Goal: Transaction & Acquisition: Purchase product/service

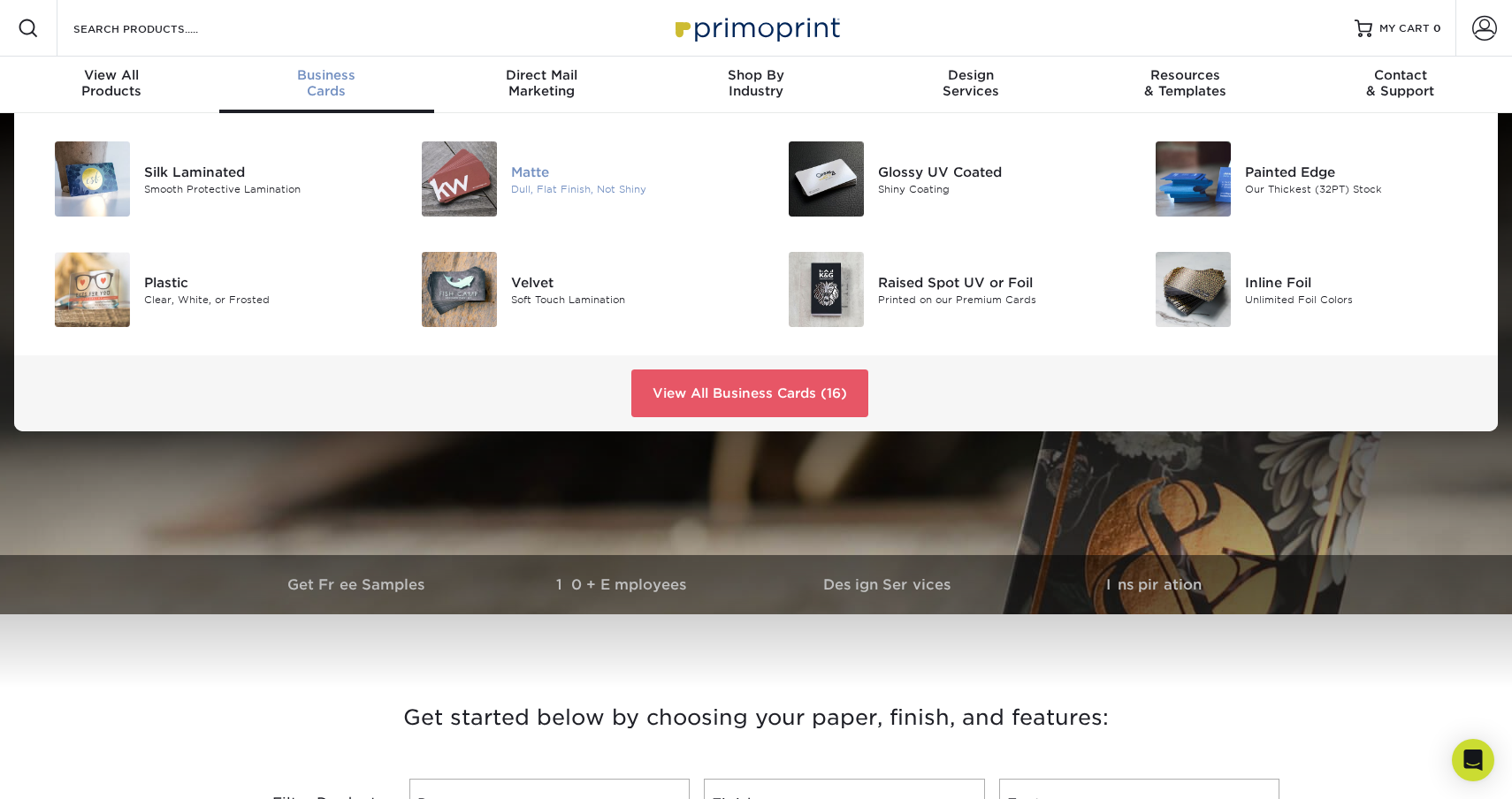
click at [542, 194] on div "Dull, Flat Finish, Not Shiny" at bounding box center [627, 189] width 232 height 15
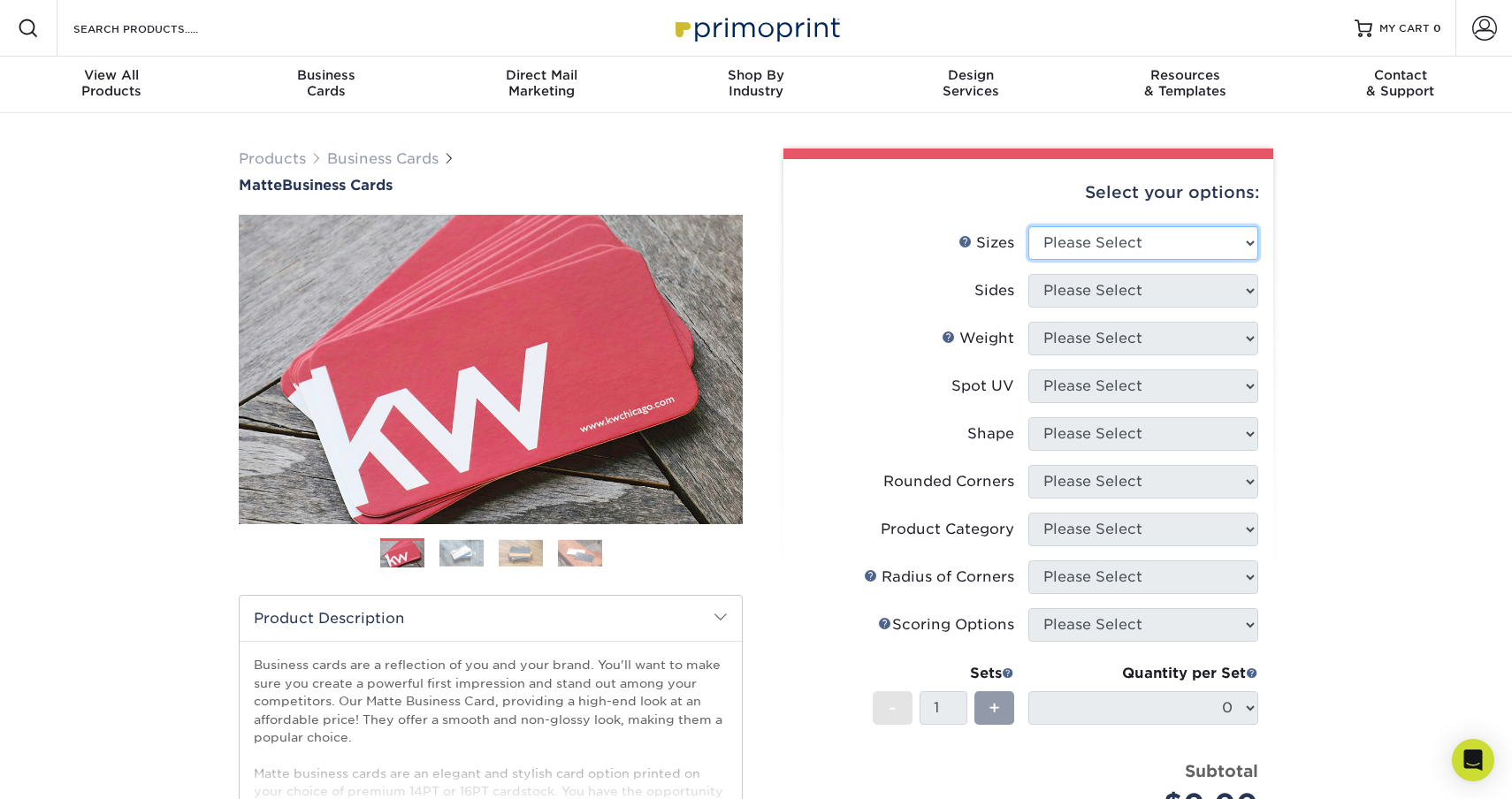
select select "2.12x3.38"
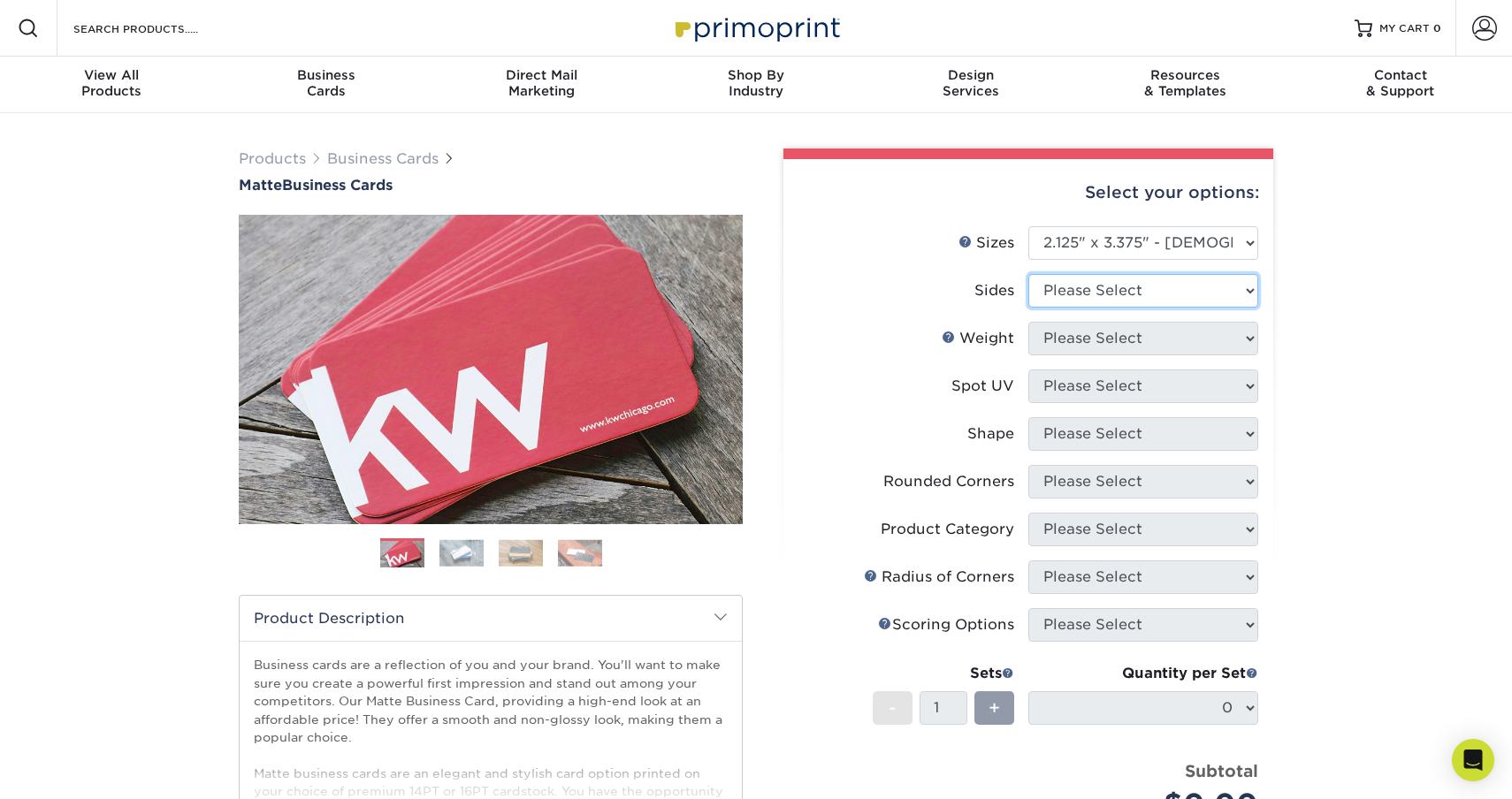
select select "13abbda7-1d64-4f25-8bb2-c179b224825d"
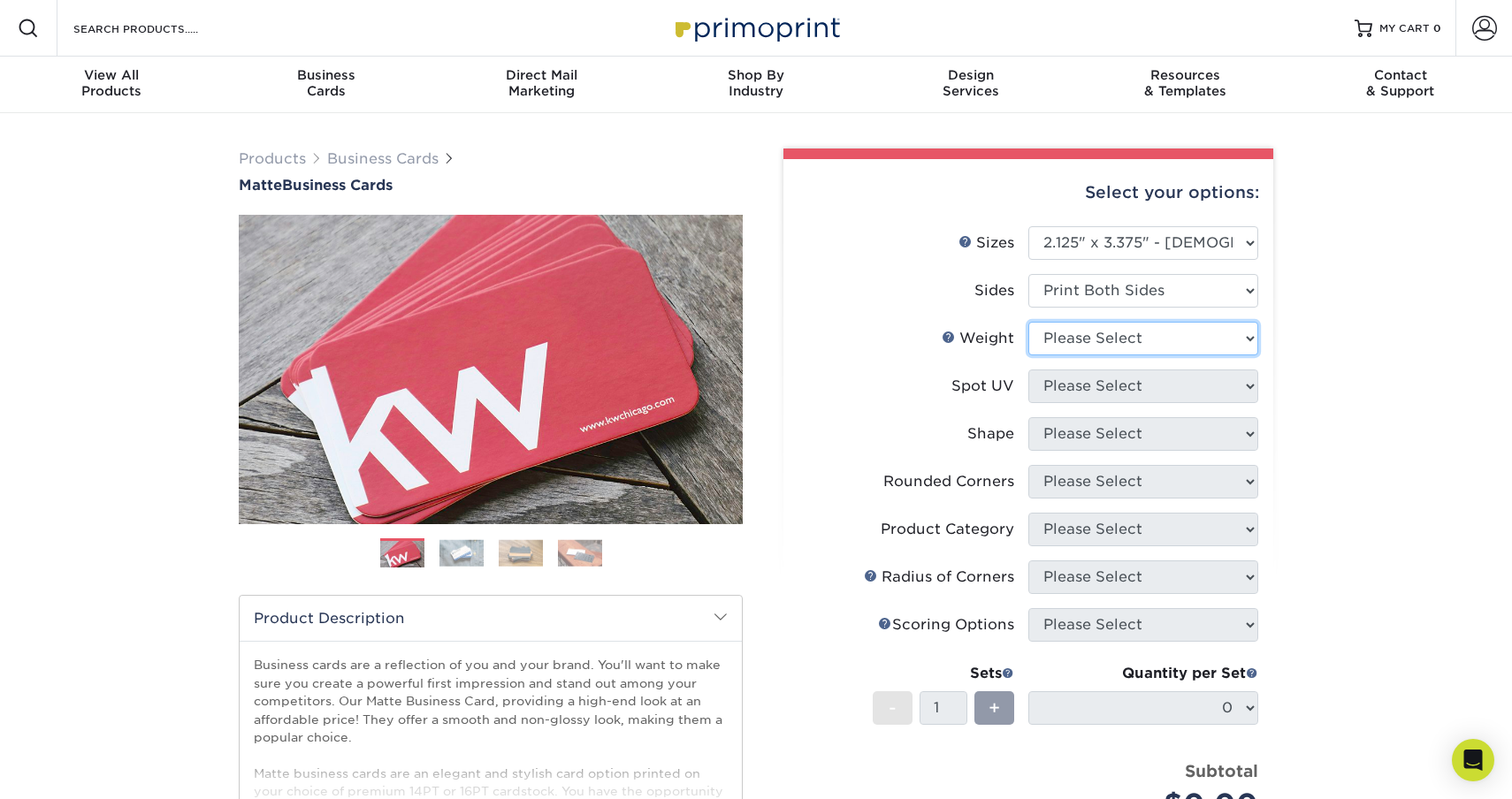
select select "16PT"
select select "0"
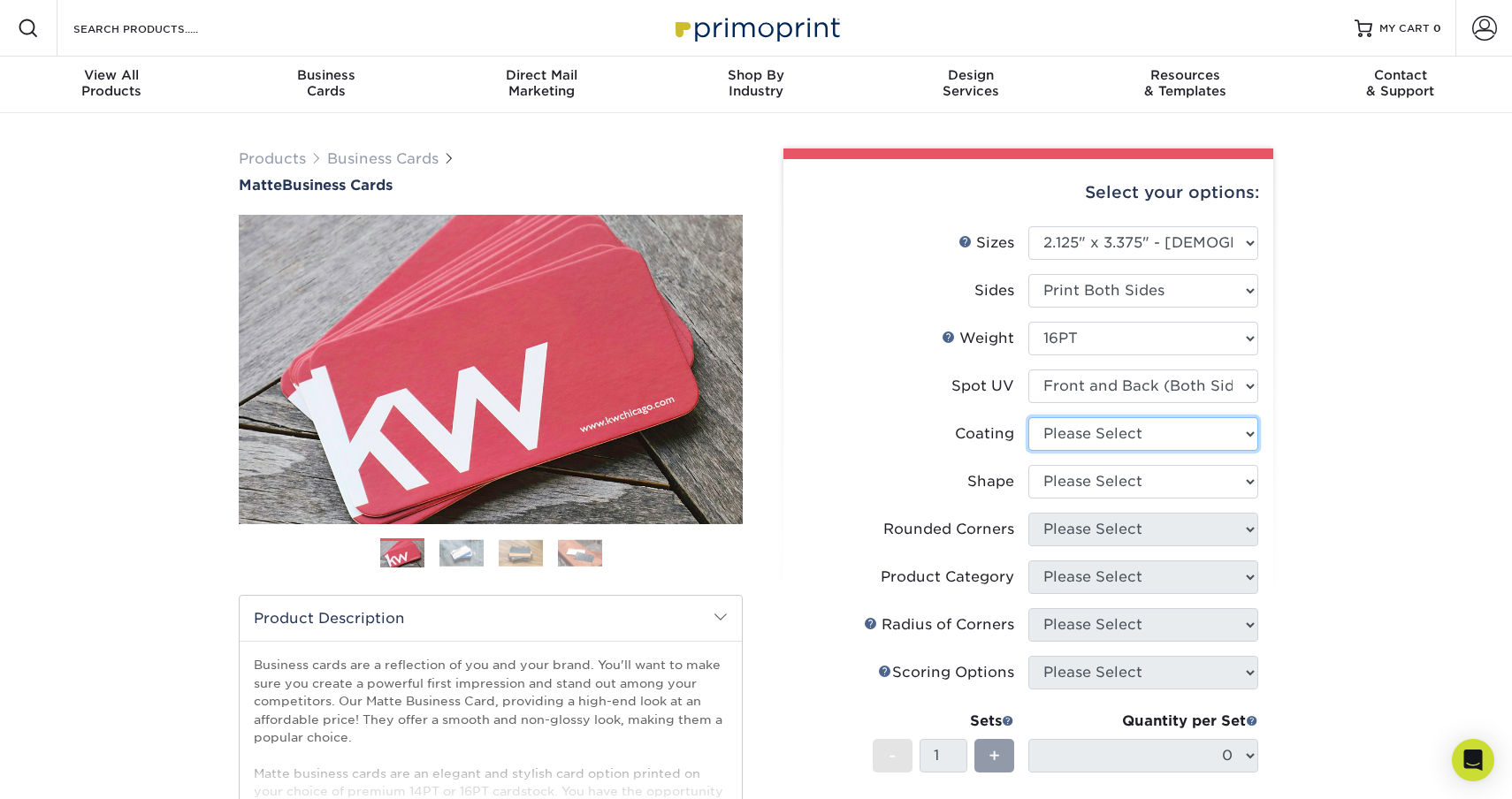
select select "121bb7b5-3b4d-429f-bd8d-bbf80e953313"
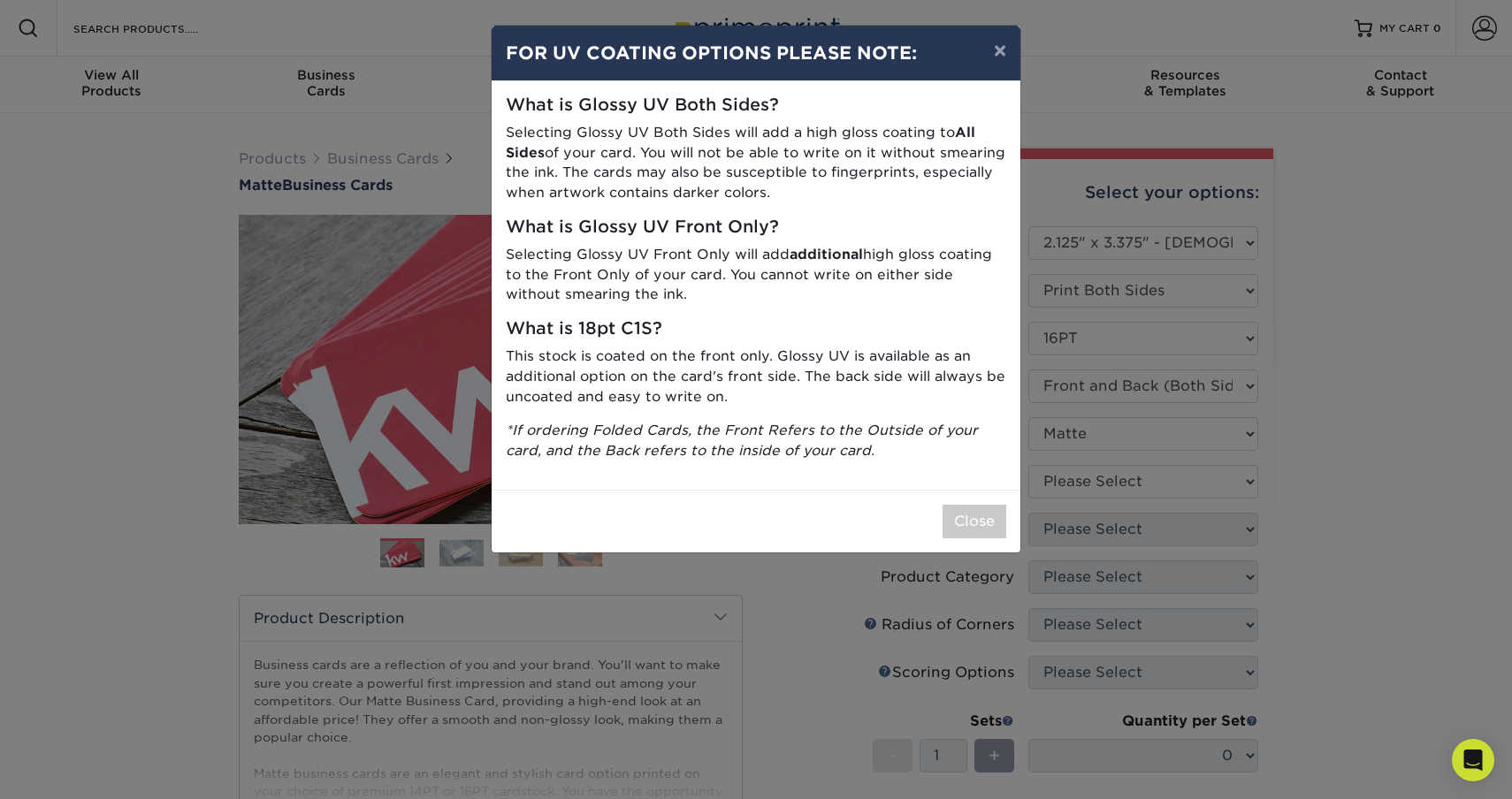
click at [995, 493] on div "Close" at bounding box center [756, 522] width 529 height 63
click at [994, 47] on button "×" at bounding box center [1000, 50] width 41 height 49
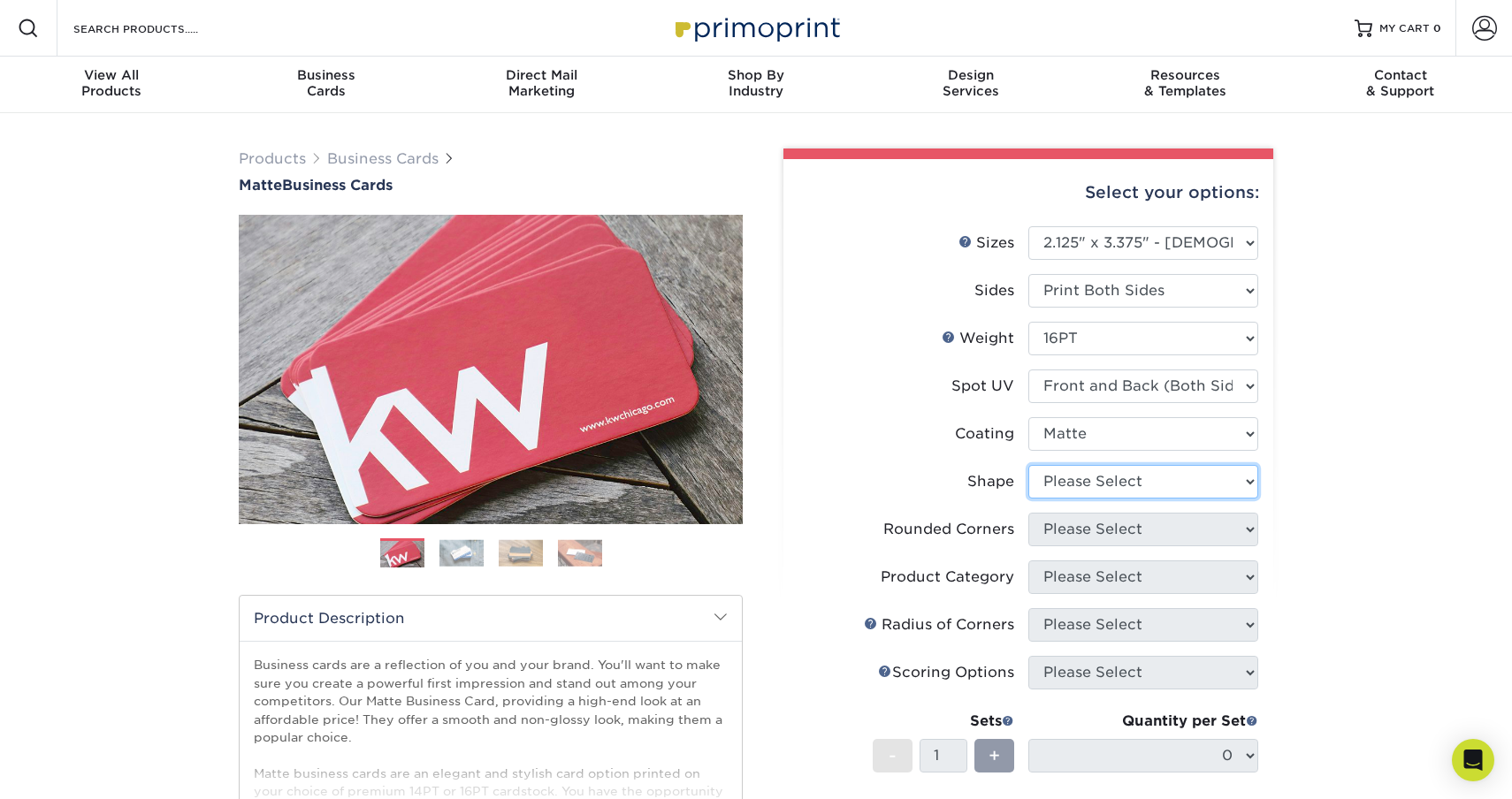
select select "standard"
select select "7672df9e-0e0a-464d-8e1f-920c575e4da3"
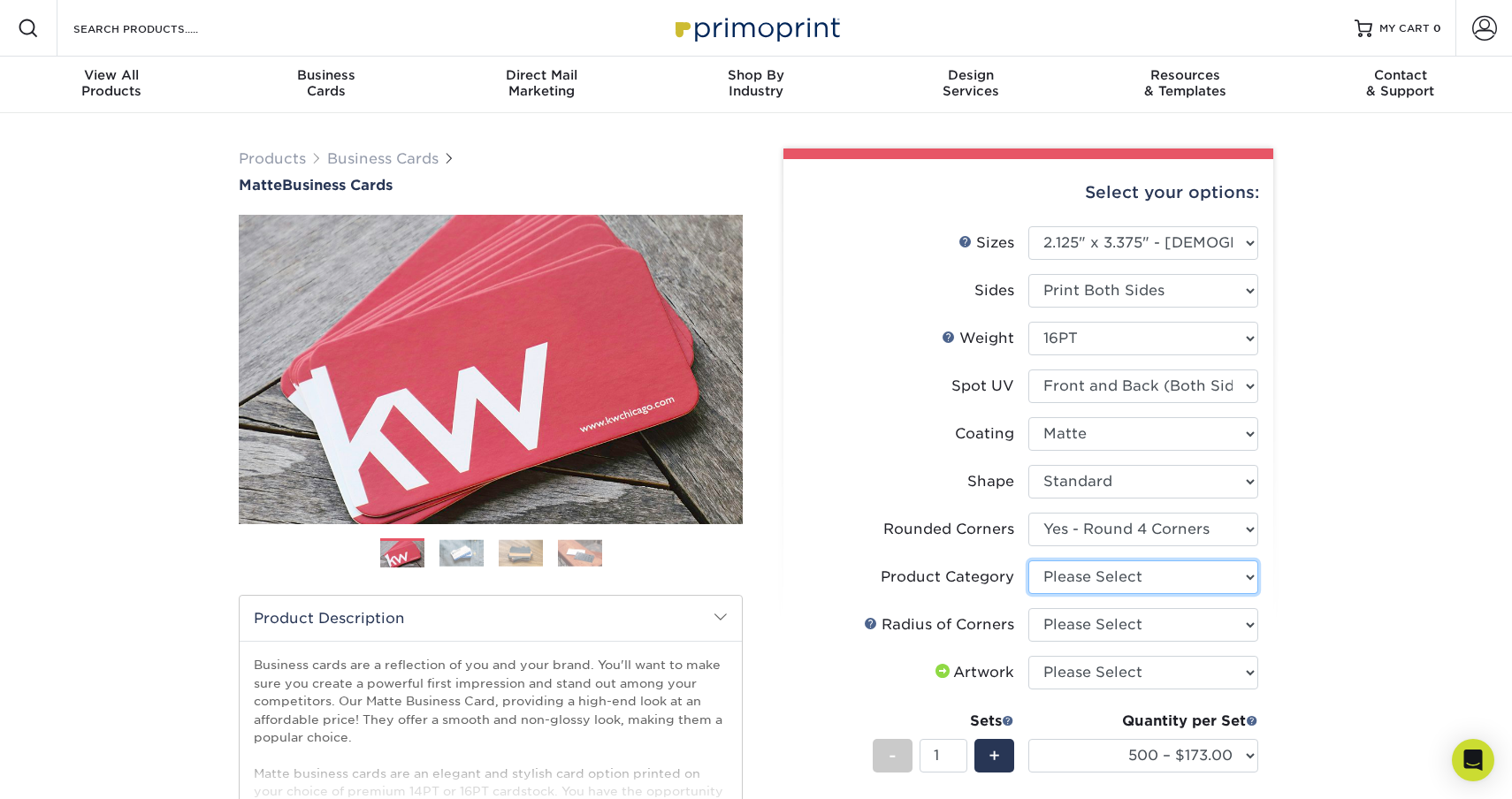
select select "3b5148f1-0588-4f88-a218-97bcfdce65c1"
select select "589680c7-ee9a-431b-9d12-d7aeb1386a97"
select select "upload"
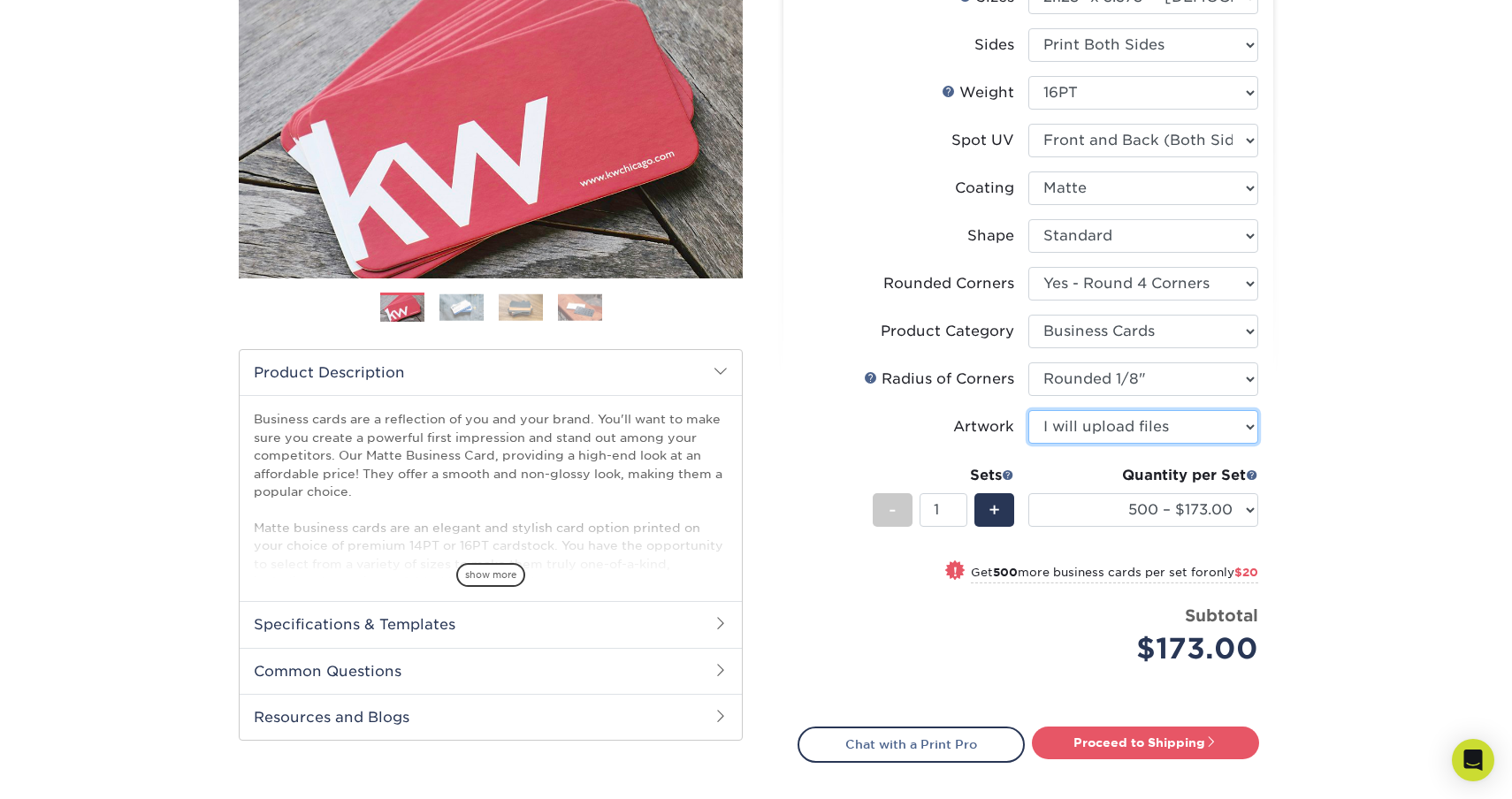
scroll to position [240, 0]
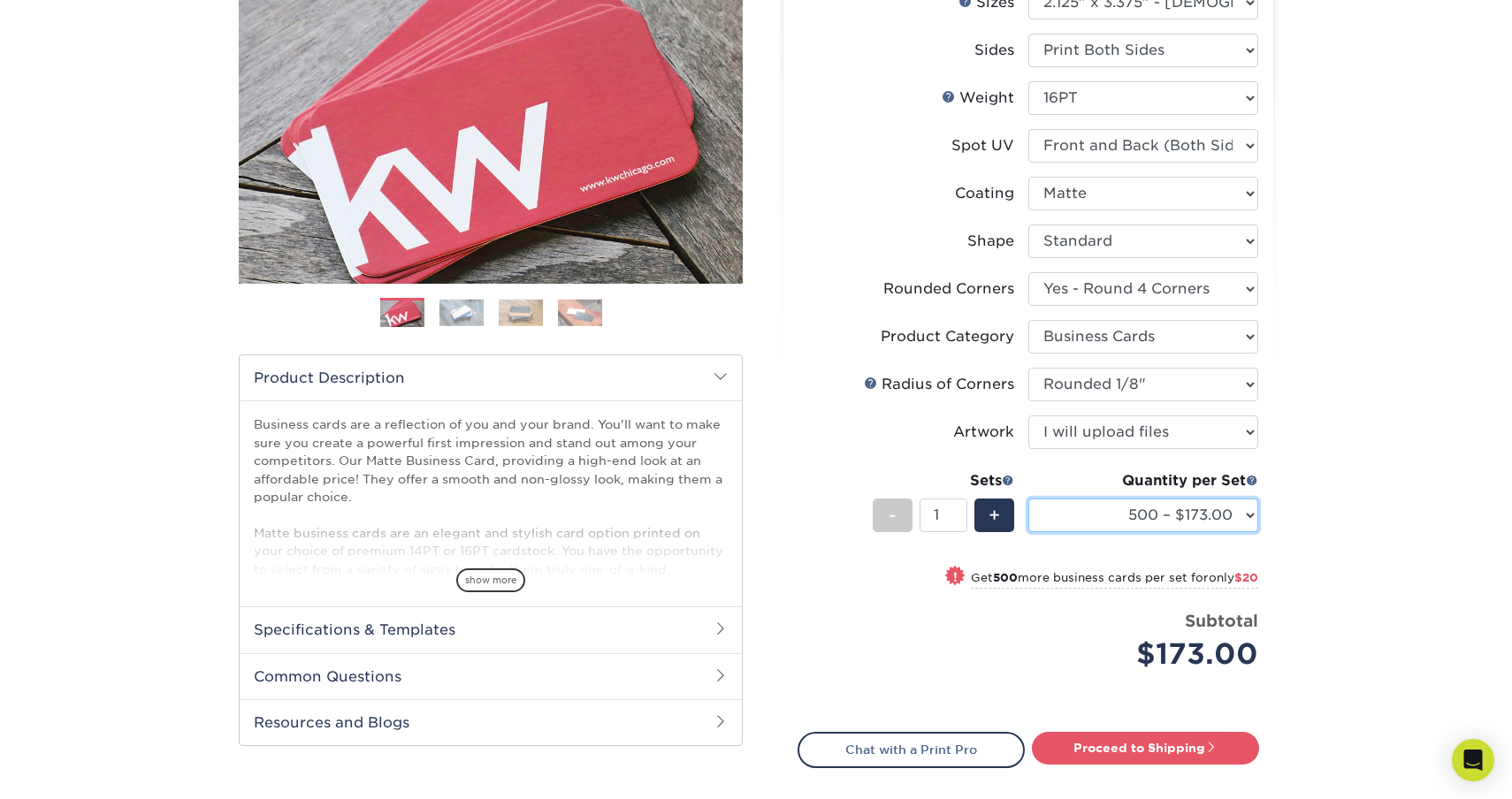
select select "1000 – $193.00"
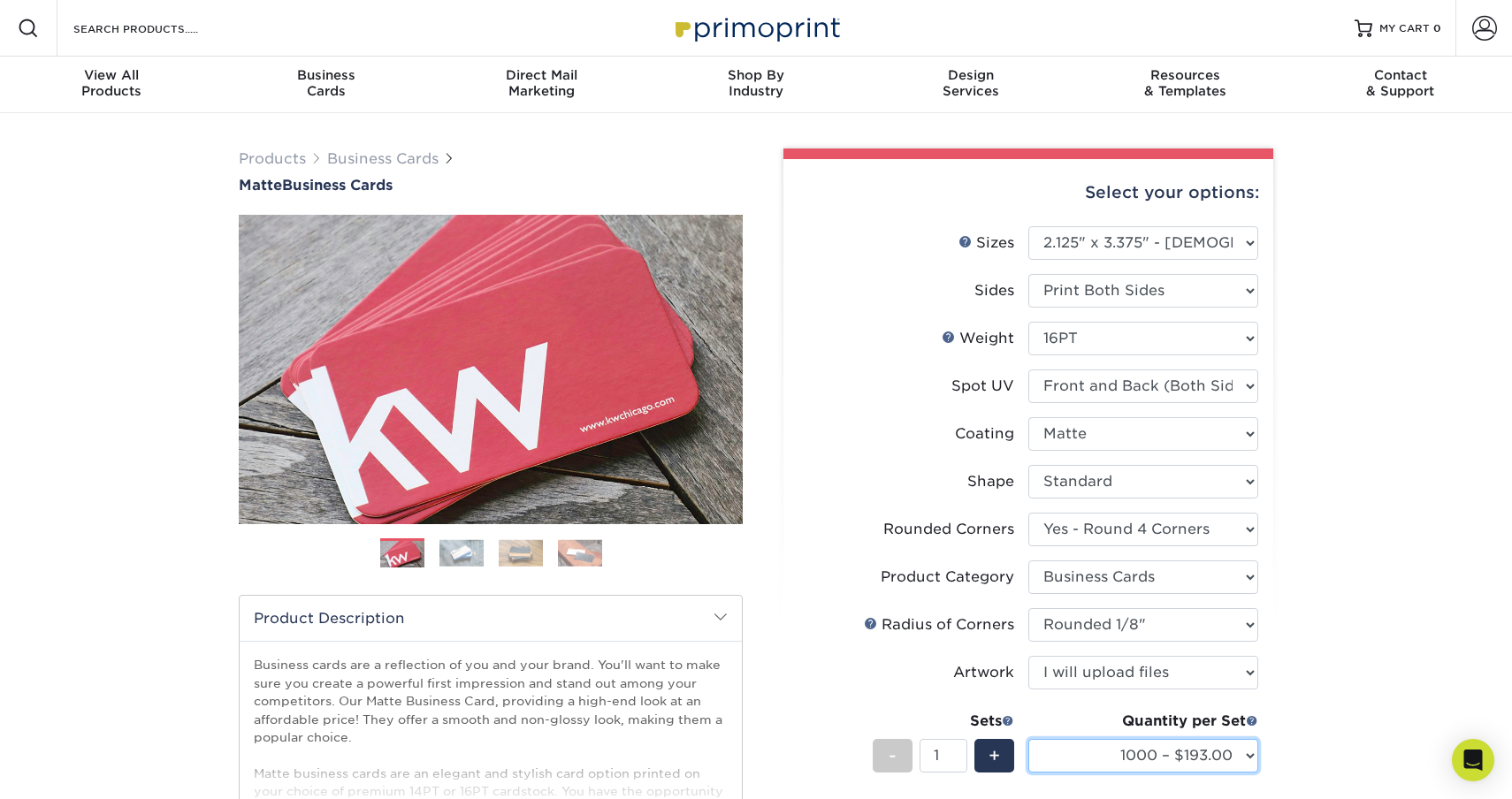
scroll to position [0, 0]
select select "1"
select select "-1"
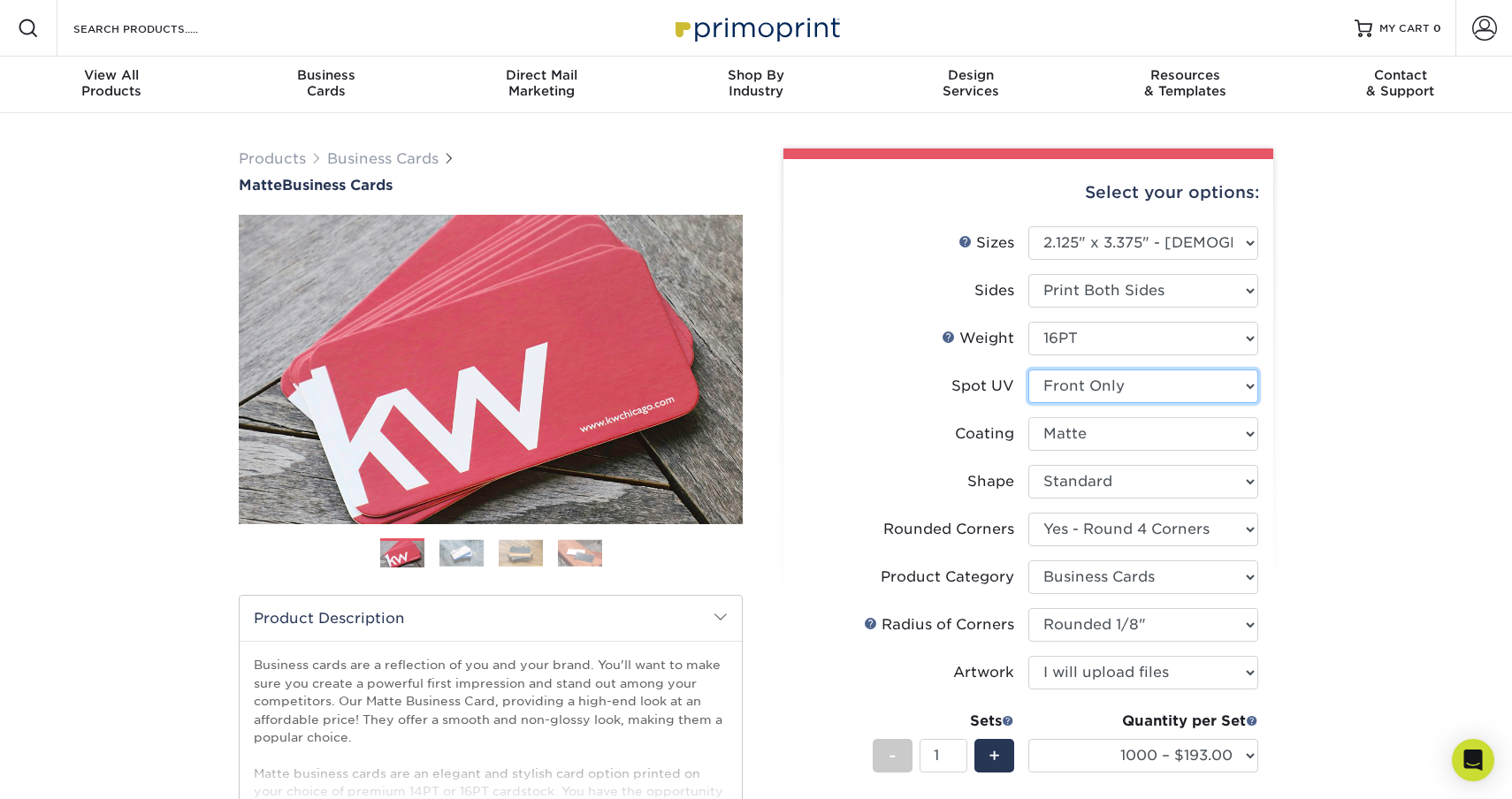
select select
select select "-1"
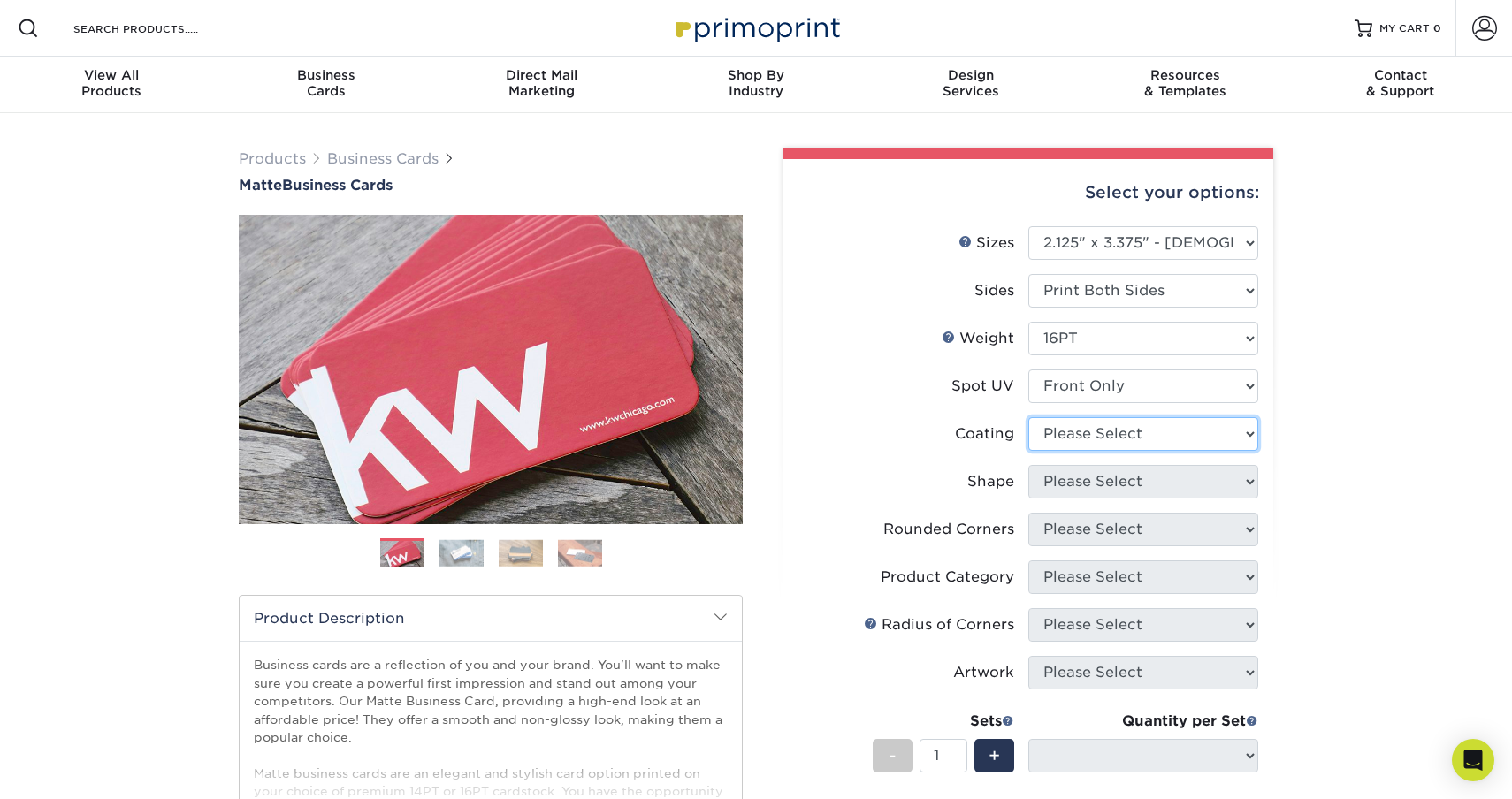
select select "121bb7b5-3b4d-429f-bd8d-bbf80e953313"
select select
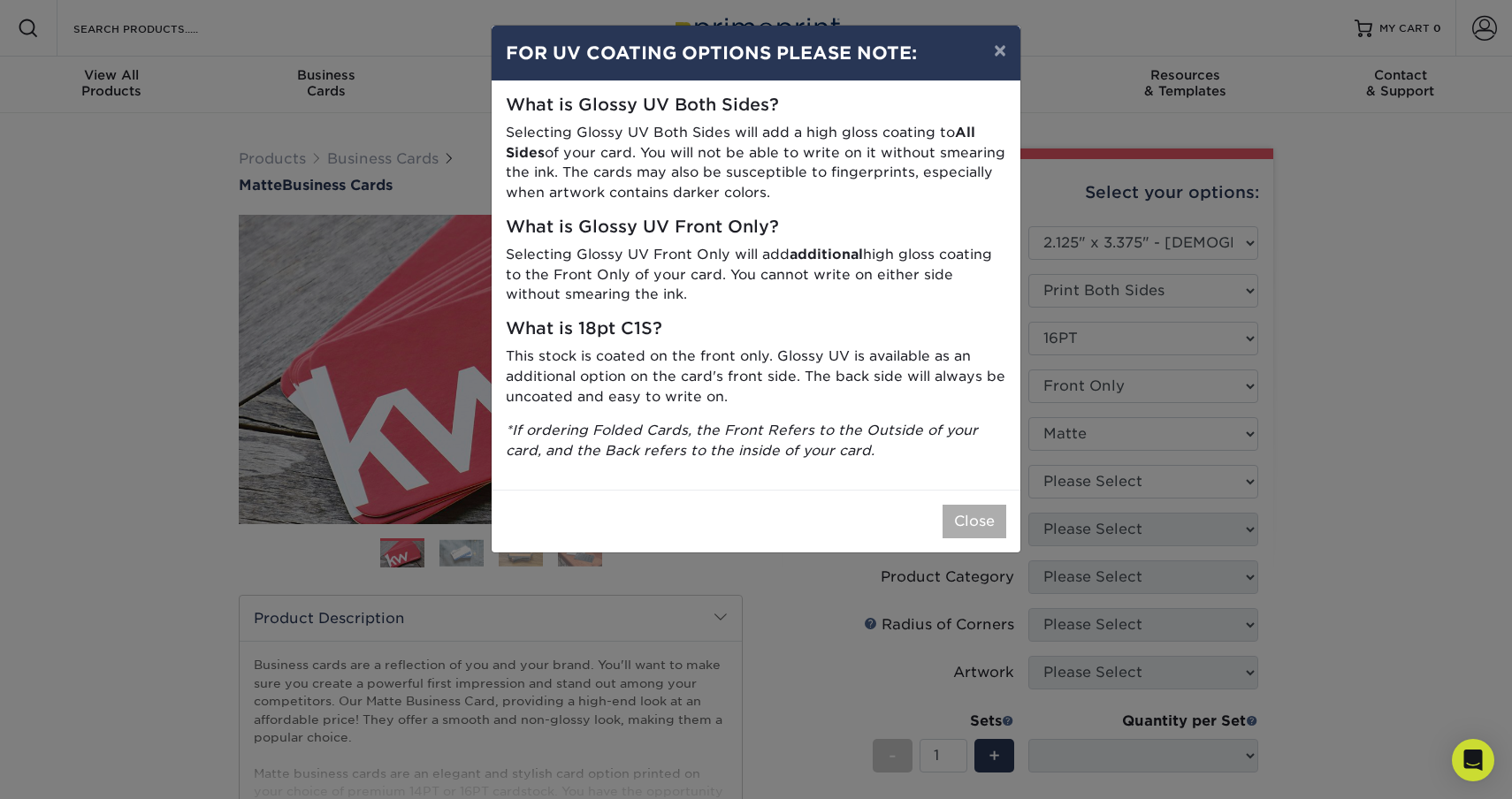
click at [979, 505] on button "Close" at bounding box center [974, 521] width 64 height 33
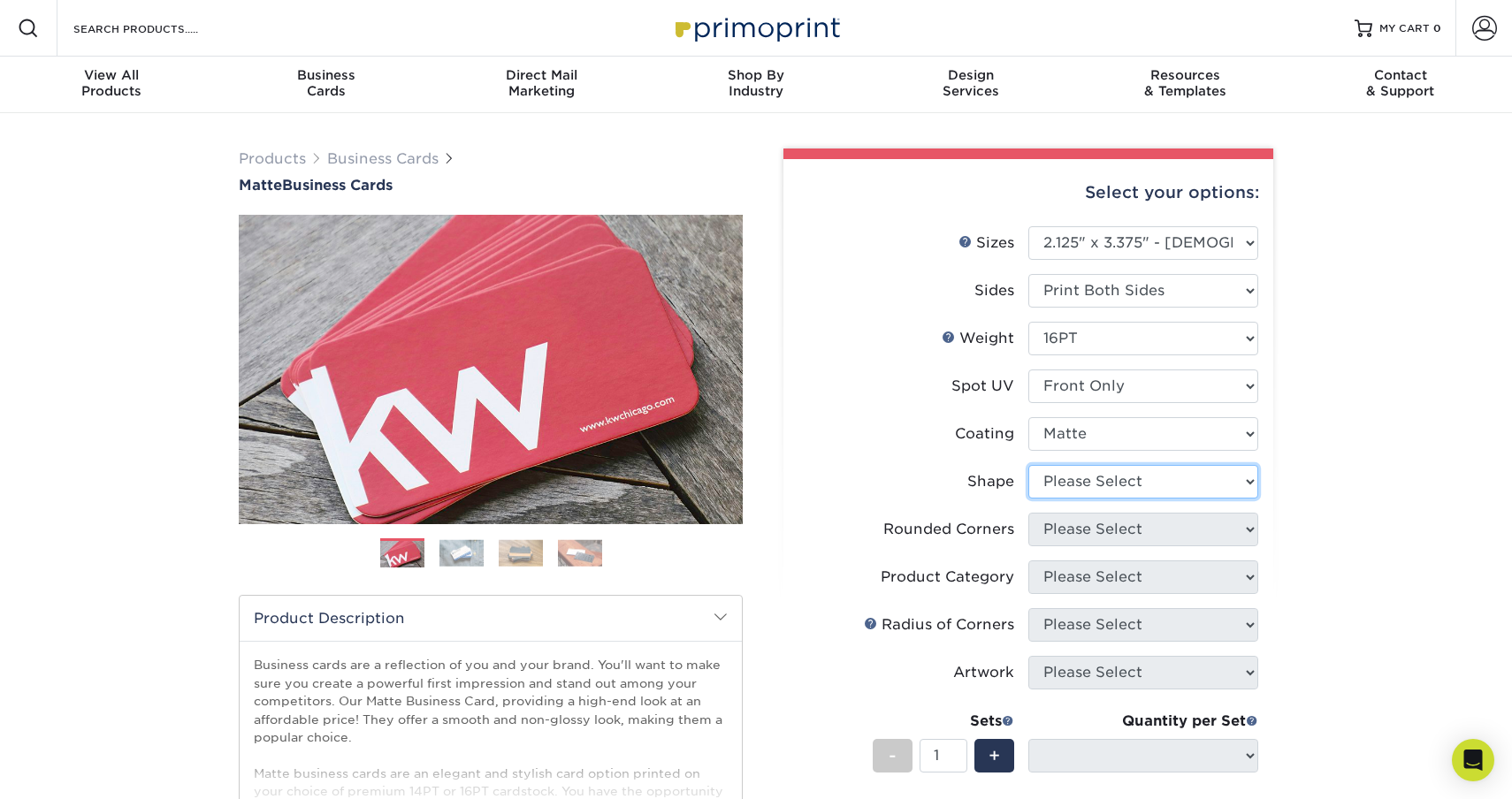
select select "standard"
select select
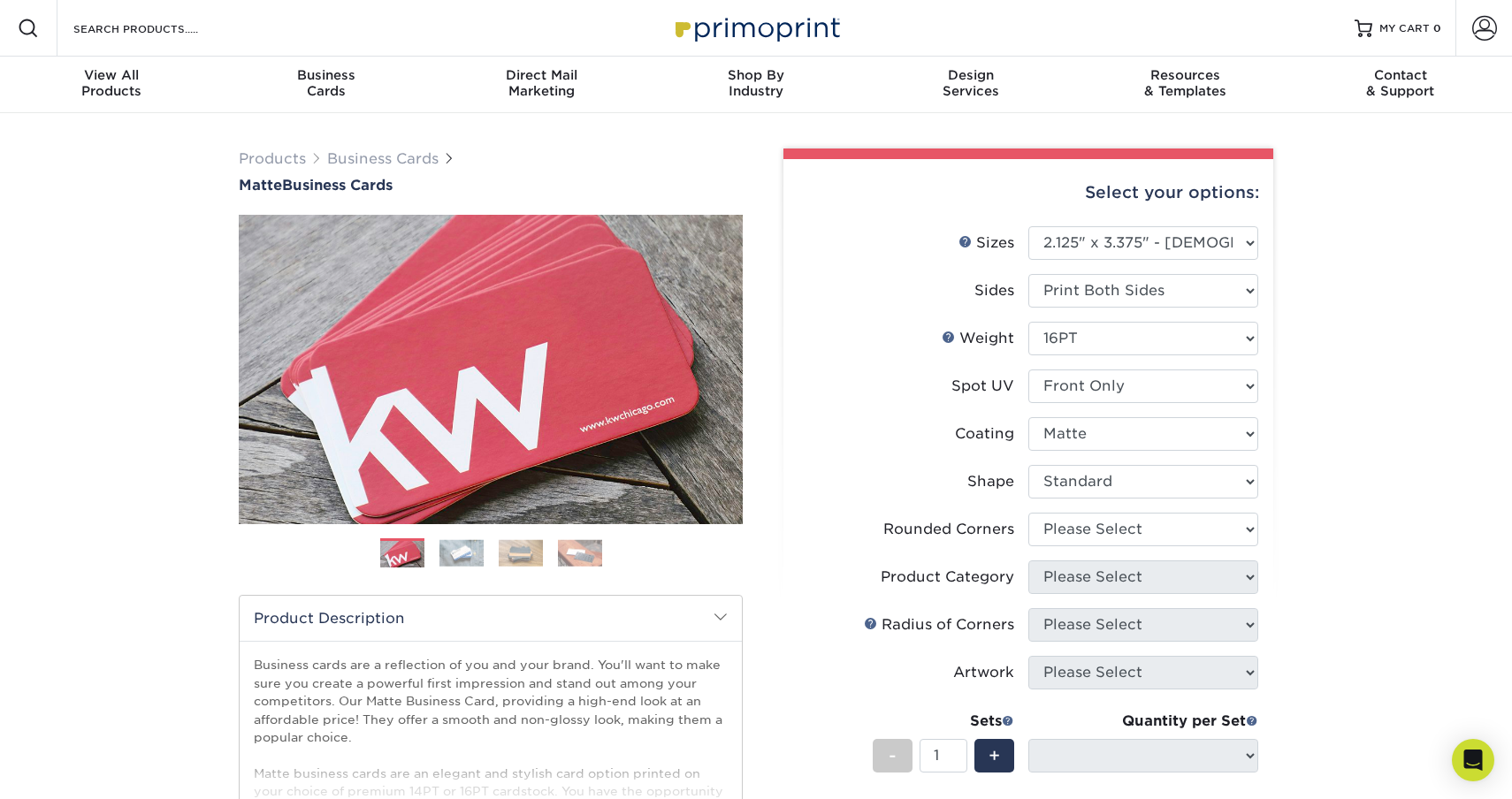
drag, startPoint x: 1252, startPoint y: 482, endPoint x: 1232, endPoint y: 594, distance: 113.8
click at [1232, 605] on ul "Sizes Help Sizes Please Select 1.5" x 3.5" - Mini 1.75" x 3.5" - Mini 2" x 2" -…" at bounding box center [1028, 561] width 462 height 669
select select "7672df9e-0e0a-464d-8e1f-920c575e4da3"
select select "-1"
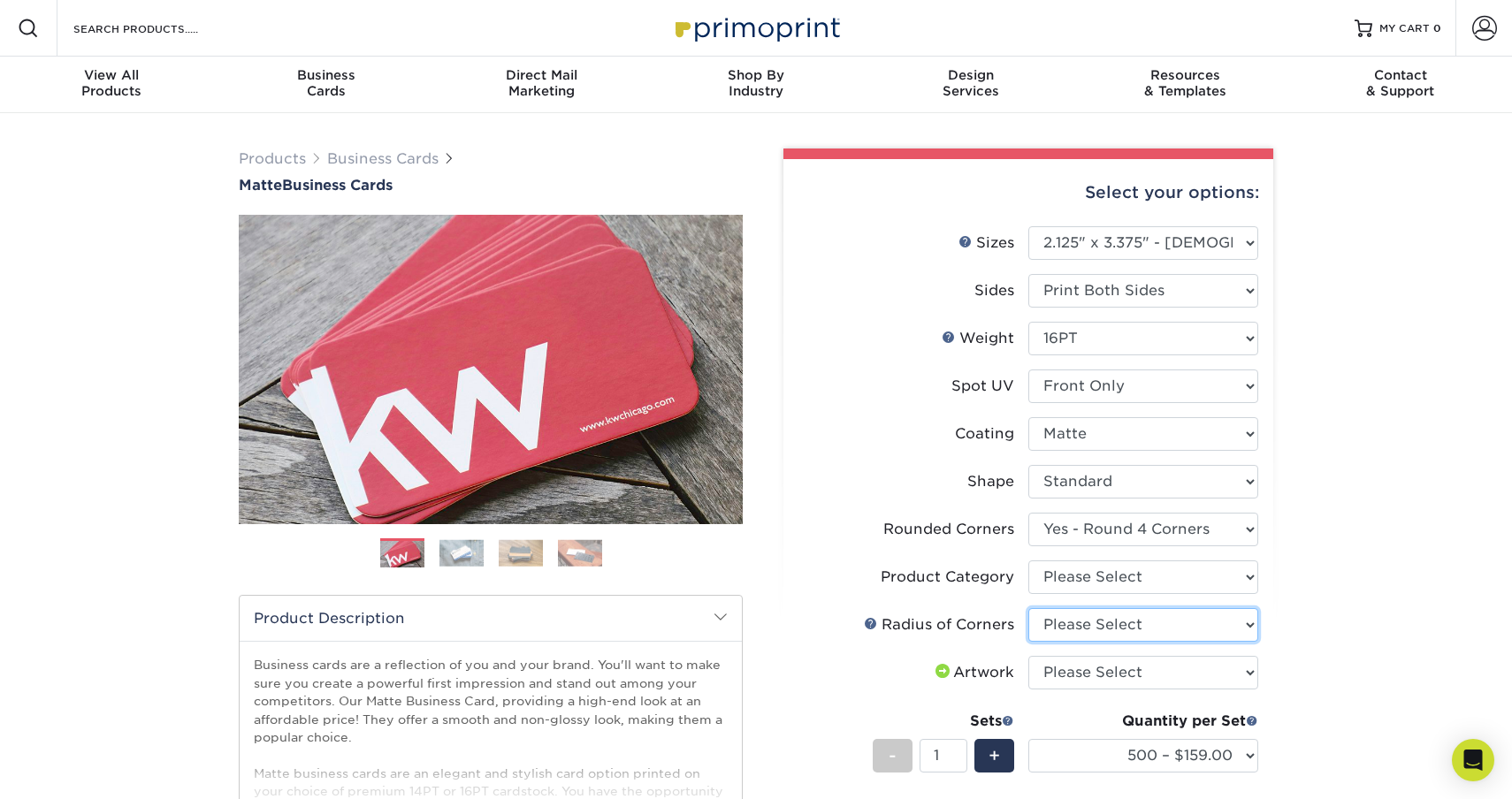
select select "589680c7-ee9a-431b-9d12-d7aeb1386a97"
select select "upload"
click at [1346, 668] on div "Products Business Cards Matte Business Cards Previous Next 100 $ 9" at bounding box center [756, 645] width 1512 height 1065
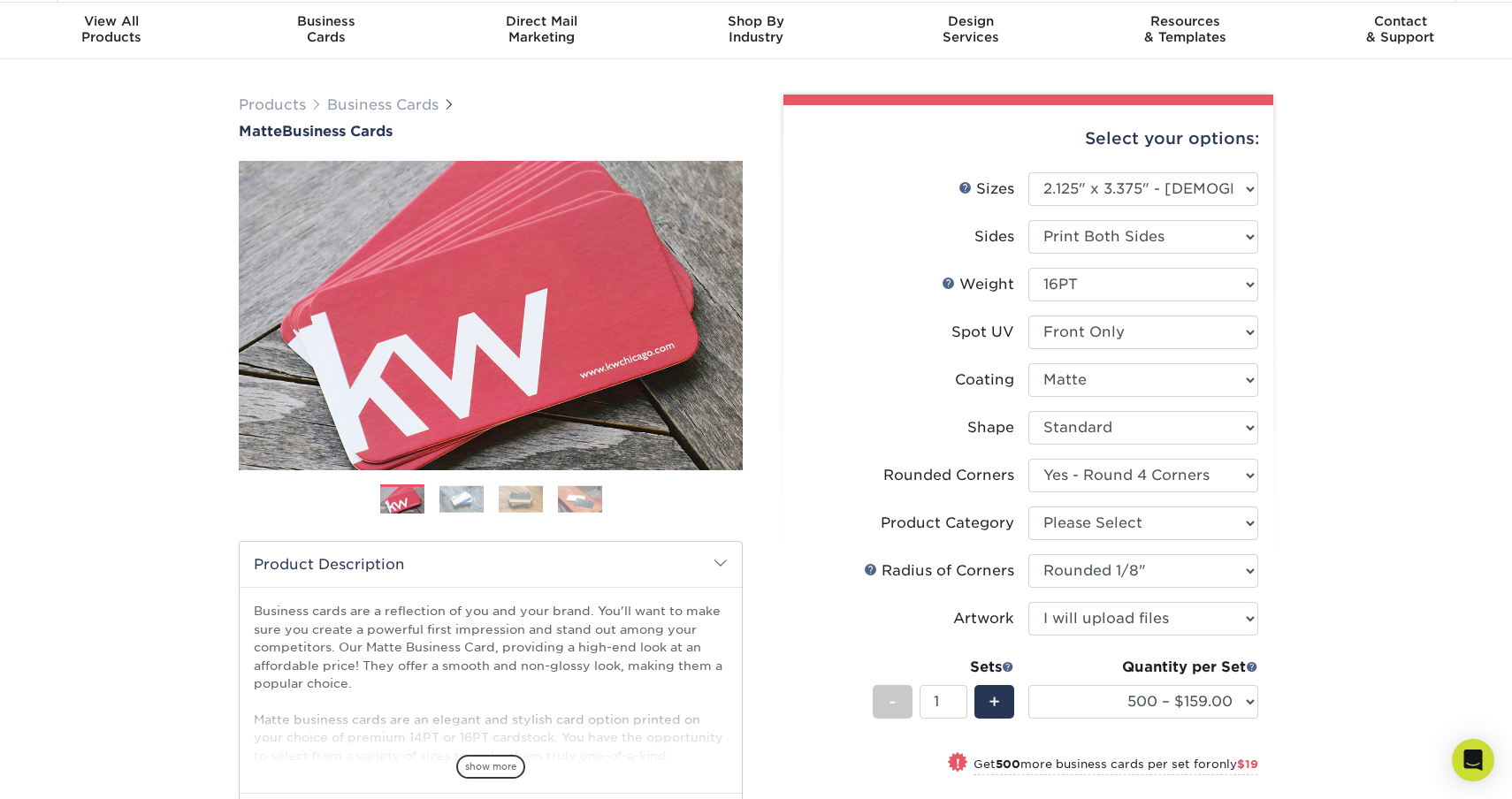
scroll to position [68, 0]
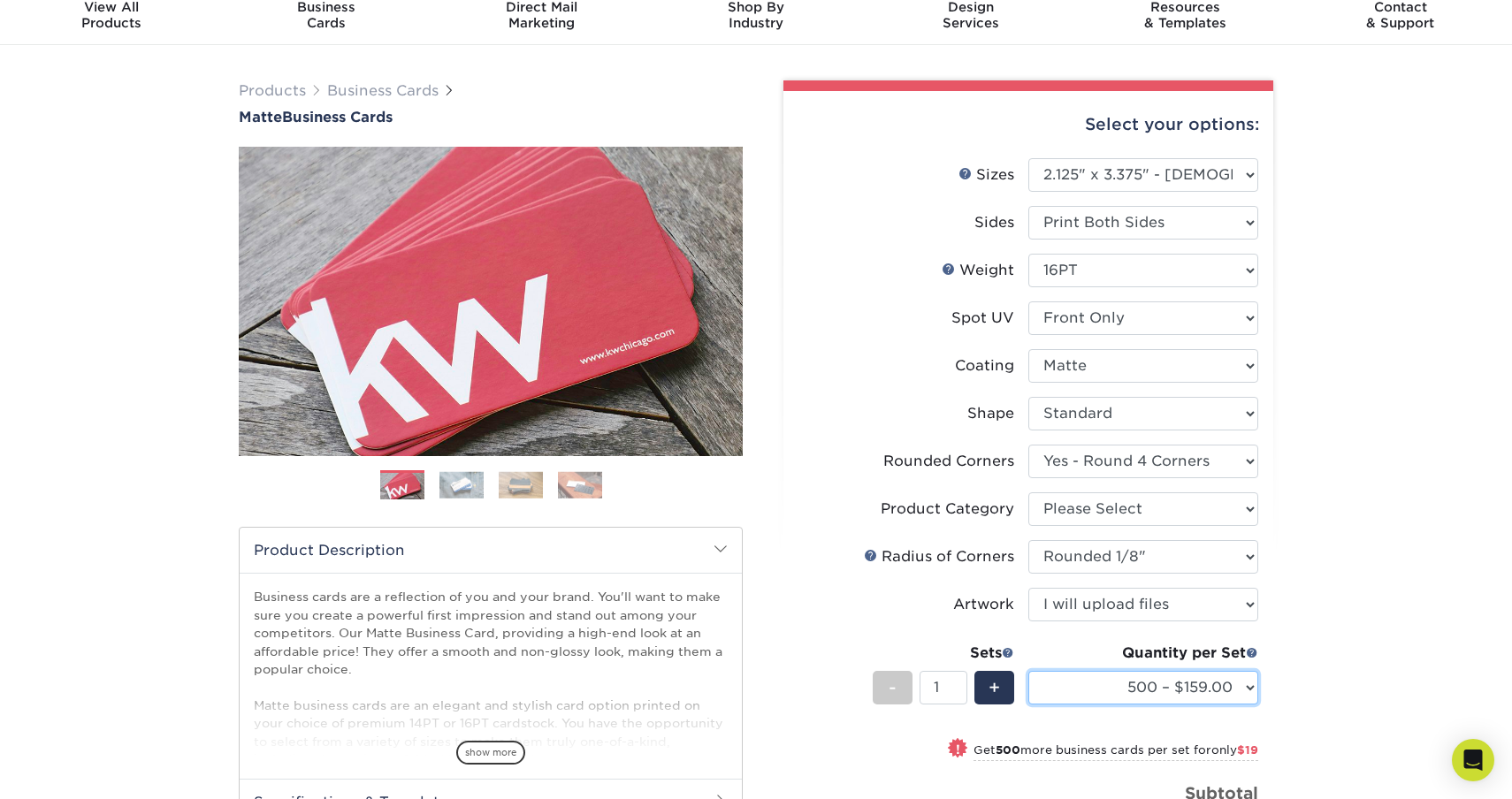
select select "1000 – $178.00"
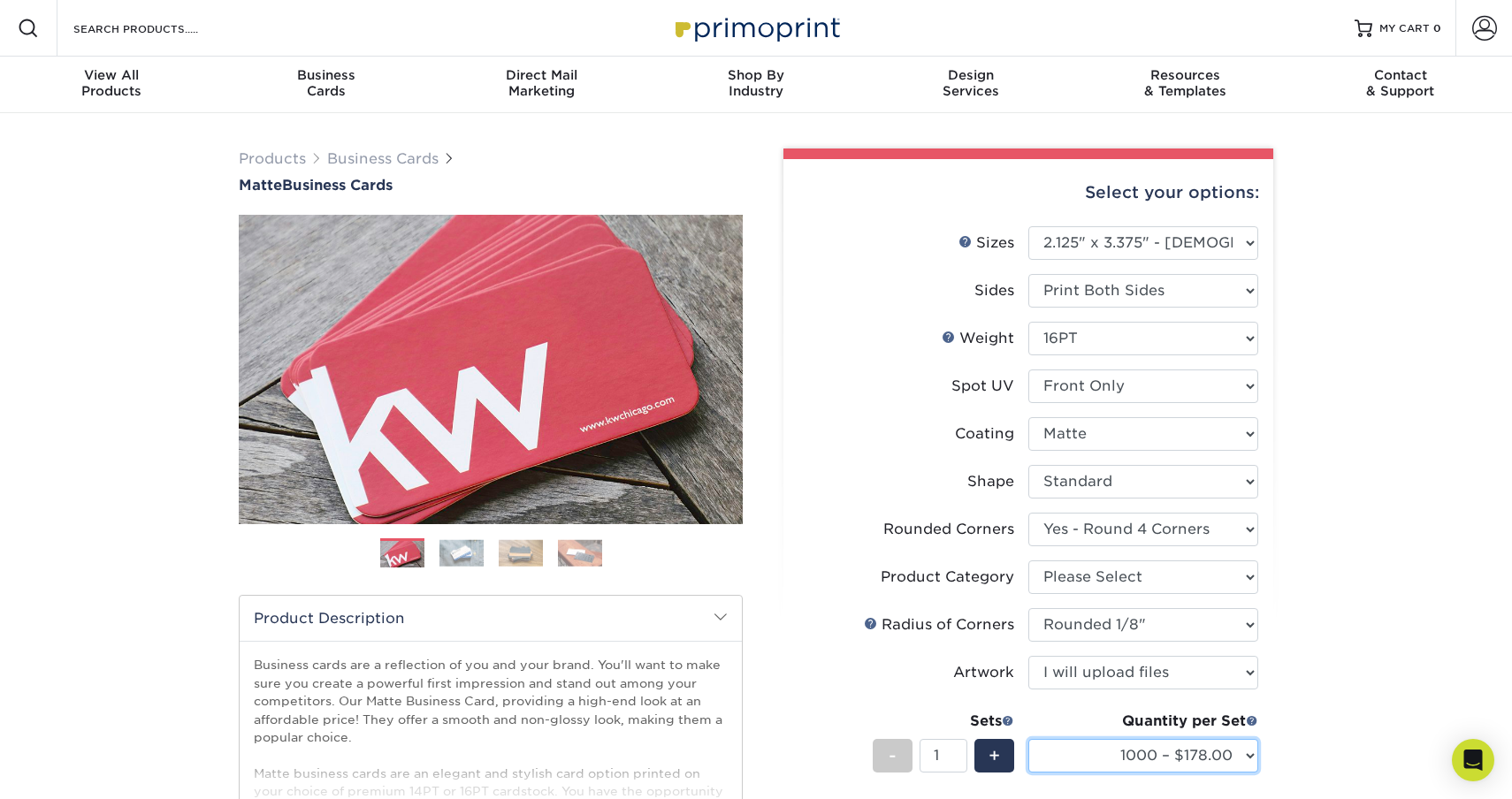
scroll to position [0, 0]
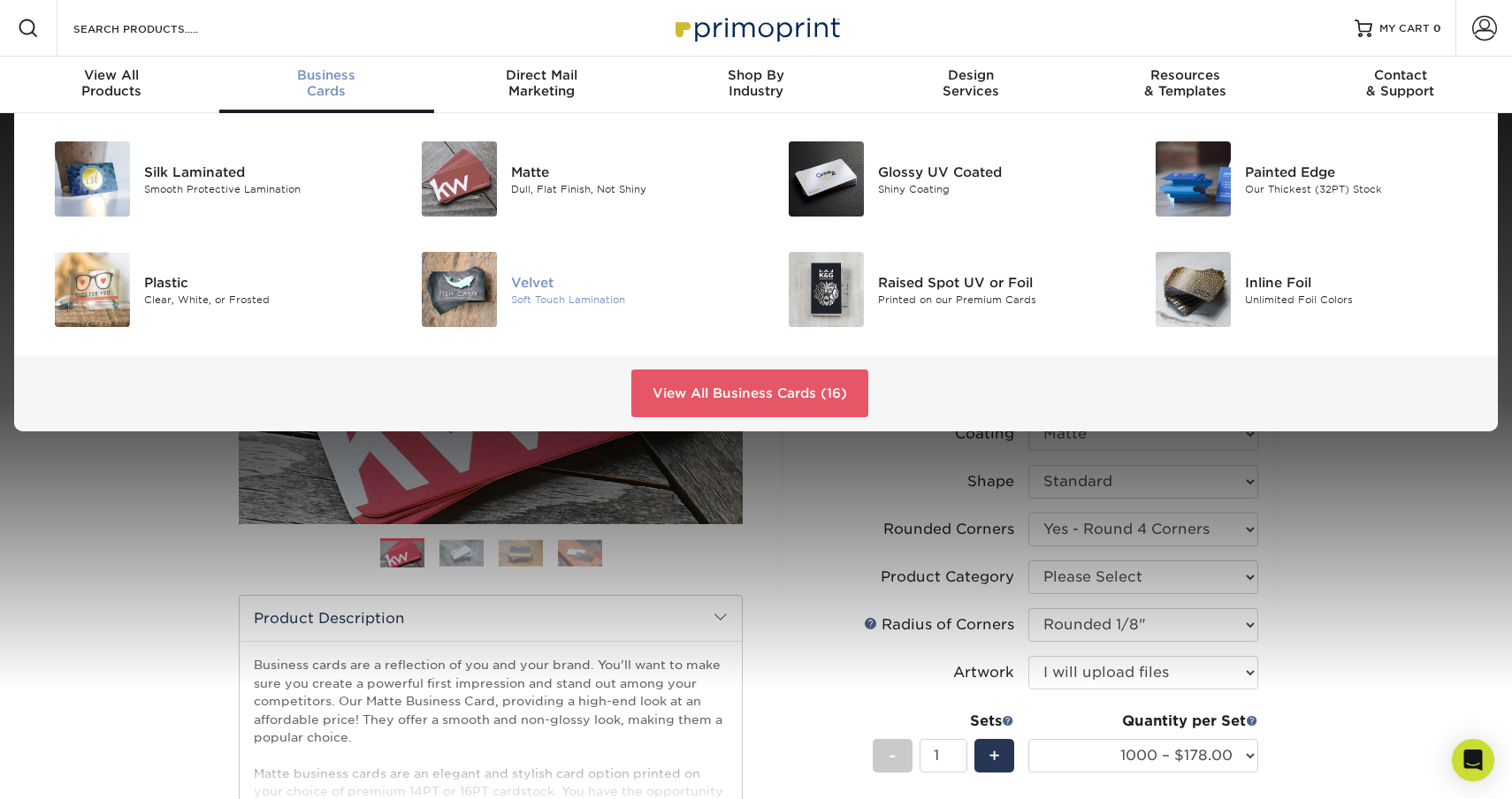
click at [529, 290] on div "Velvet" at bounding box center [627, 282] width 232 height 19
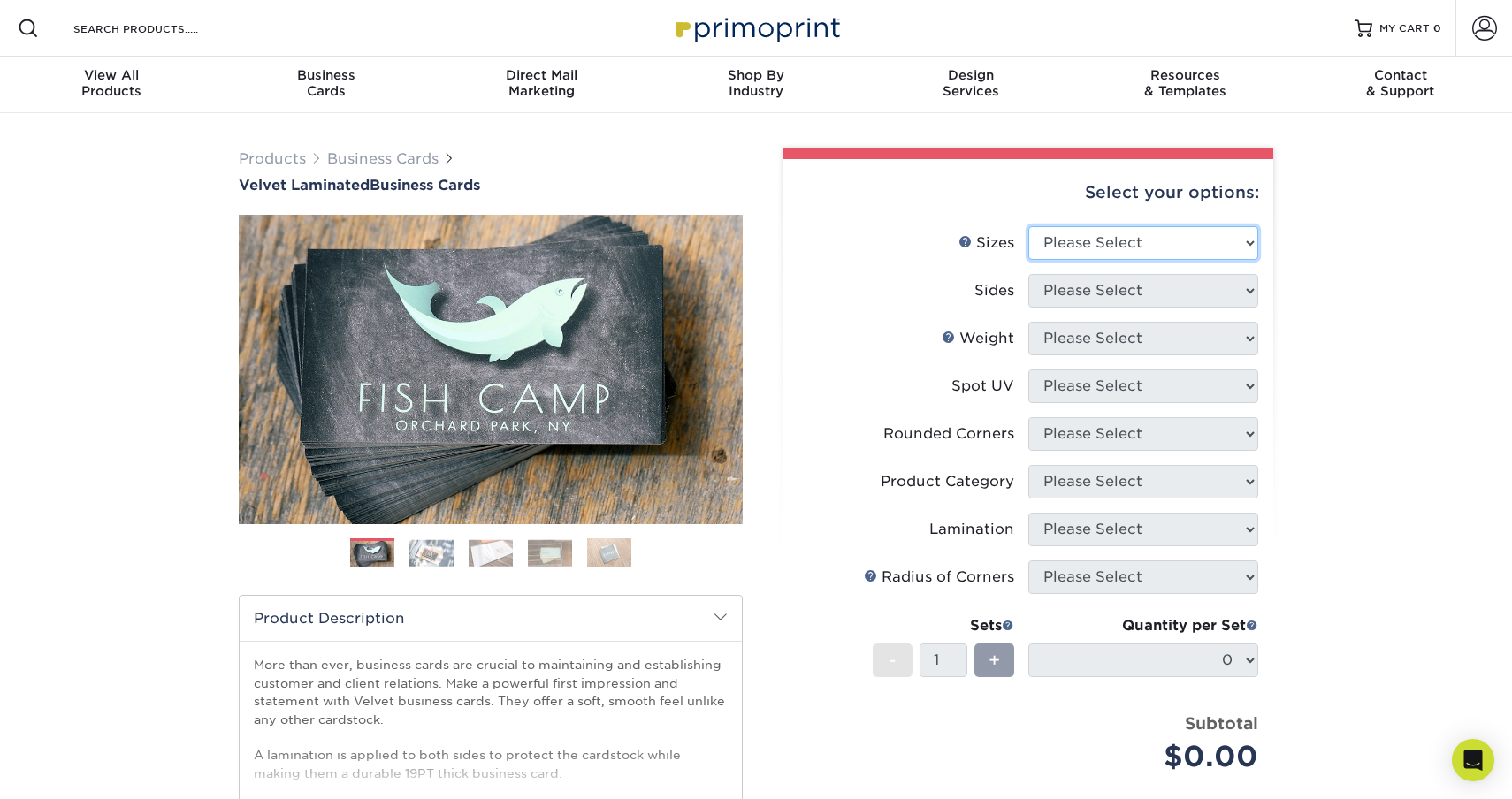
select select "2.12x3.38"
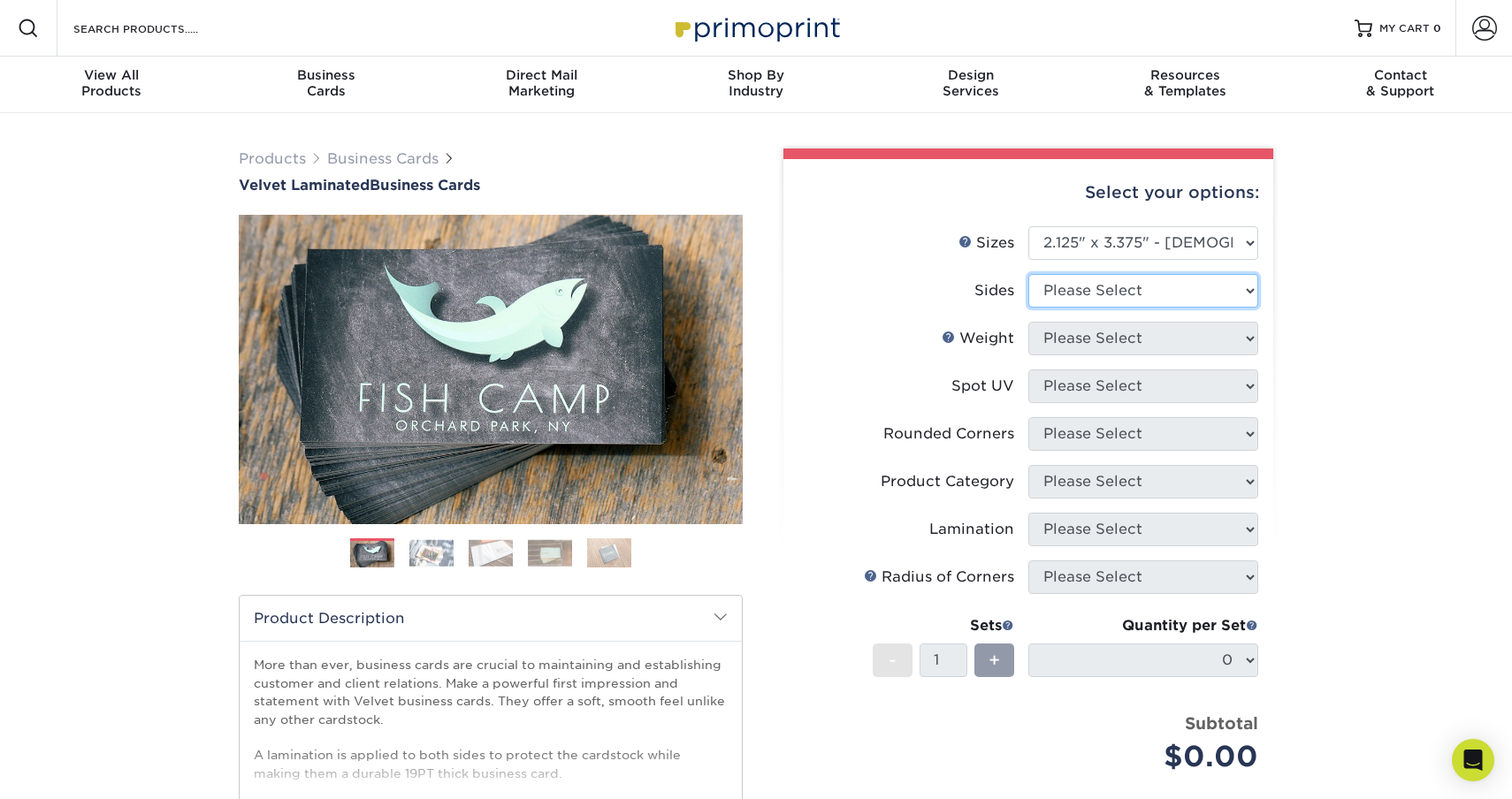
select select "13abbda7-1d64-4f25-8bb2-c179b224825d"
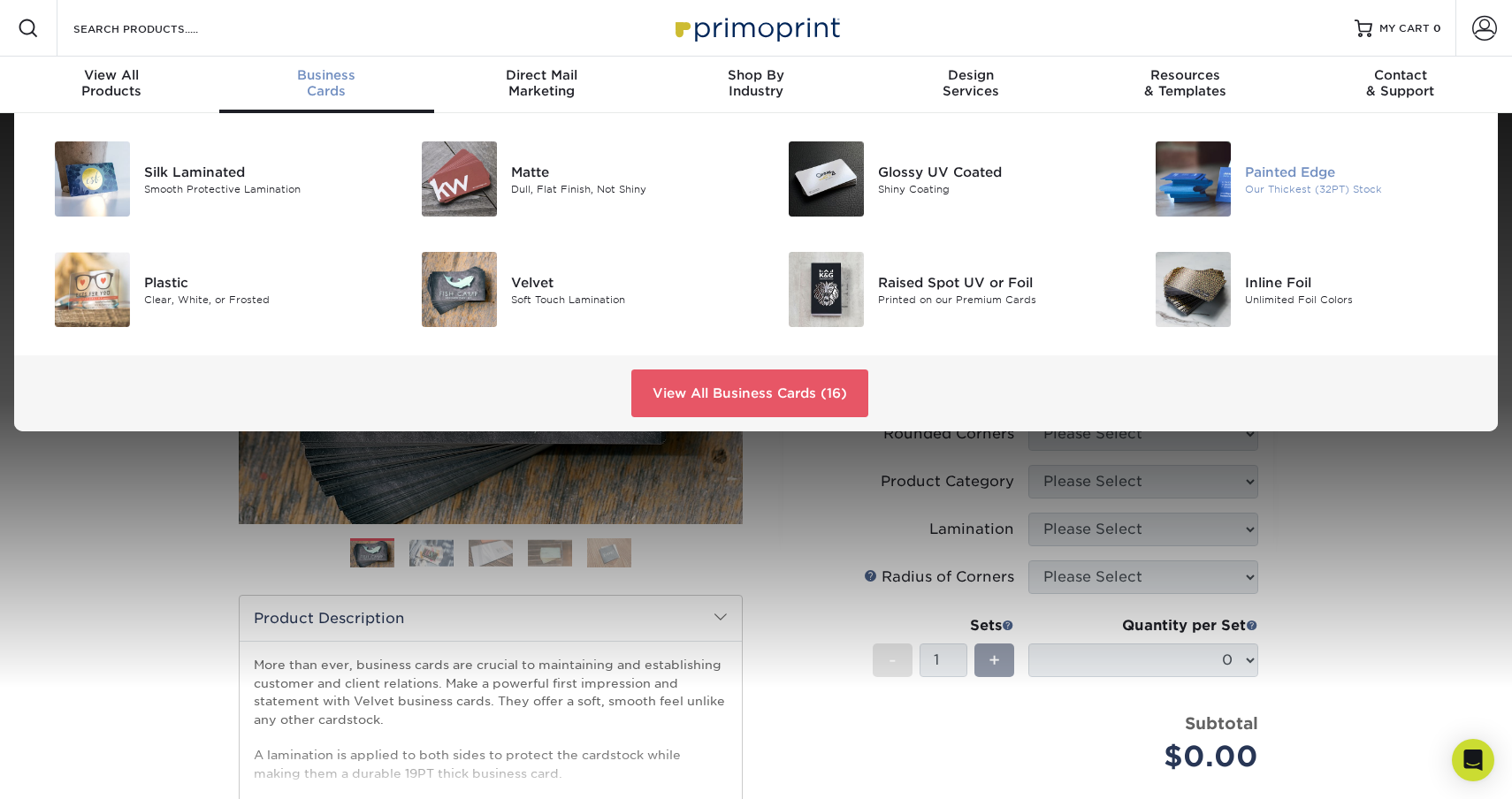
click at [1217, 181] on img at bounding box center [1193, 179] width 75 height 75
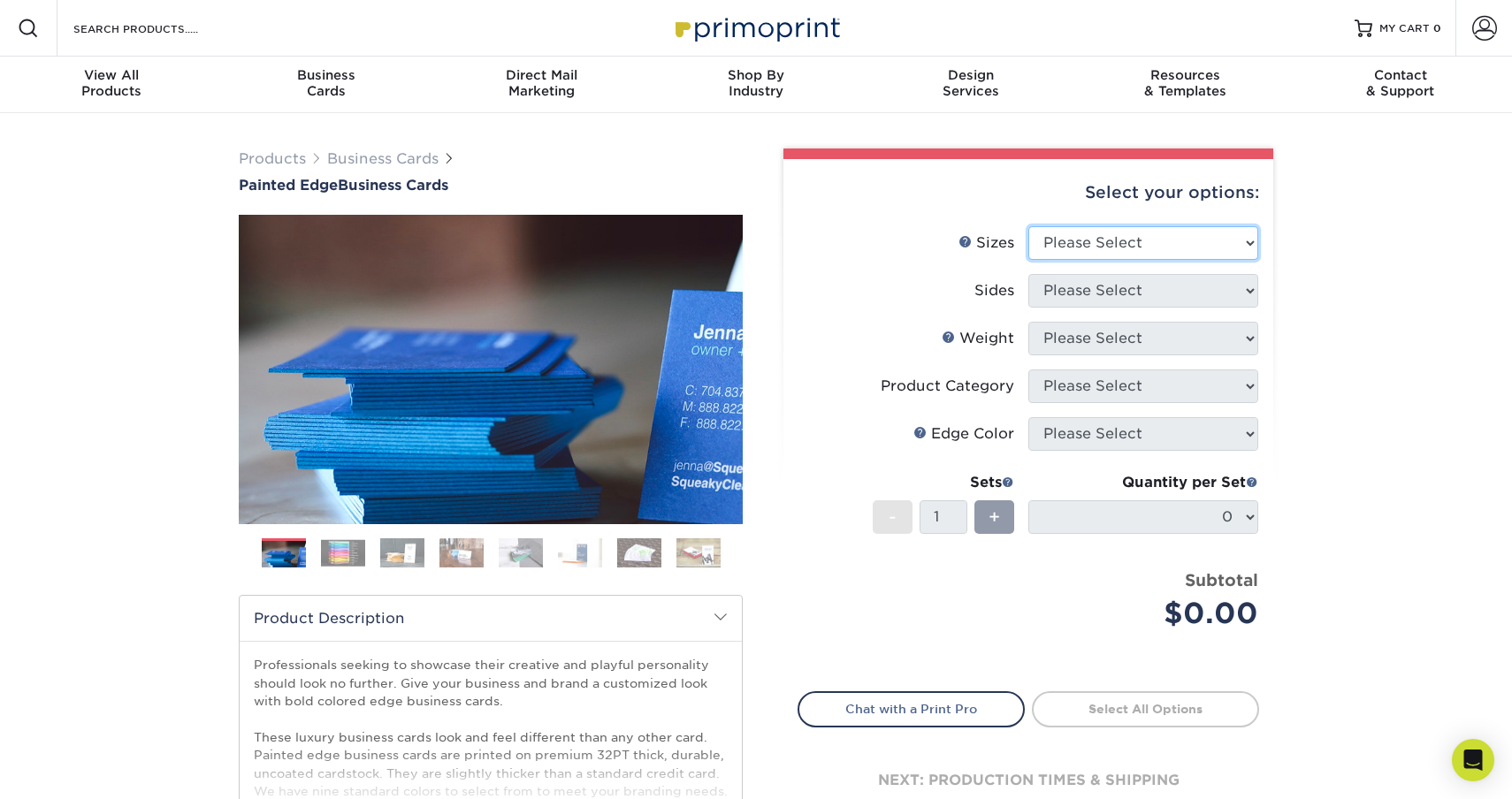
select select "2.12x3.38"
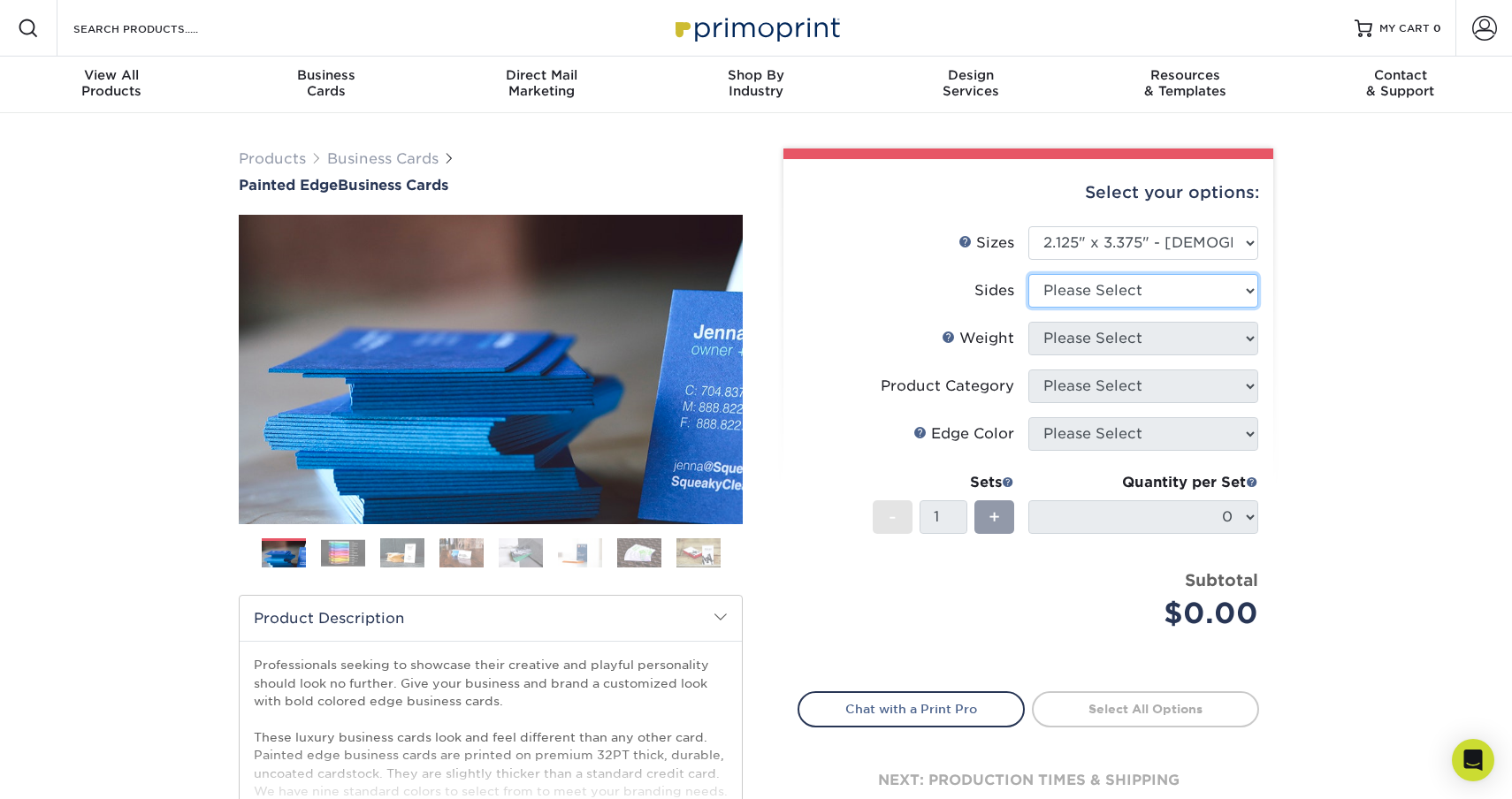
select select "13abbda7-1d64-4f25-8bb2-c179b224825d"
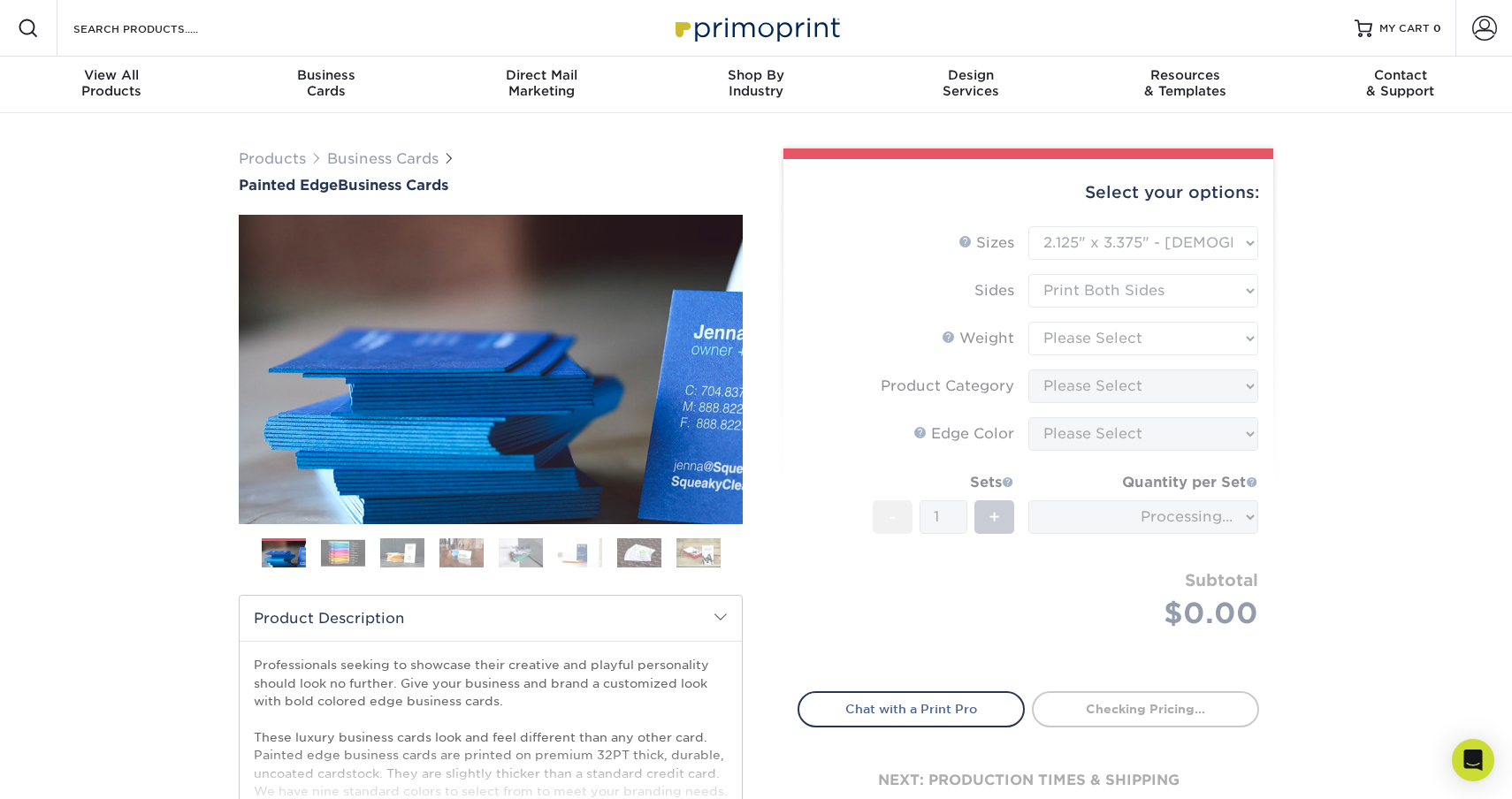
click at [1208, 335] on form "Sizes Help Sizes Please Select 2" x 3.5" - Standard 2.125" x 3.375" - European …" at bounding box center [1028, 448] width 462 height 445
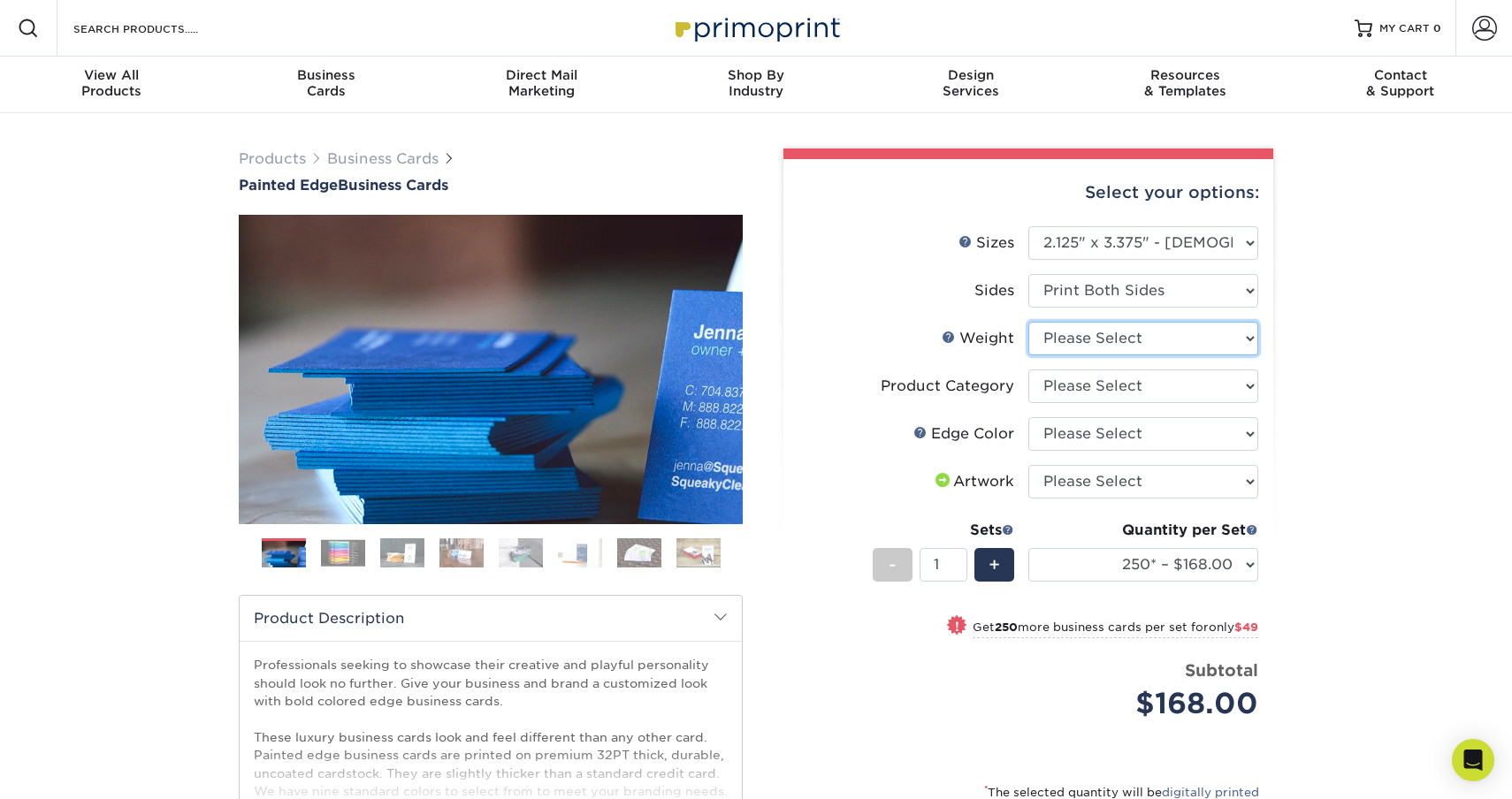
select select "32PTUC"
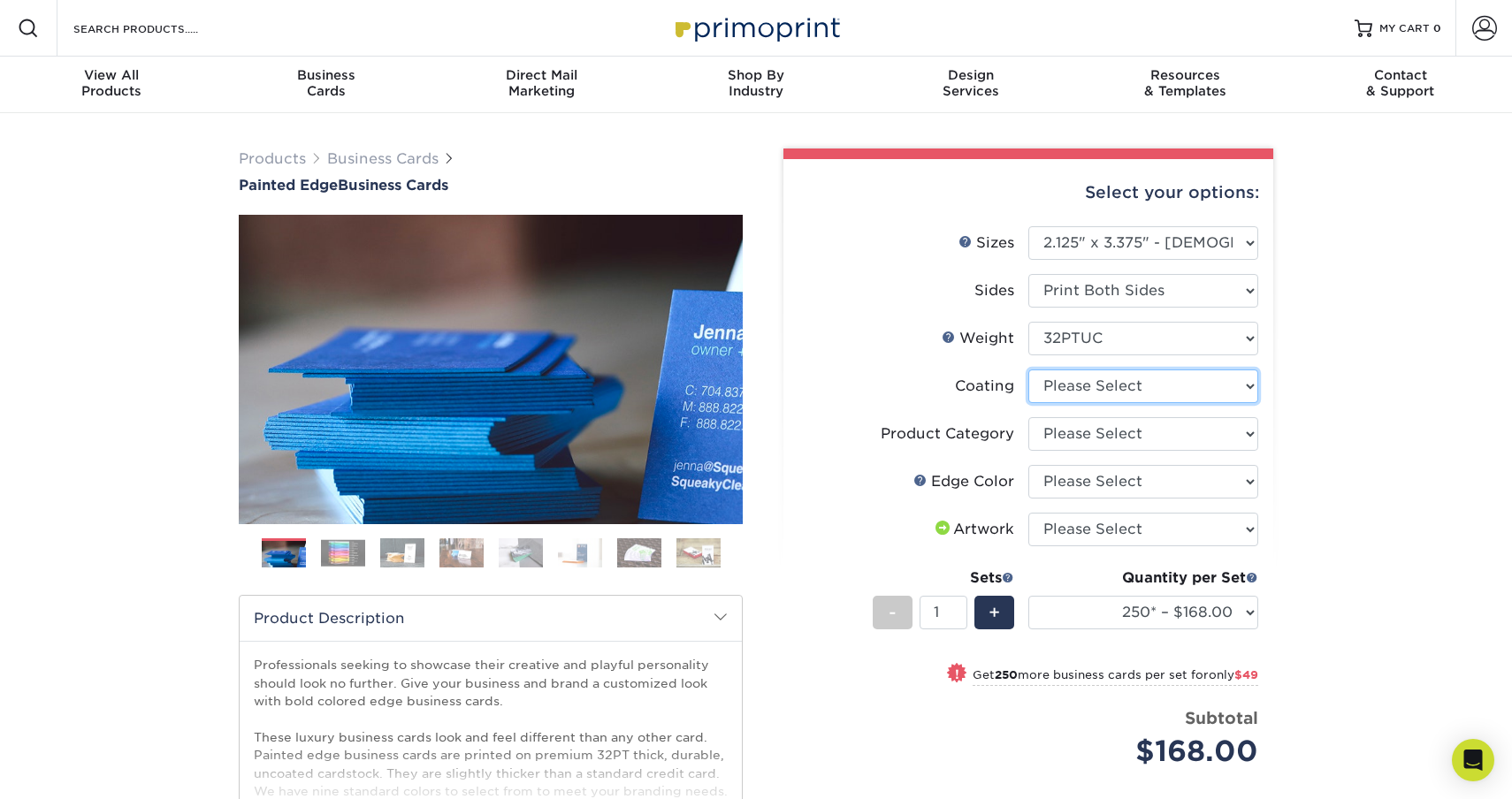
select select "3e7618de-abca-4bda-9f97-8b9129e913d8"
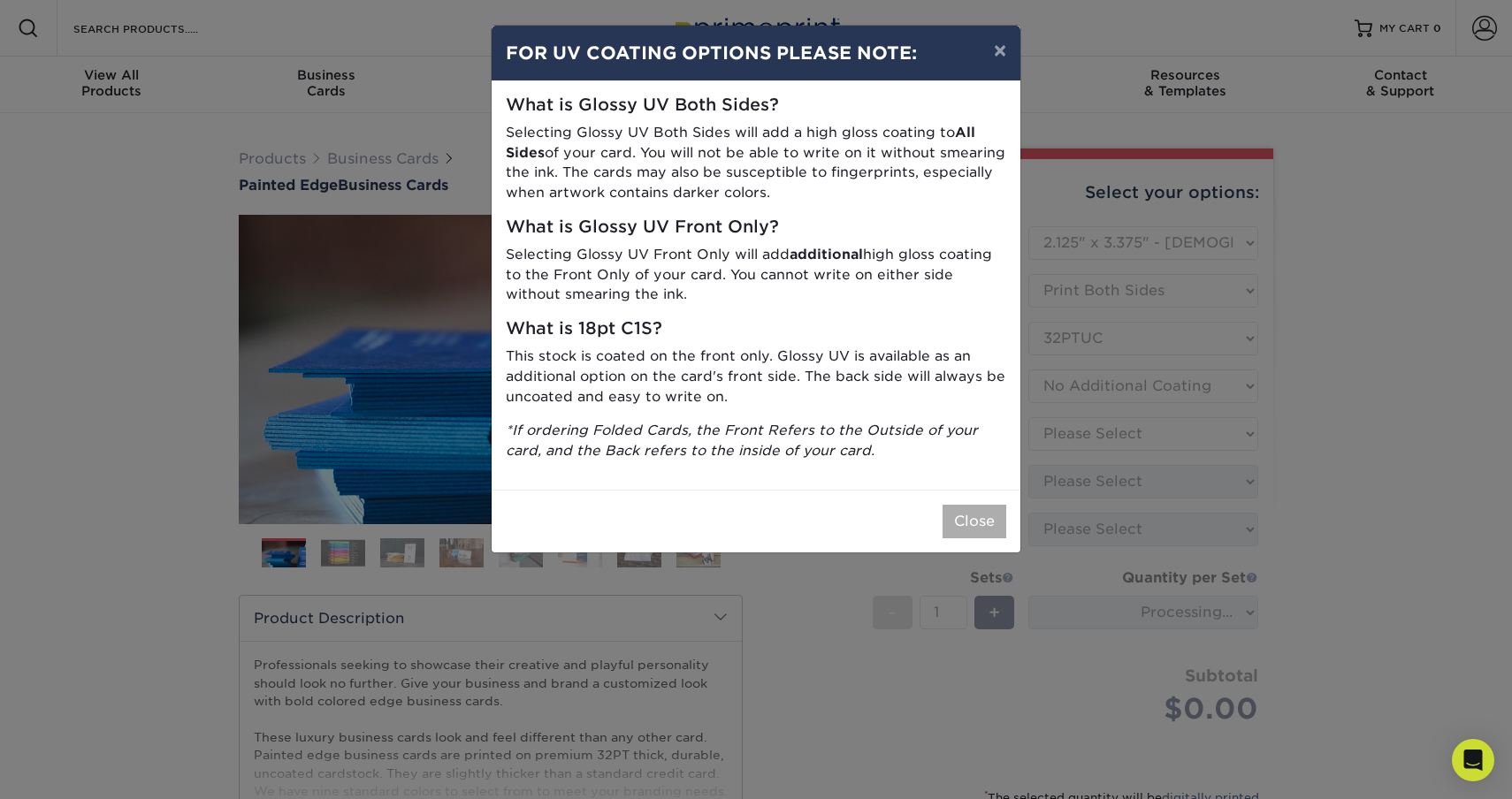
click at [957, 504] on button "Close" at bounding box center [974, 521] width 64 height 33
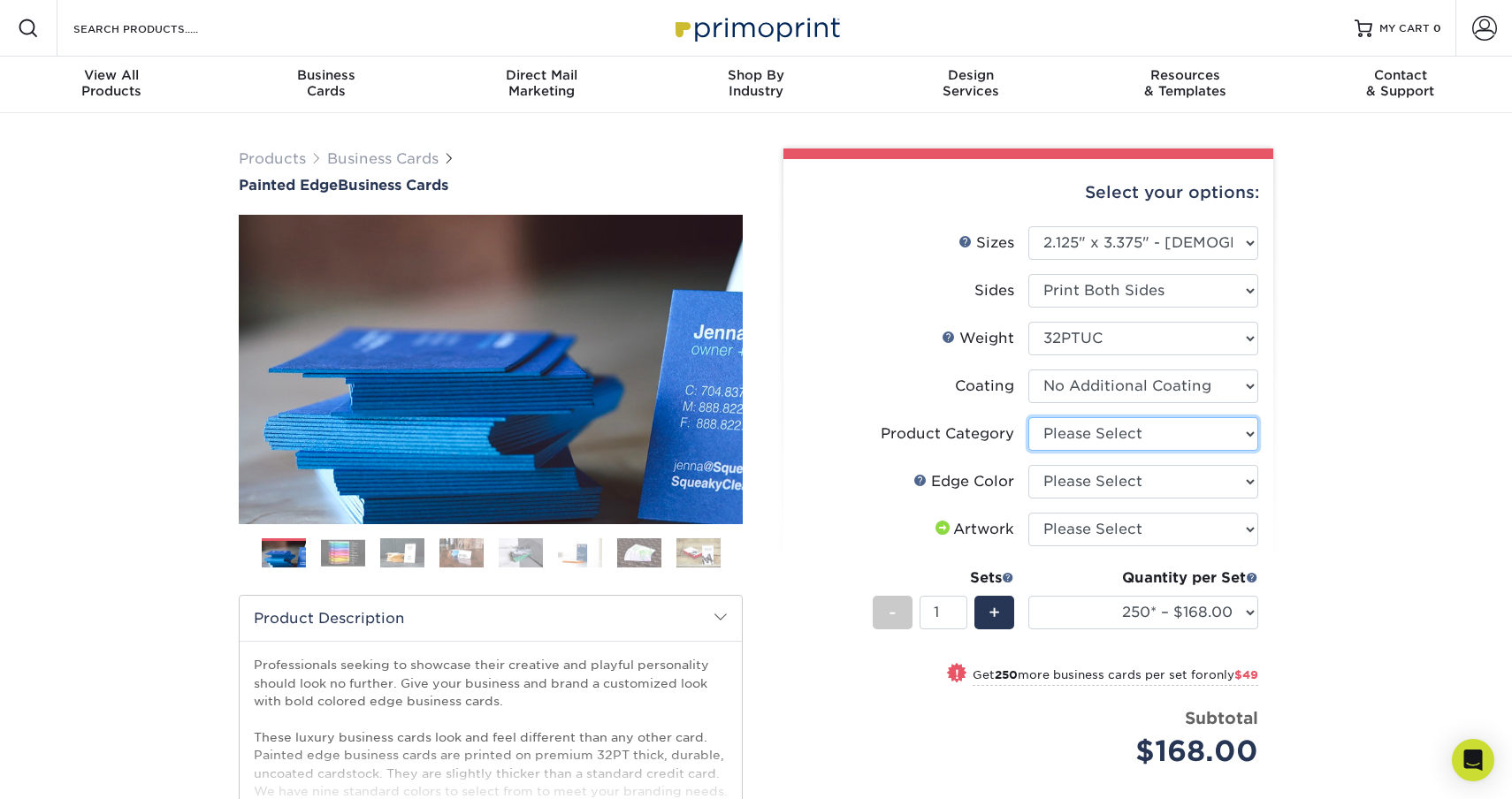
select select "3b5148f1-0588-4f88-a218-97bcfdce65c1"
select select "e42633f1-b123-4179-bb8a-cf3a693d9207"
select select "upload"
select select "1000* – $339.00"
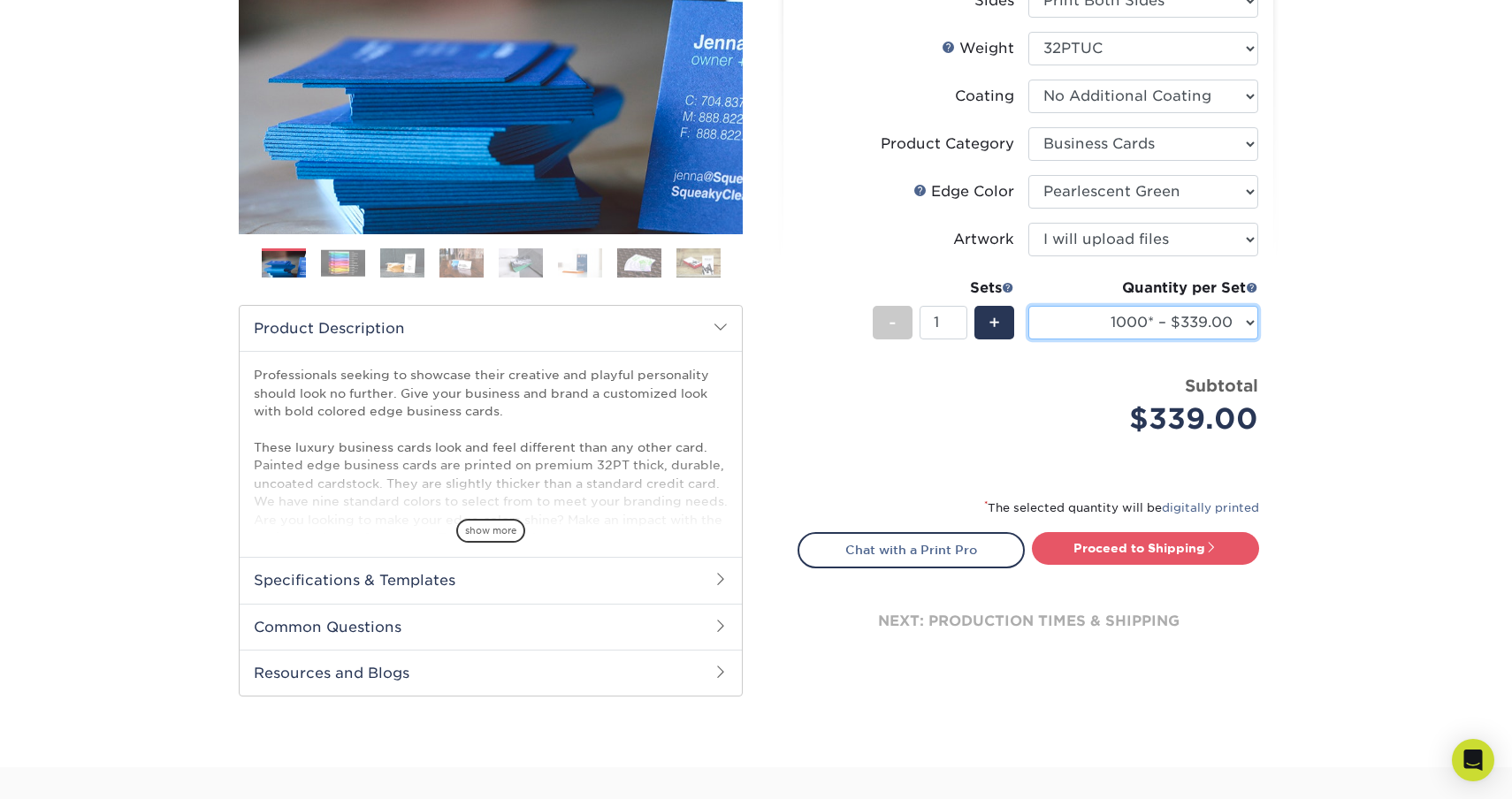
scroll to position [290, 0]
click at [1208, 554] on link "Proceed to Shipping" at bounding box center [1145, 548] width 227 height 32
type input "Set 1"
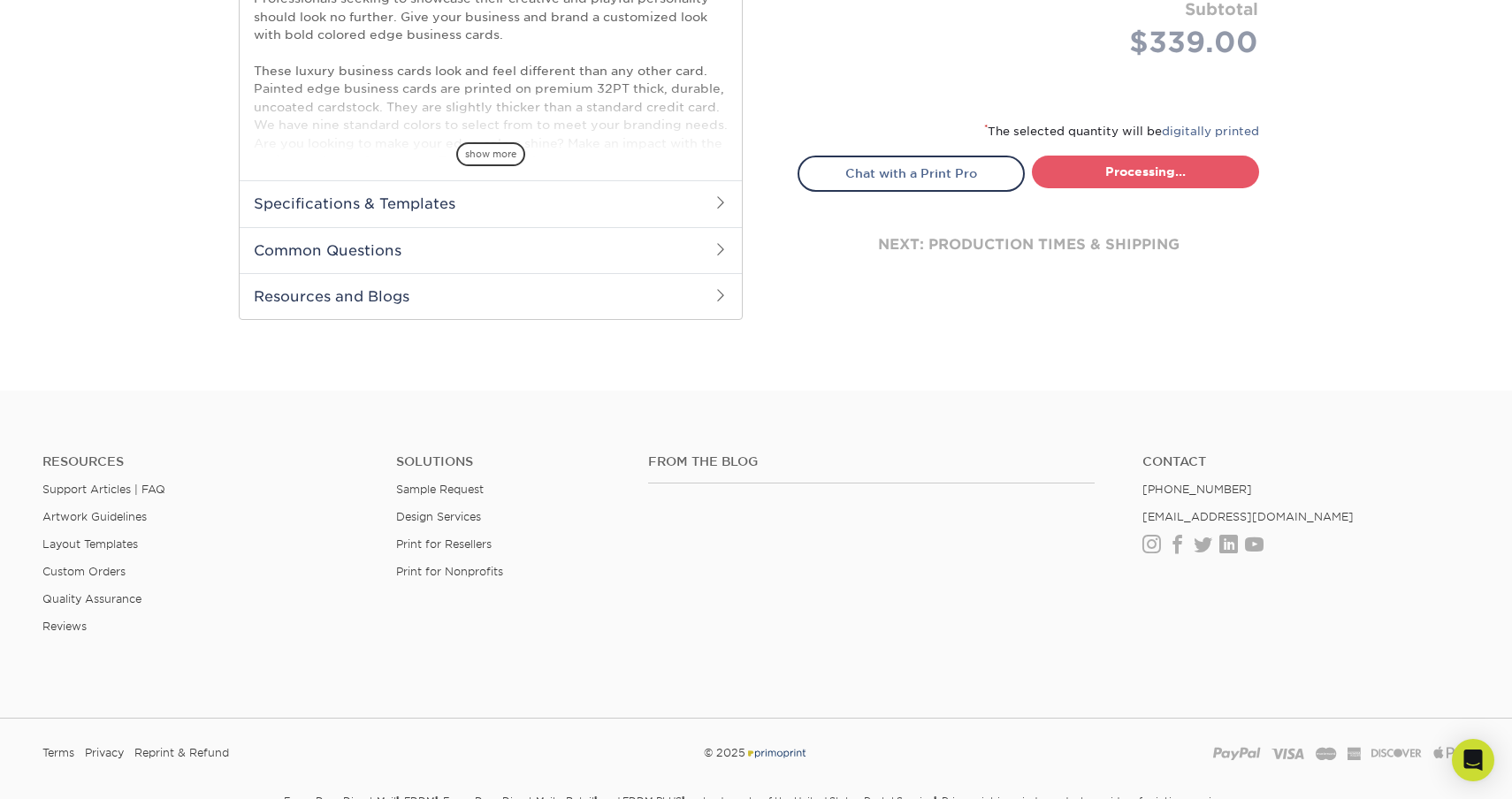
select select "afb3feae-6310-47dc-a317-36c9b6cccbf1"
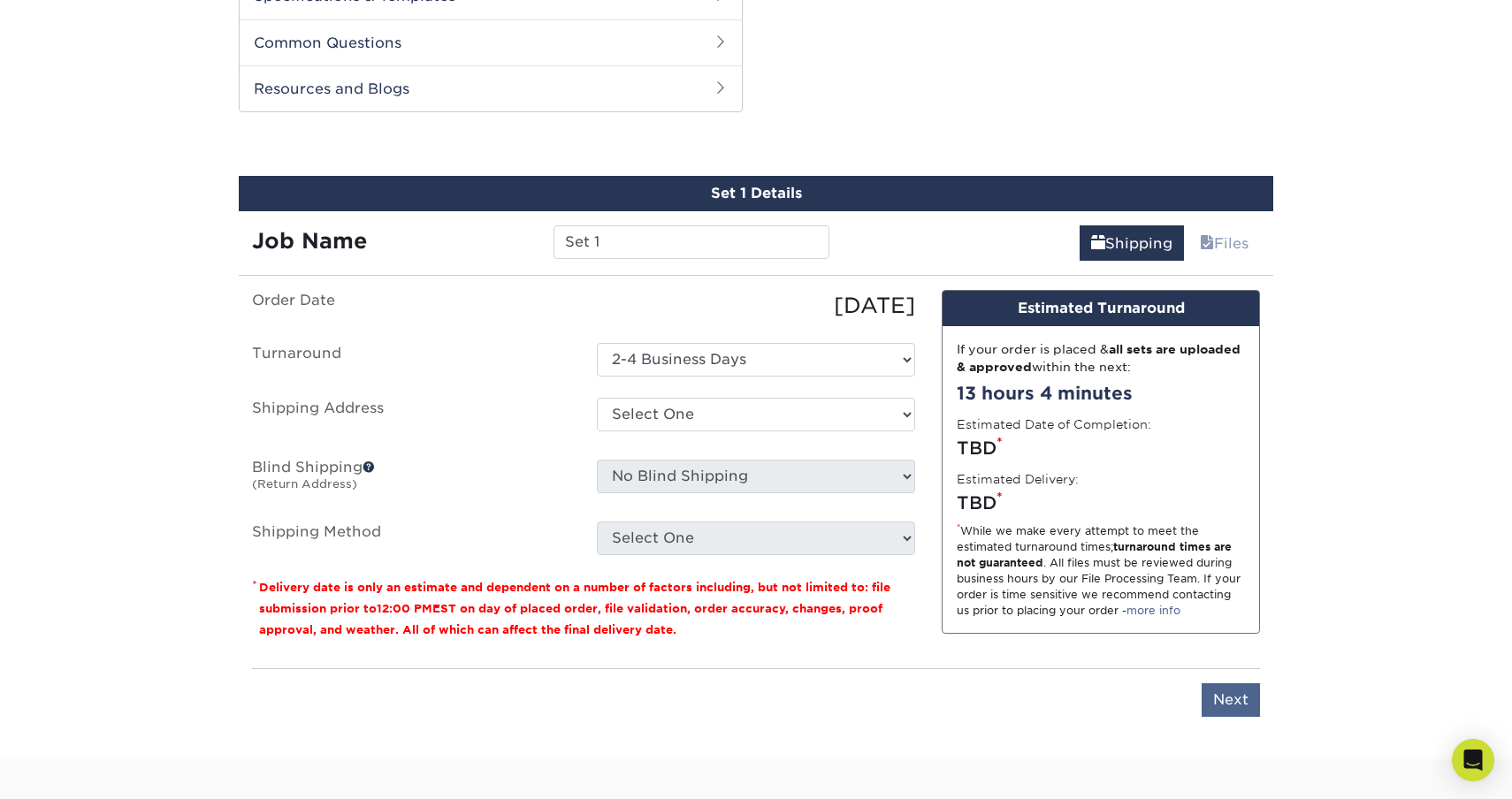
scroll to position [899, 0]
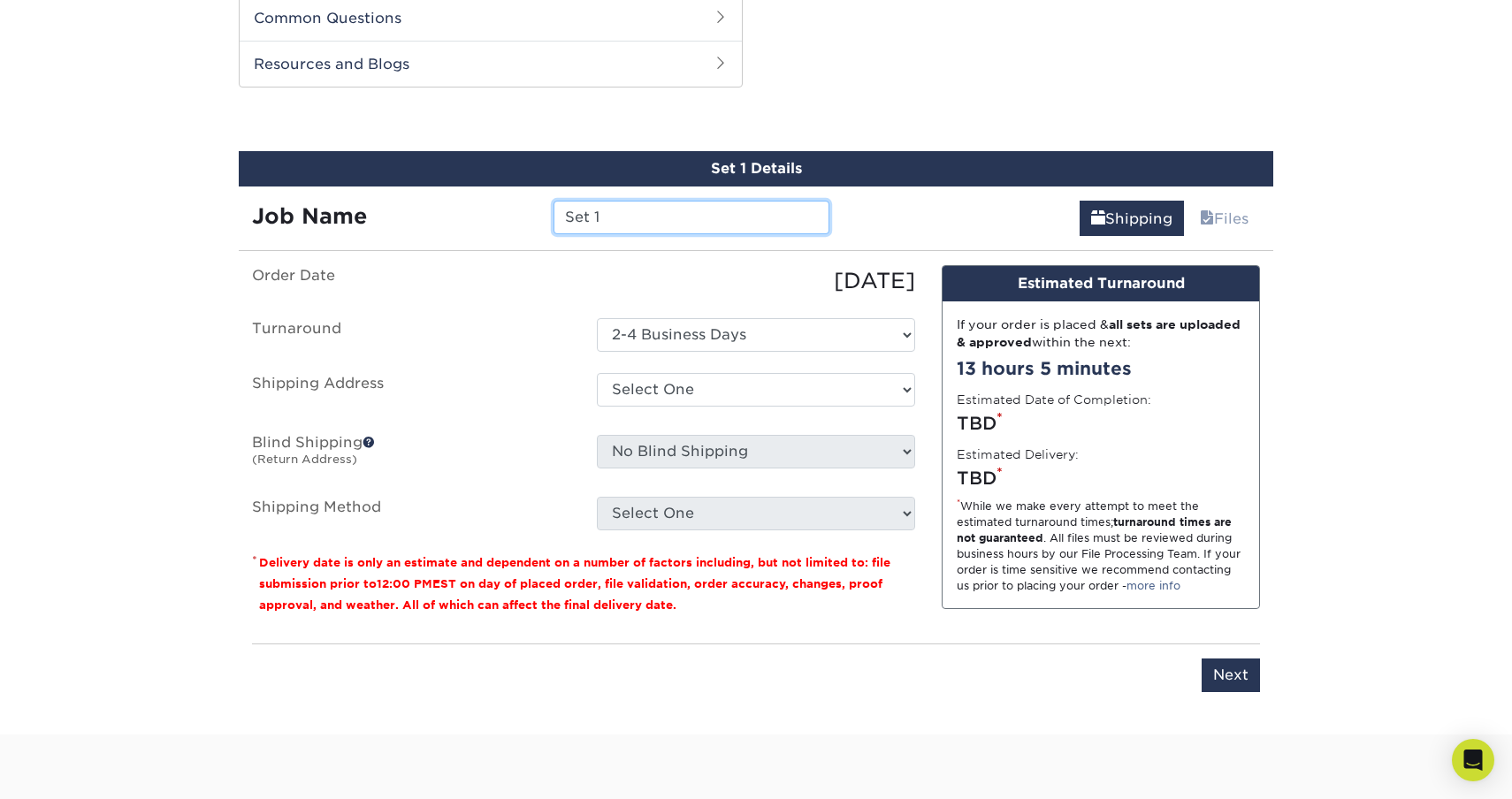
click at [615, 205] on input "Set 1" at bounding box center [691, 217] width 275 height 33
type input "GSR_1"
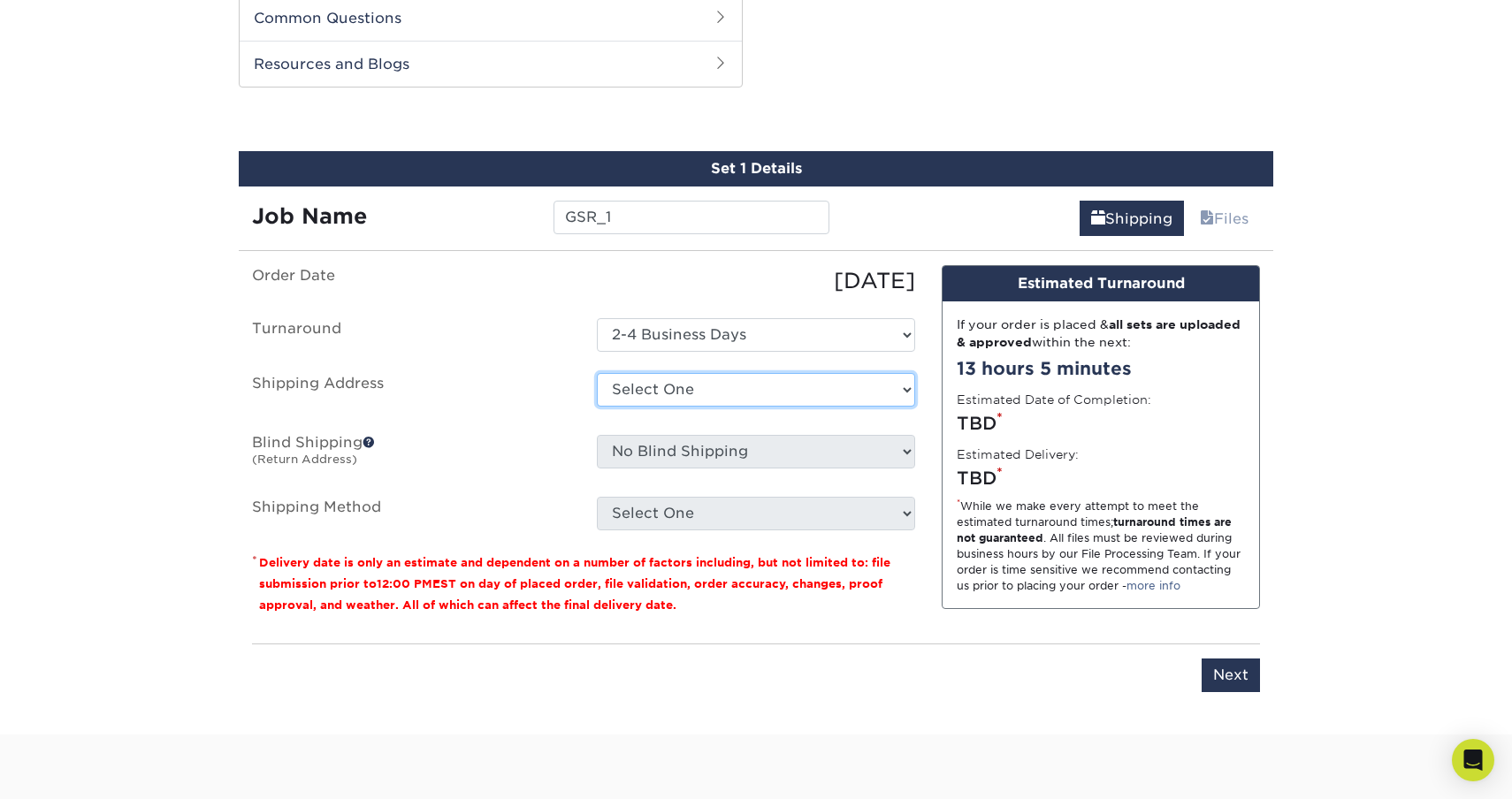
select select "newaddress"
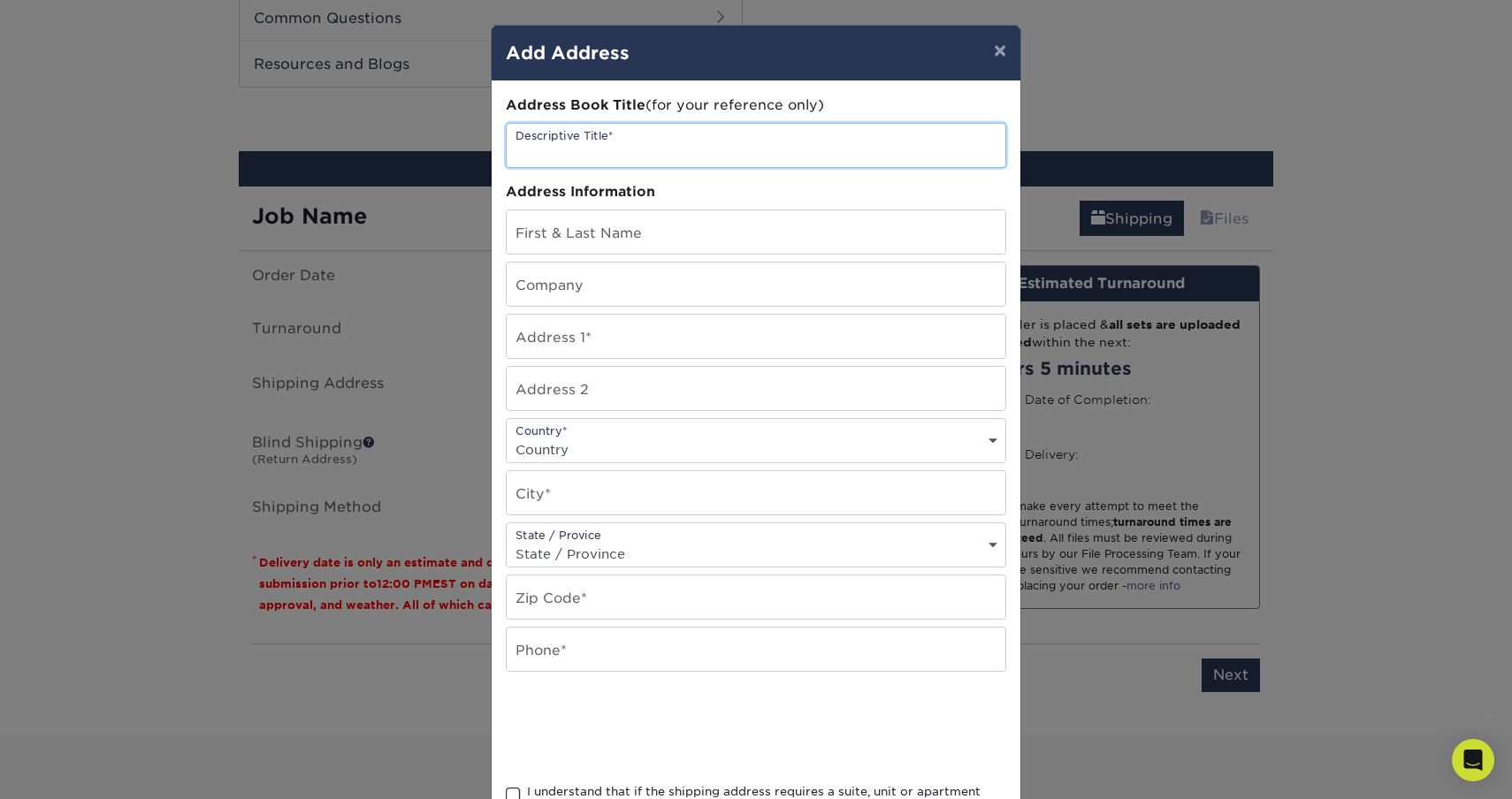
click at [643, 142] on input "text" at bounding box center [756, 145] width 499 height 44
type input "GSR Home"
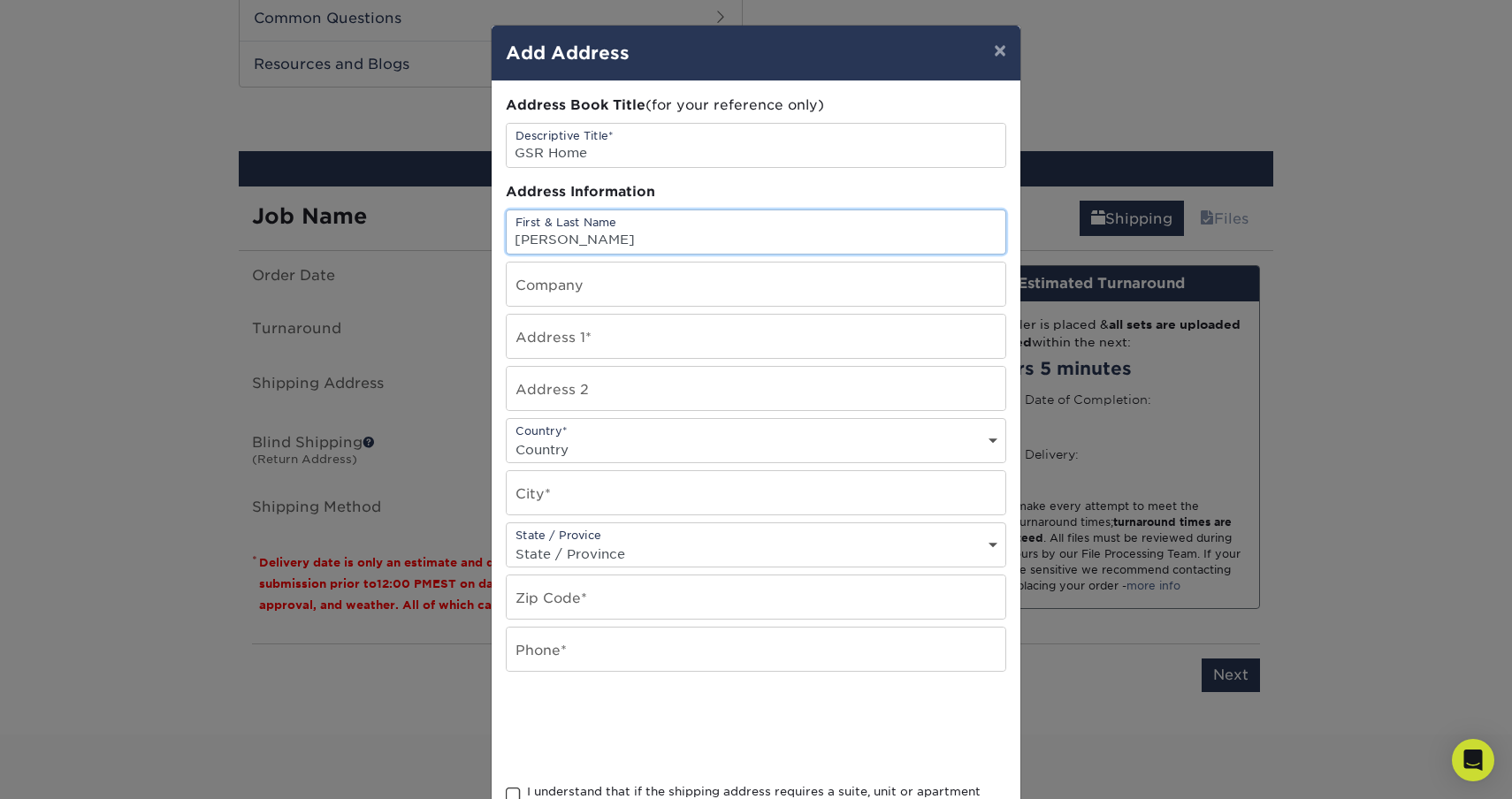
type input "[PERSON_NAME]"
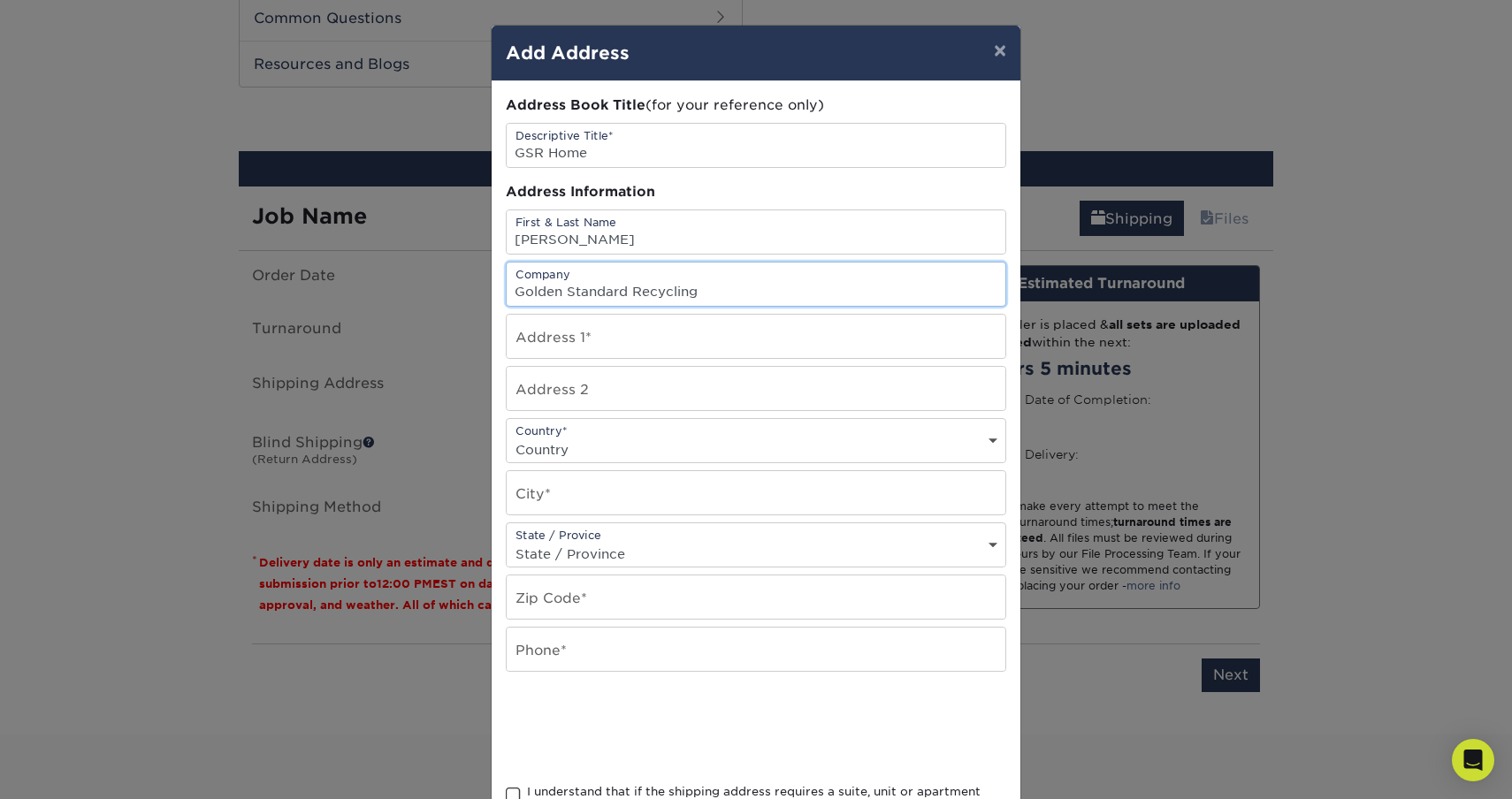
type input "Golden Standard Recycling"
type input "[STREET_ADDRESS]"
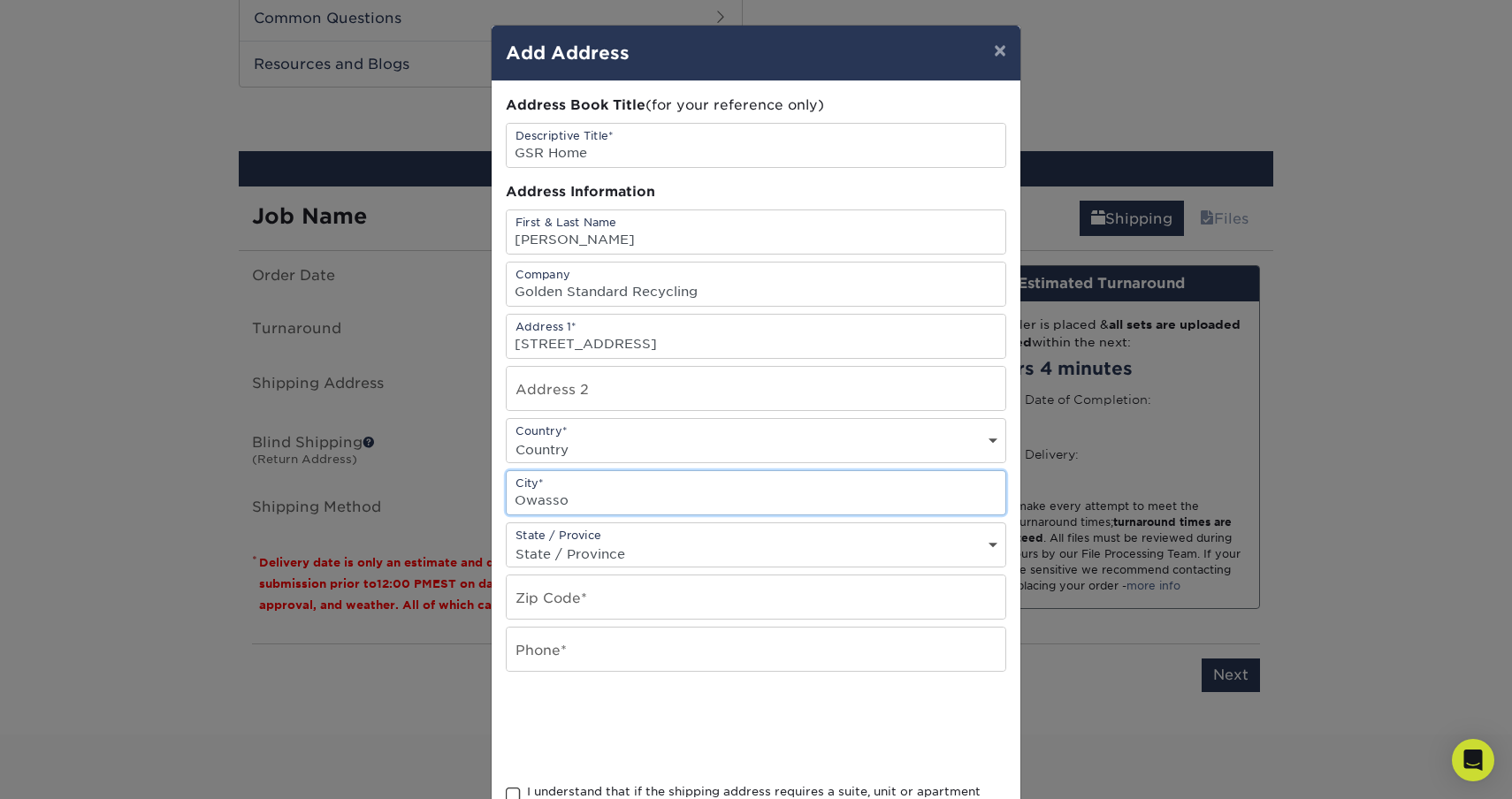
type input "Owasso"
click at [604, 542] on div "State / Provice State / Province Alabama Alaska Arizona Arkansas California Col…" at bounding box center [756, 544] width 501 height 45
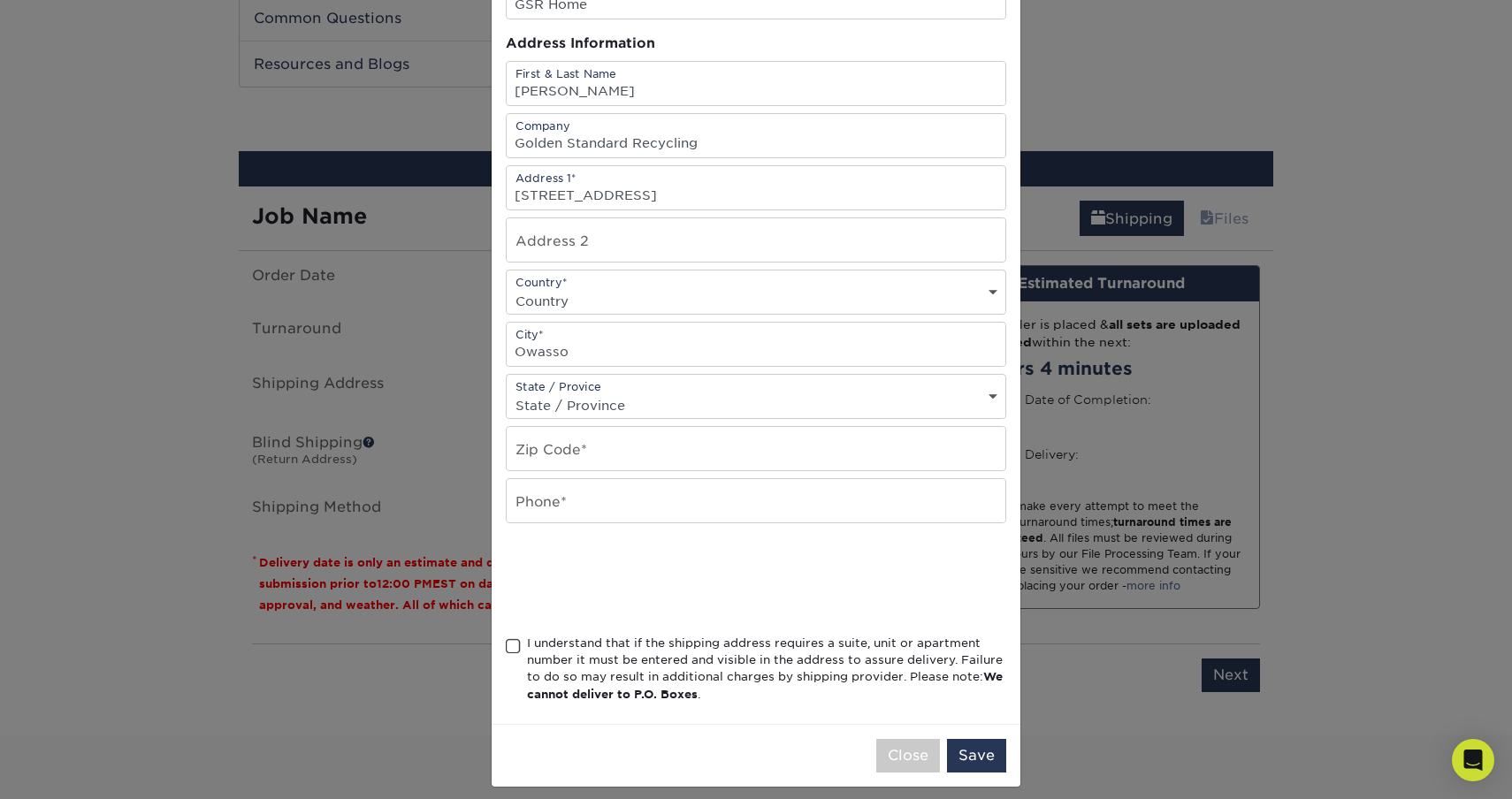
scroll to position [166, 0]
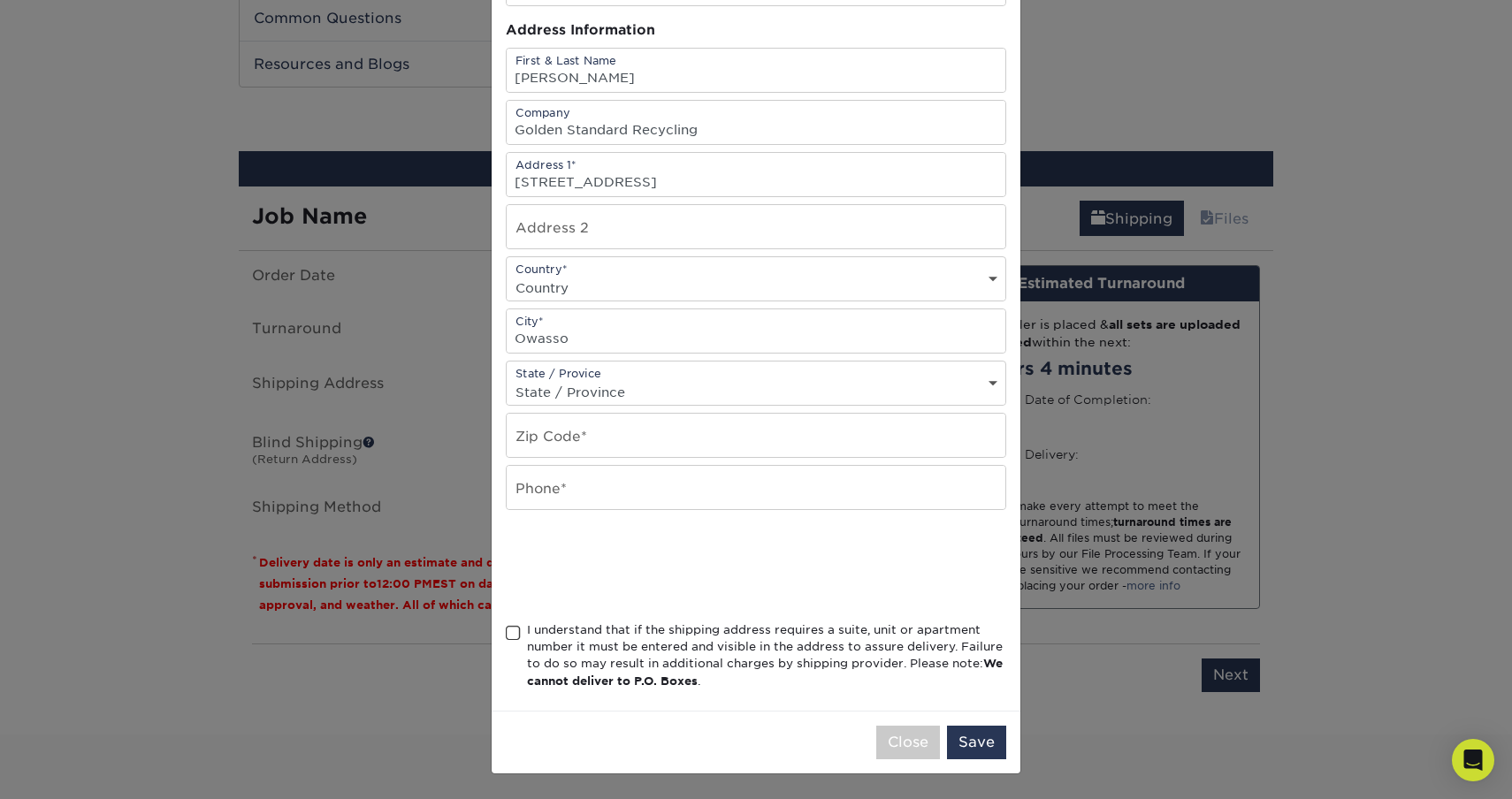
click at [690, 365] on div "State / Provice State / Province Alabama Alaska Arizona Arkansas California Col…" at bounding box center [756, 383] width 501 height 45
select select "OK"
click at [590, 437] on input "text" at bounding box center [756, 436] width 499 height 44
type input "74055"
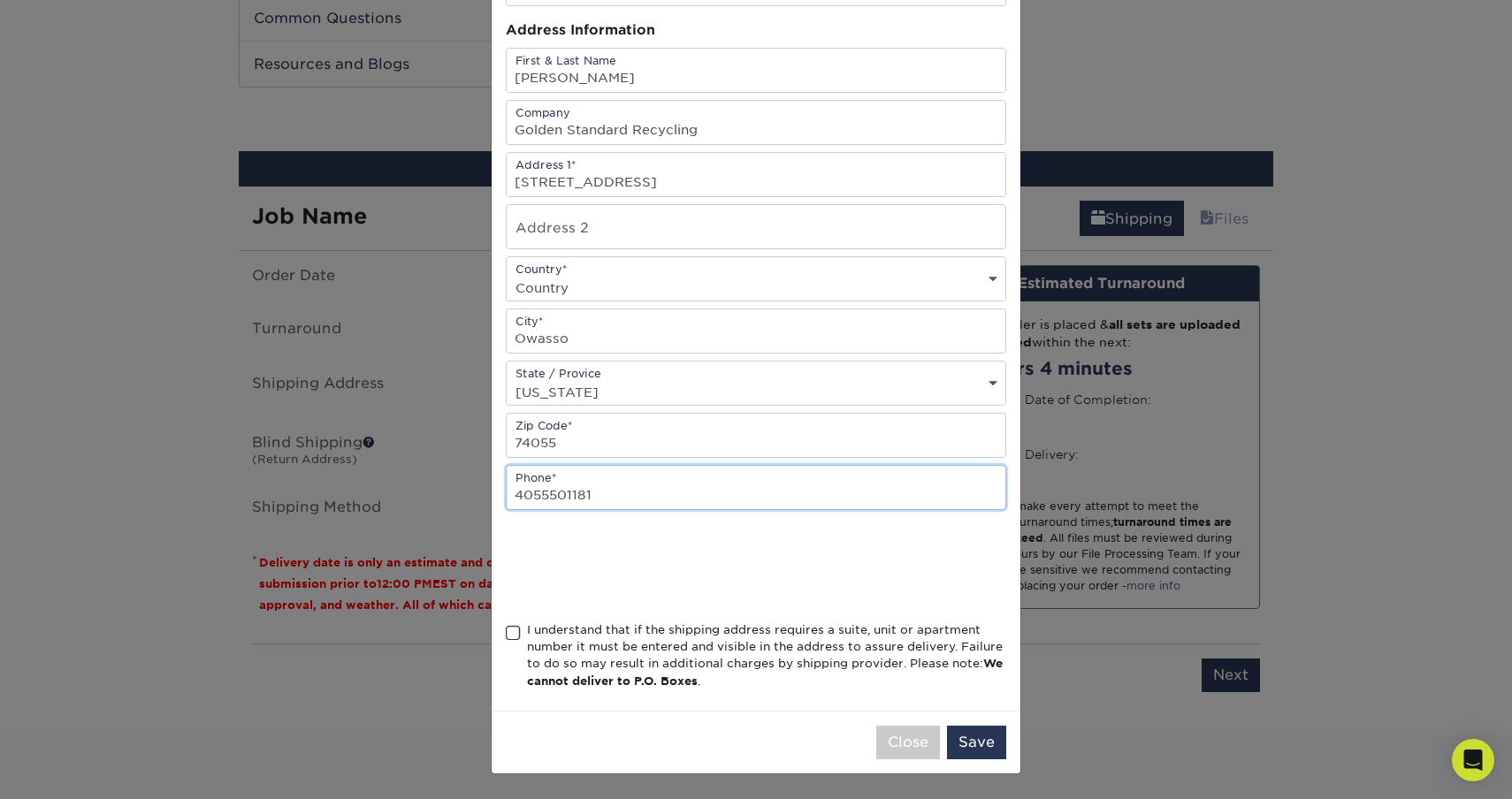
type input "4055501181"
click at [510, 630] on span at bounding box center [513, 634] width 15 height 17
click at [0, 0] on input "I understand that if the shipping address requires a suite, unit or apartment n…" at bounding box center [0, 0] width 0 height 0
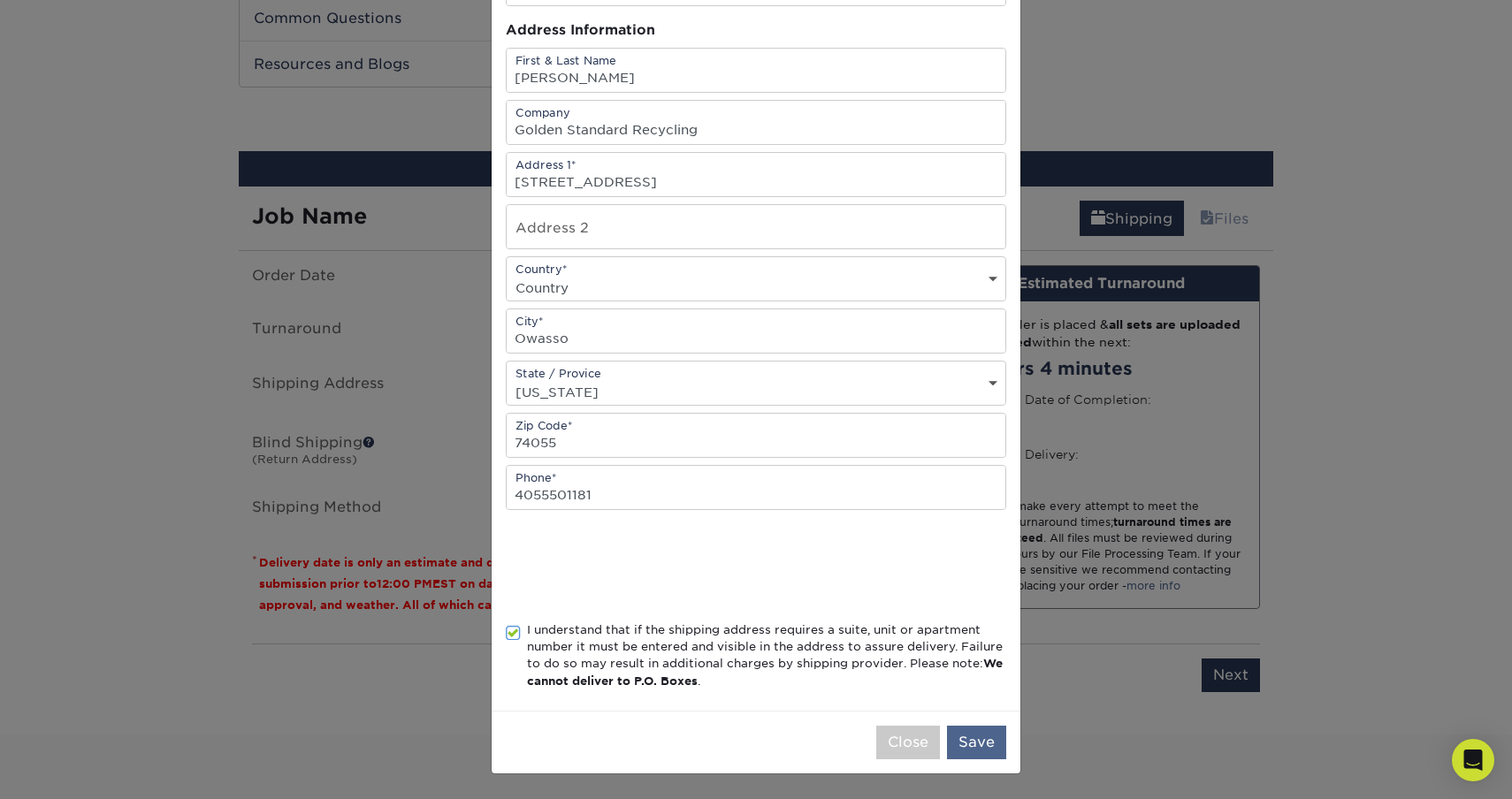
click at [981, 742] on button "Save" at bounding box center [977, 742] width 59 height 33
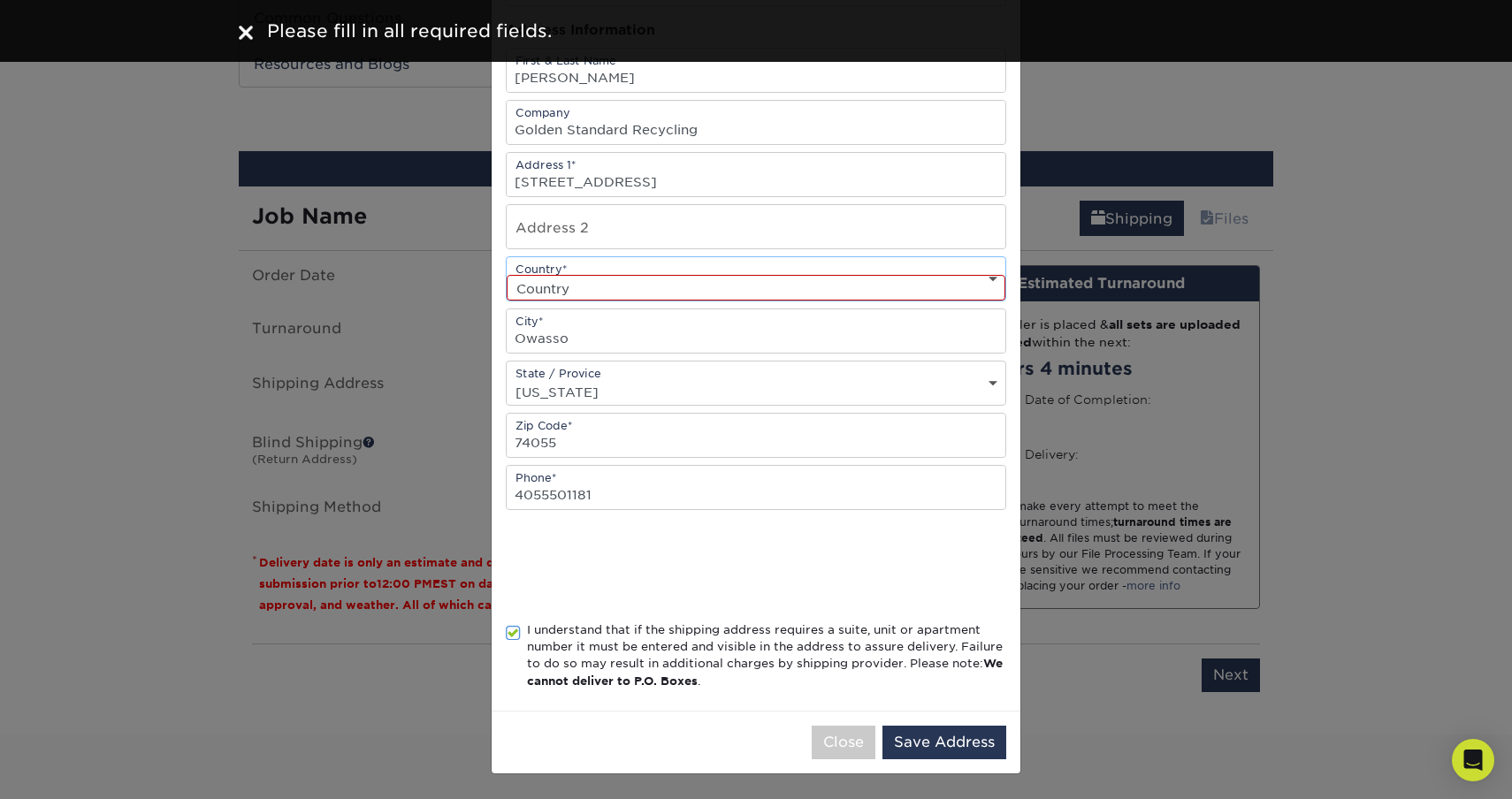
select select "US"
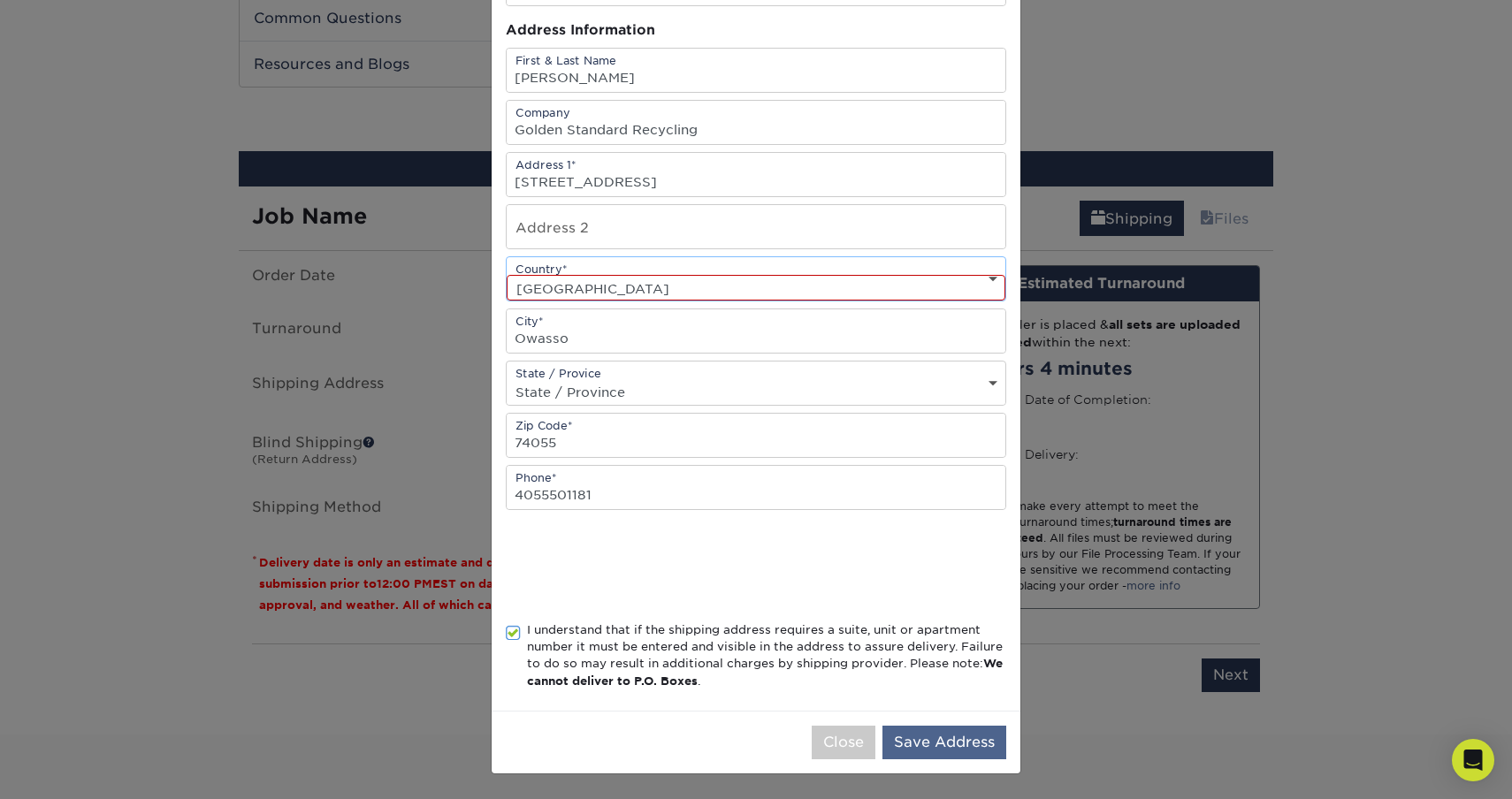
click at [940, 741] on button "Save Address" at bounding box center [945, 742] width 124 height 33
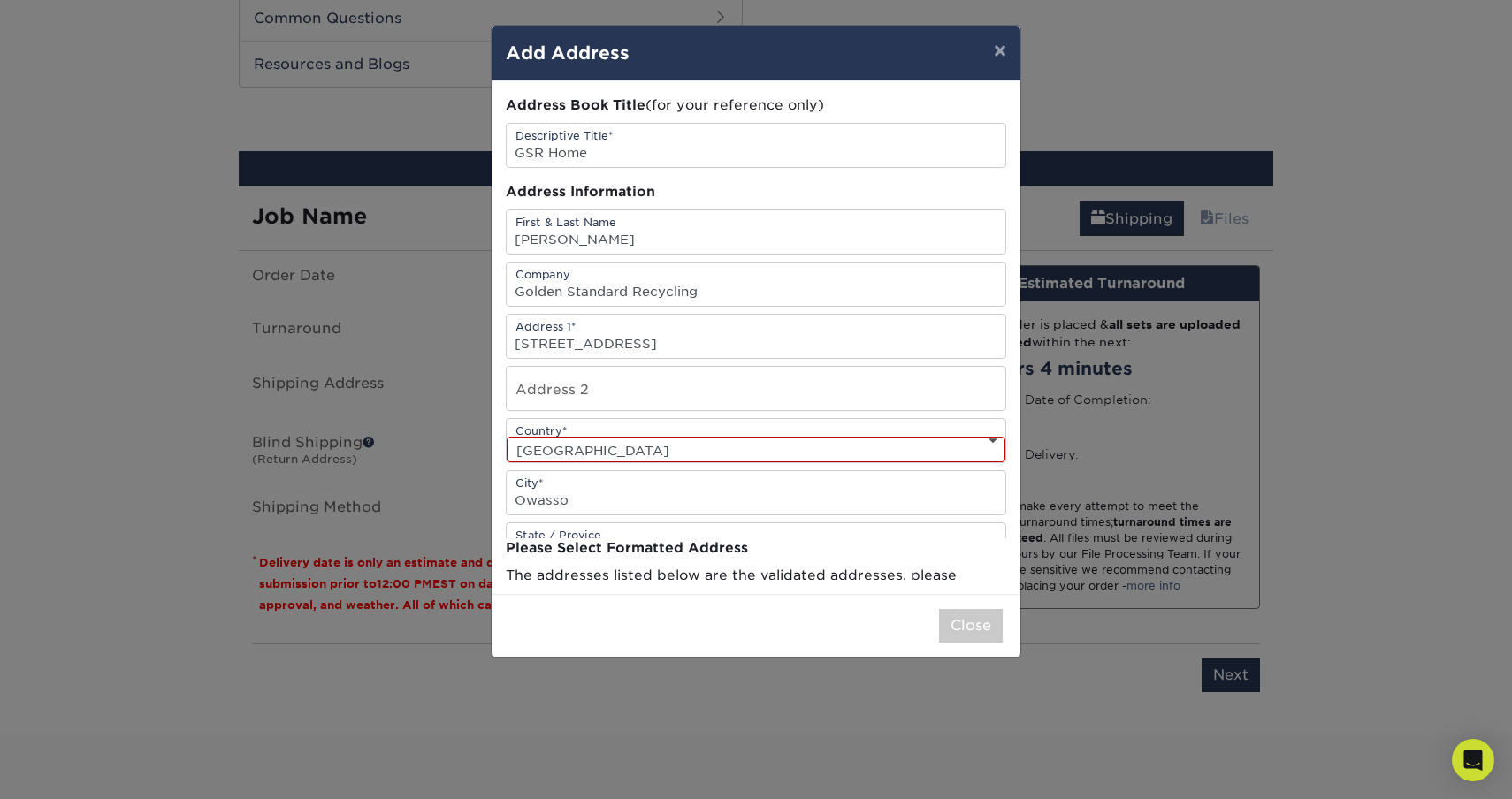
scroll to position [0, 0]
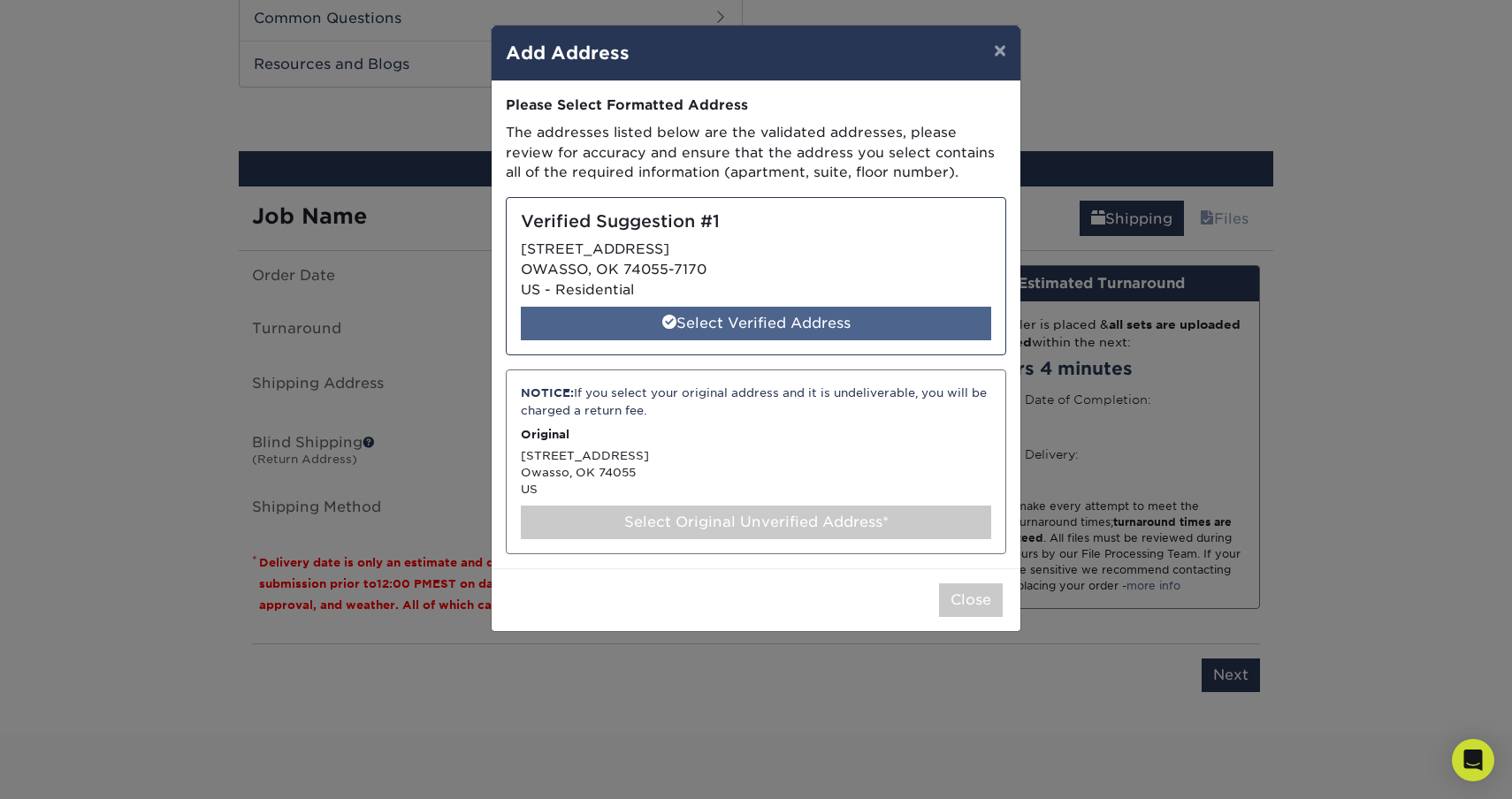
click at [818, 314] on div "Select Verified Address" at bounding box center [756, 323] width 470 height 33
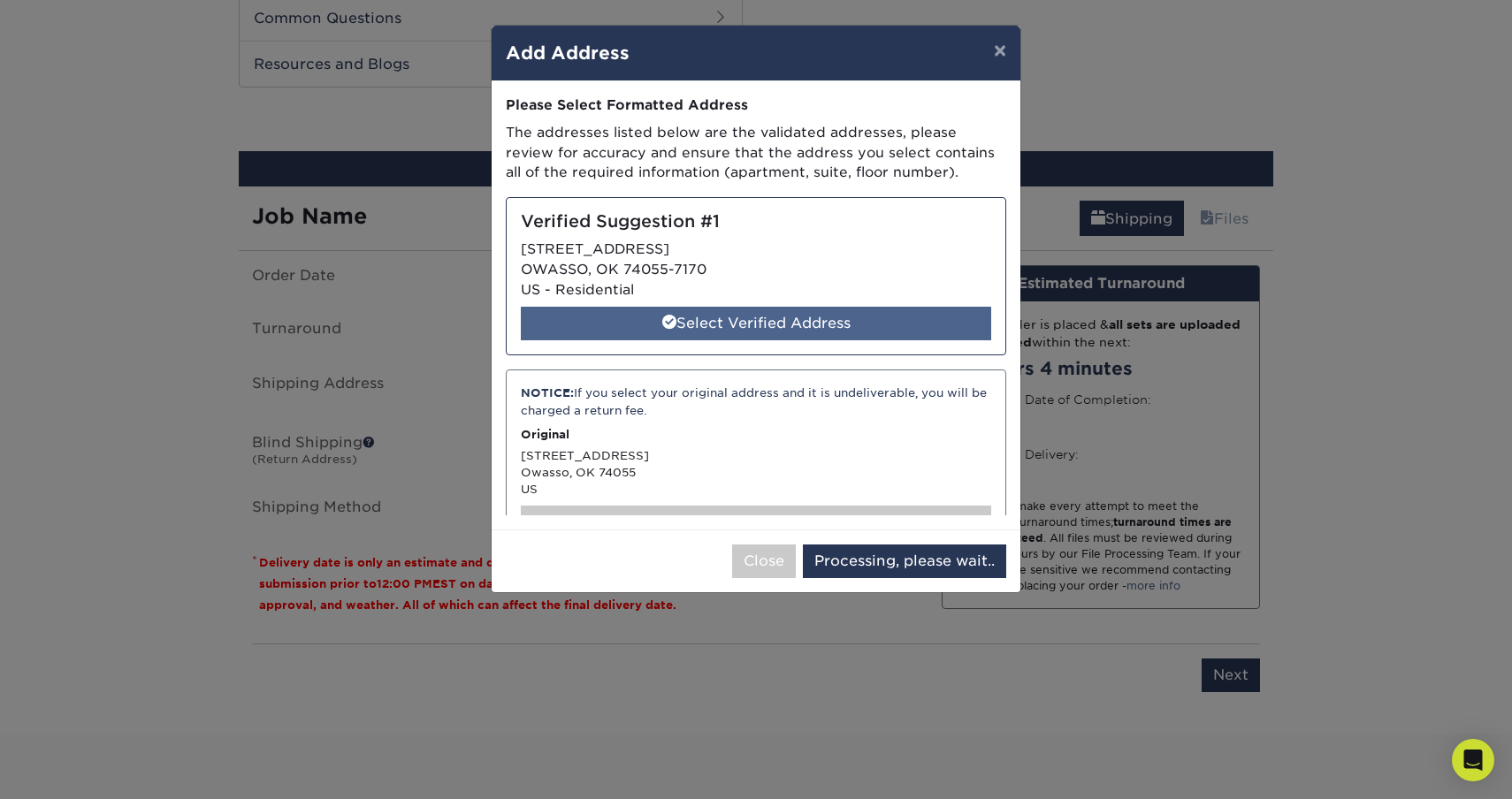
select select "286325"
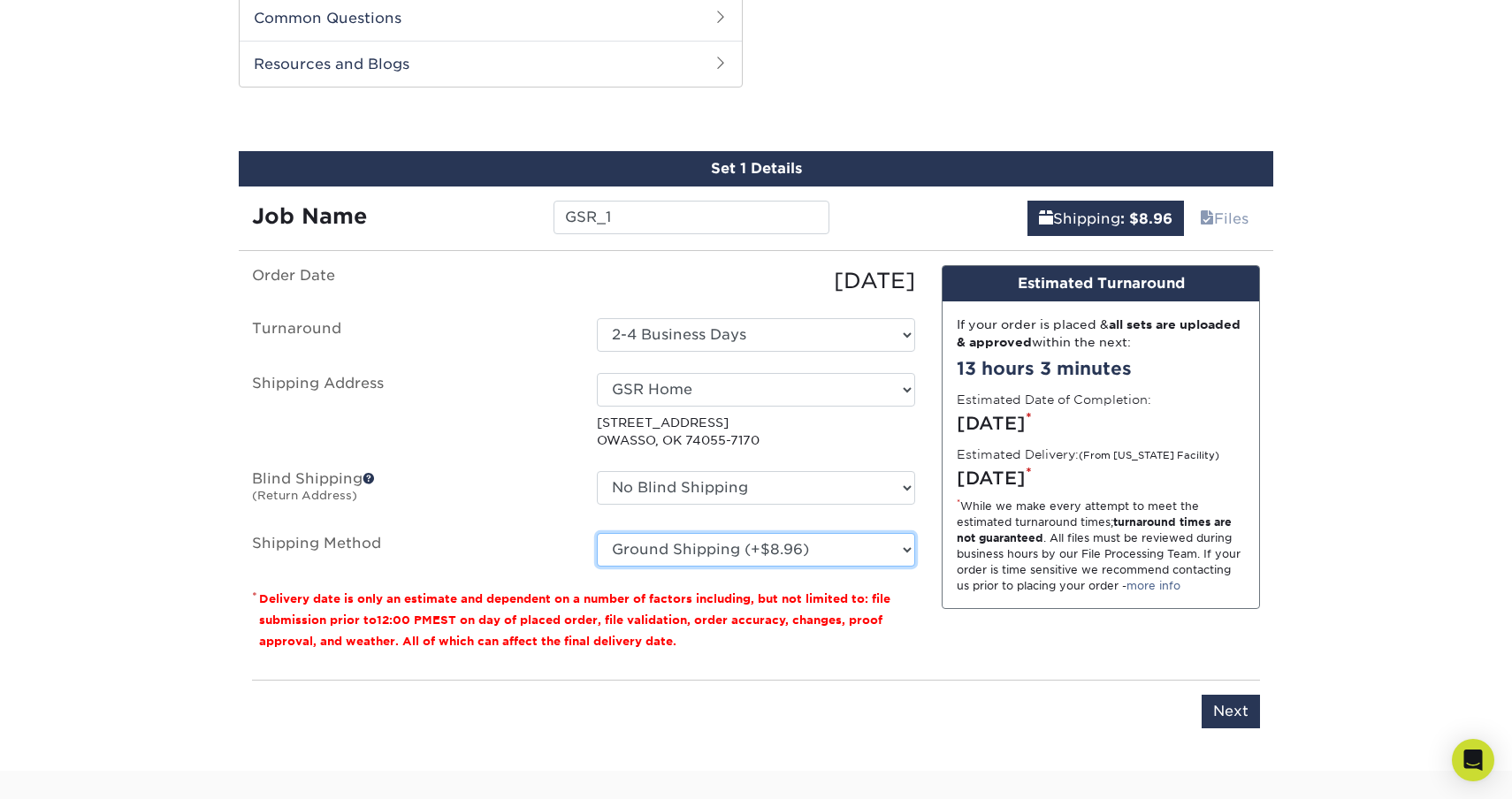
select select "02"
click at [1219, 713] on input "Next" at bounding box center [1231, 711] width 58 height 33
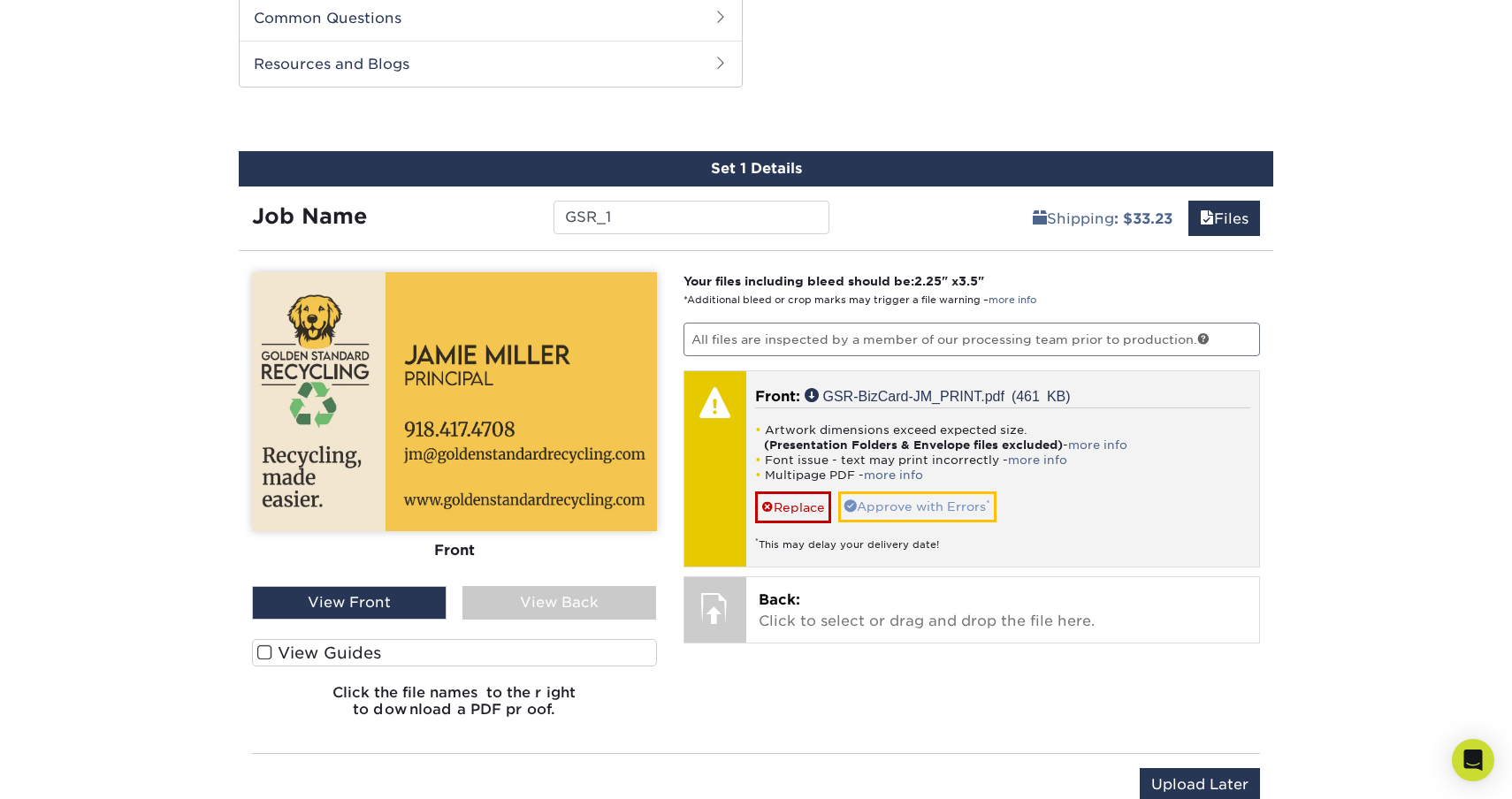
click at [890, 504] on link "Approve with Errors *" at bounding box center [917, 506] width 159 height 30
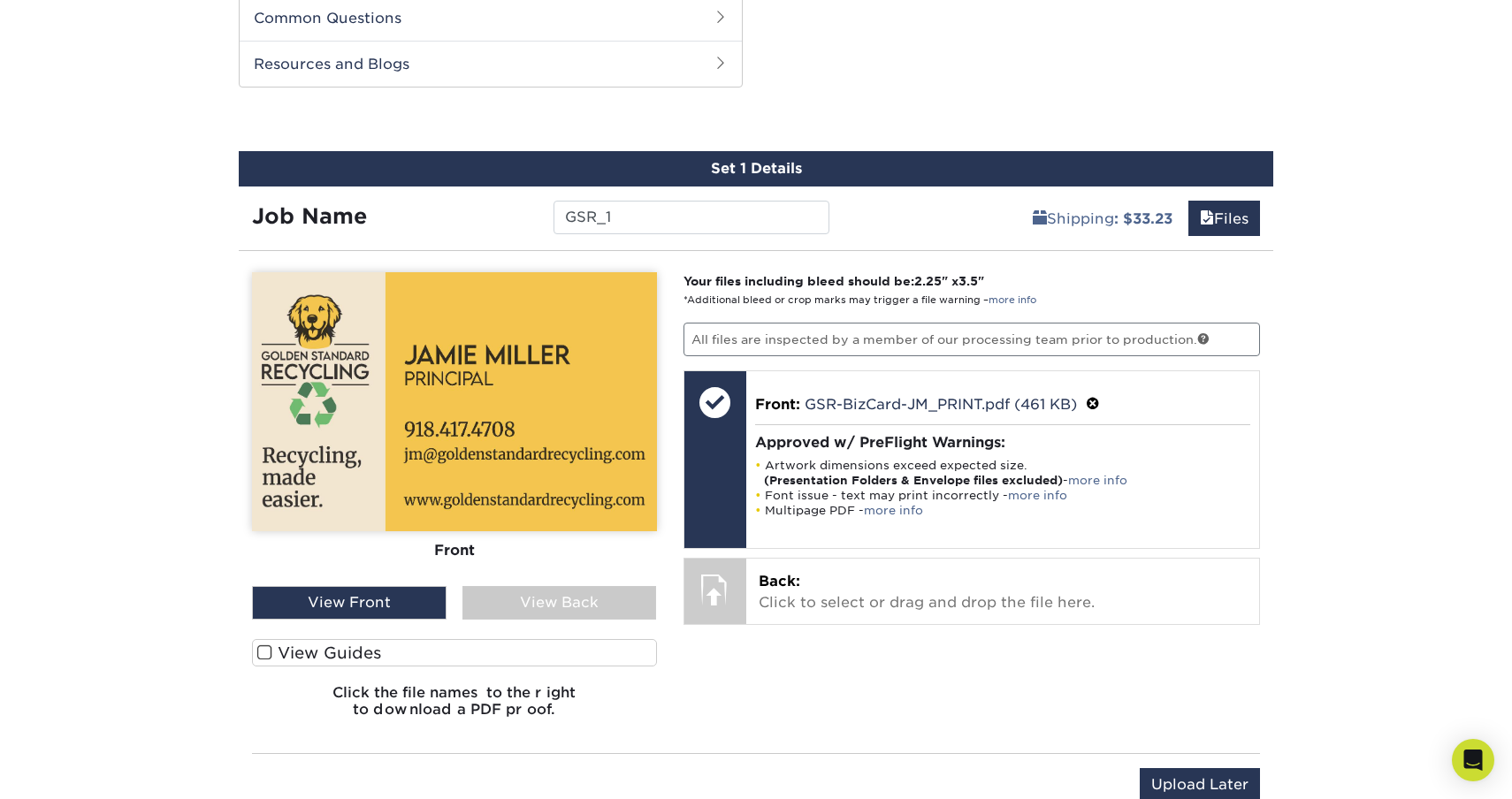
click at [518, 597] on div "View Back" at bounding box center [560, 602] width 195 height 33
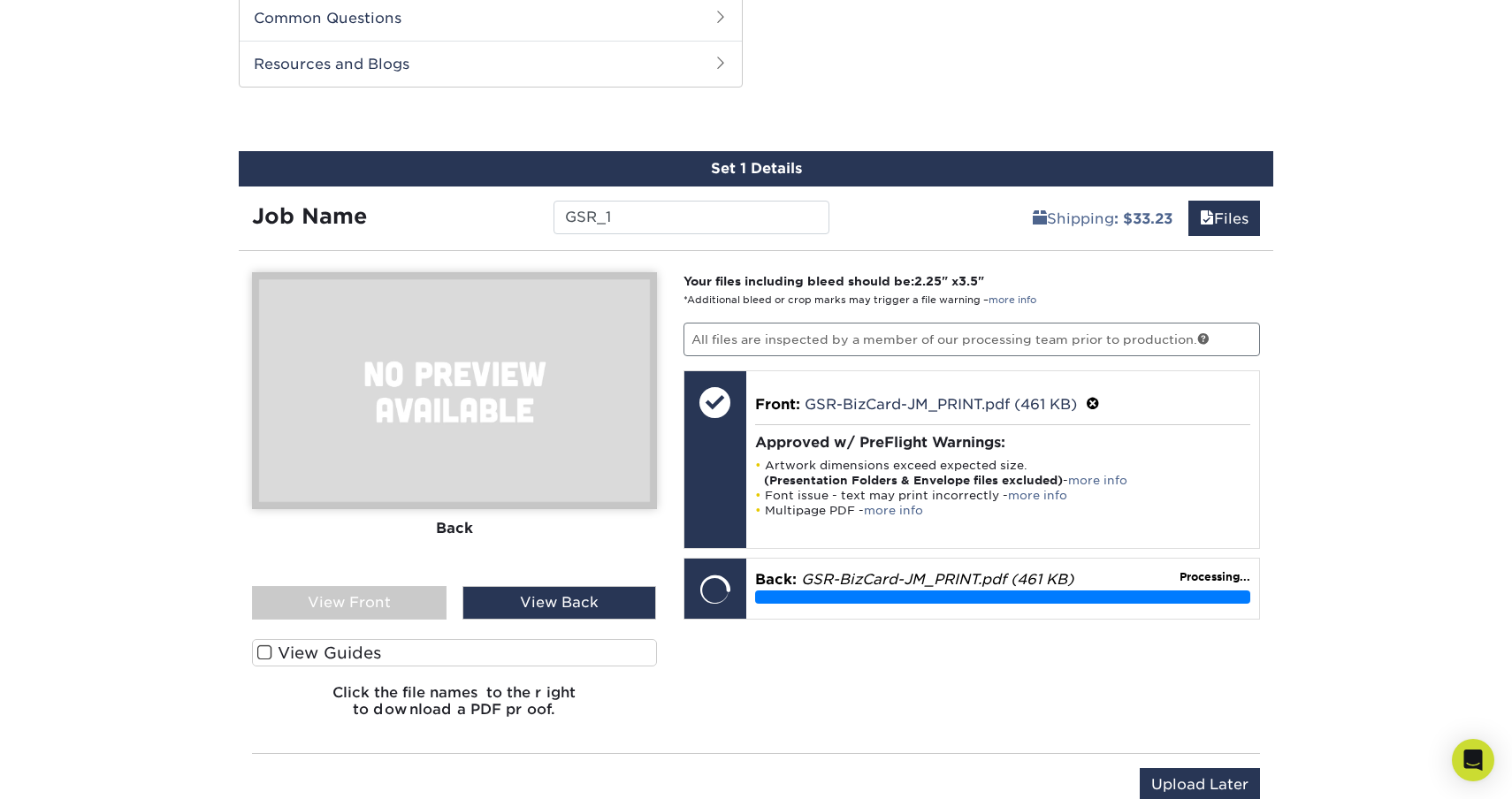
click at [591, 596] on div "View Back" at bounding box center [560, 602] width 195 height 33
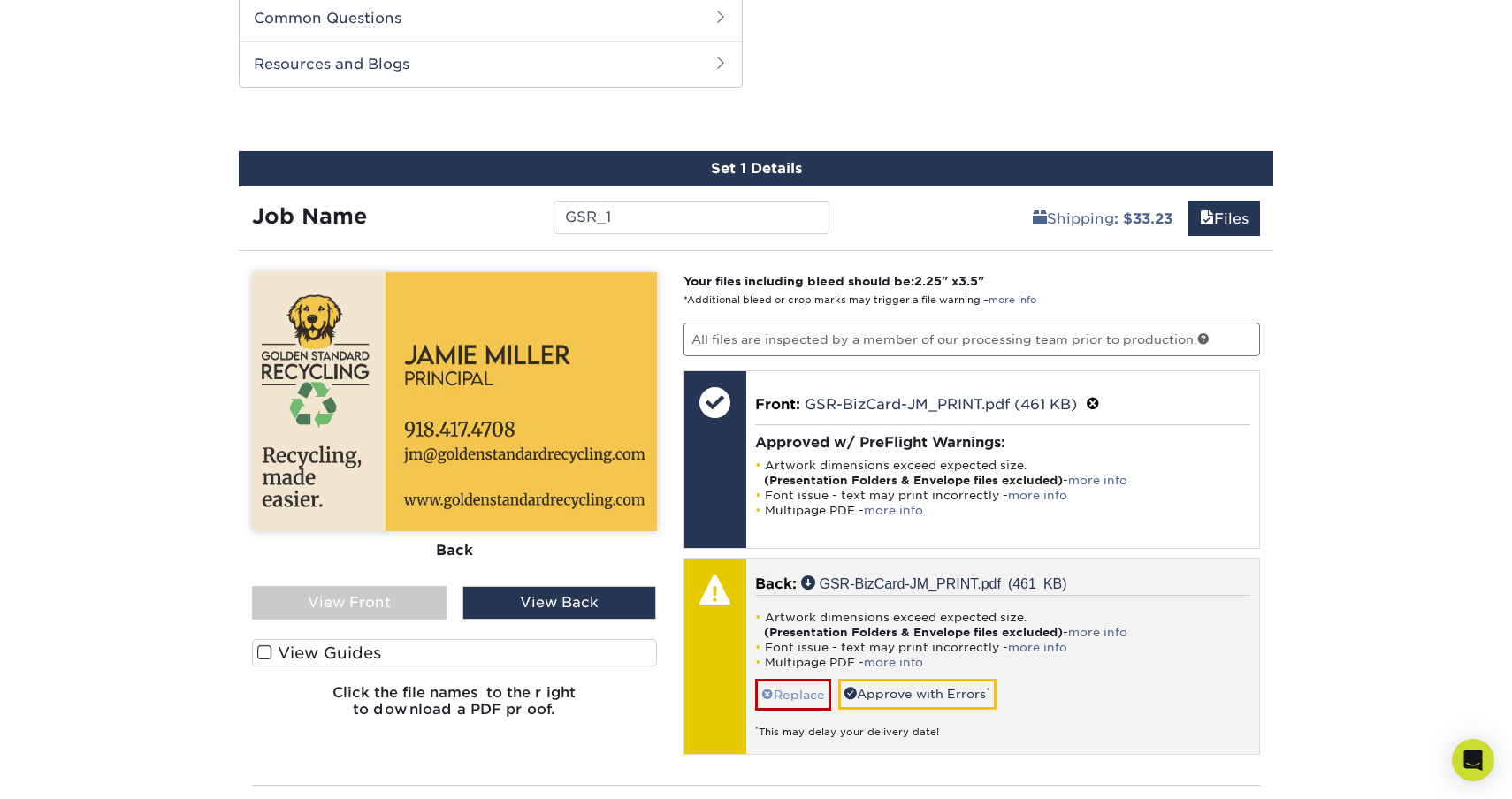
click at [803, 693] on link "Replace" at bounding box center [794, 694] width 76 height 31
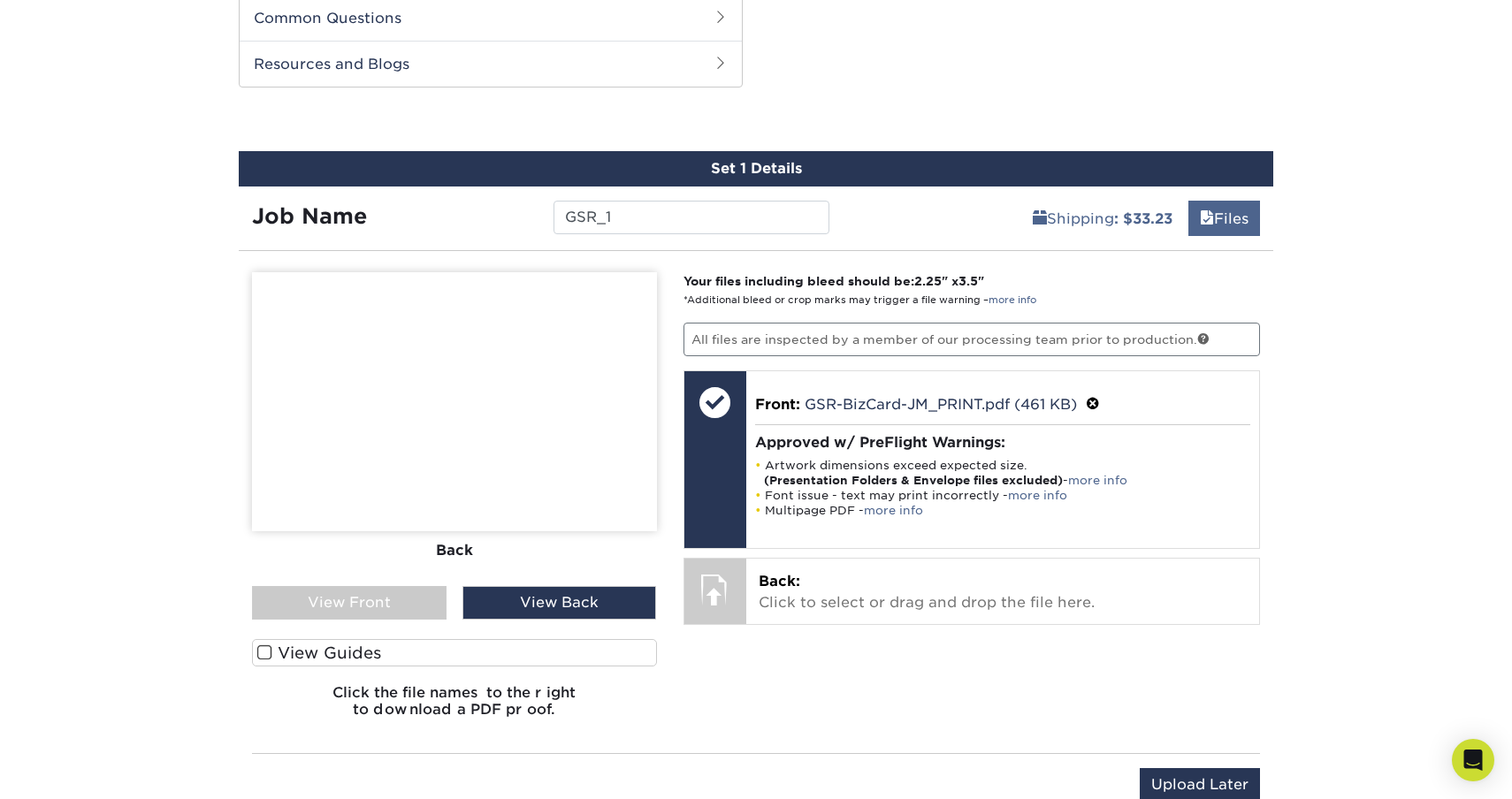
click at [1247, 223] on link "Files" at bounding box center [1224, 218] width 71 height 35
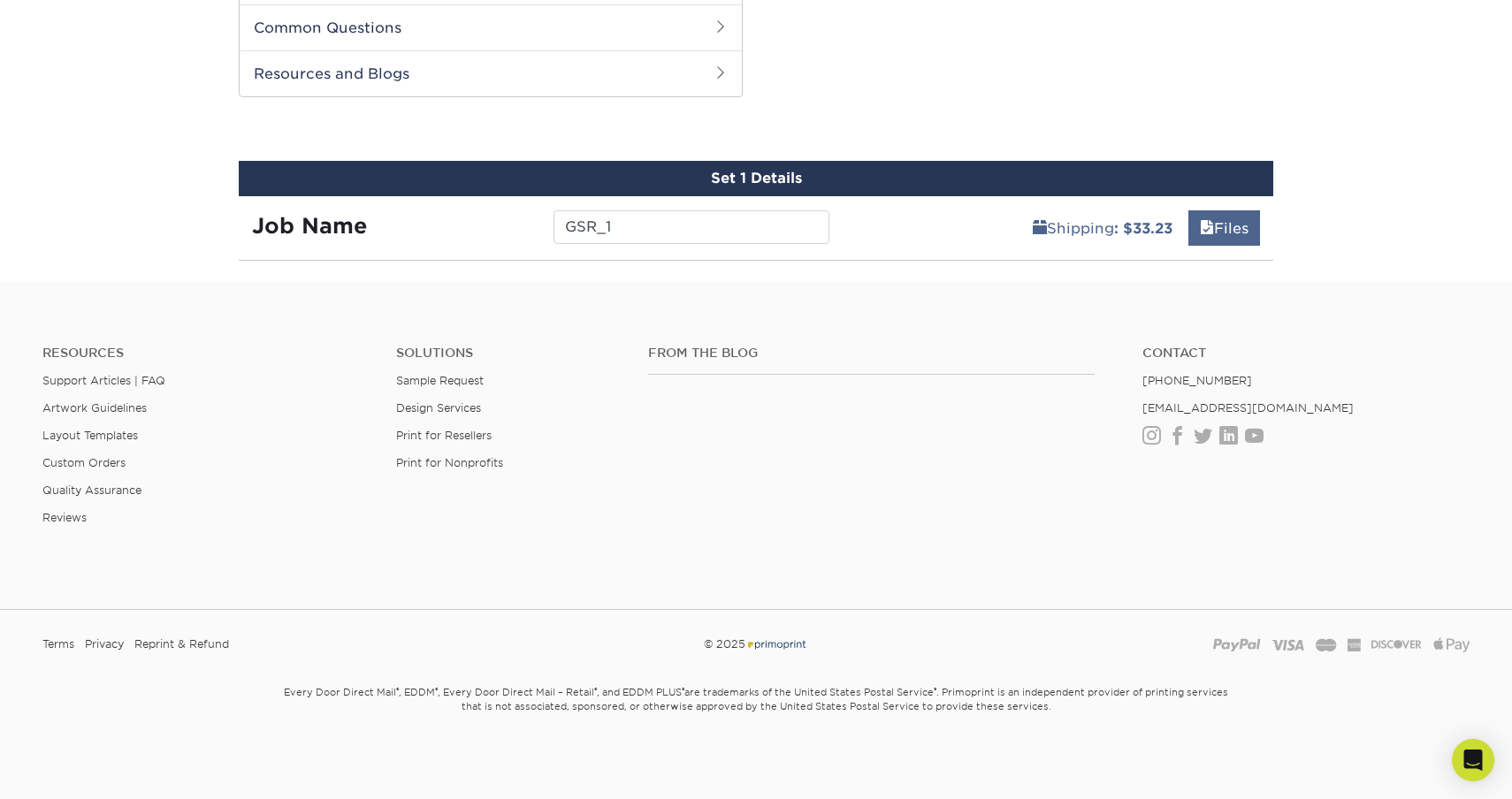
scroll to position [886, 0]
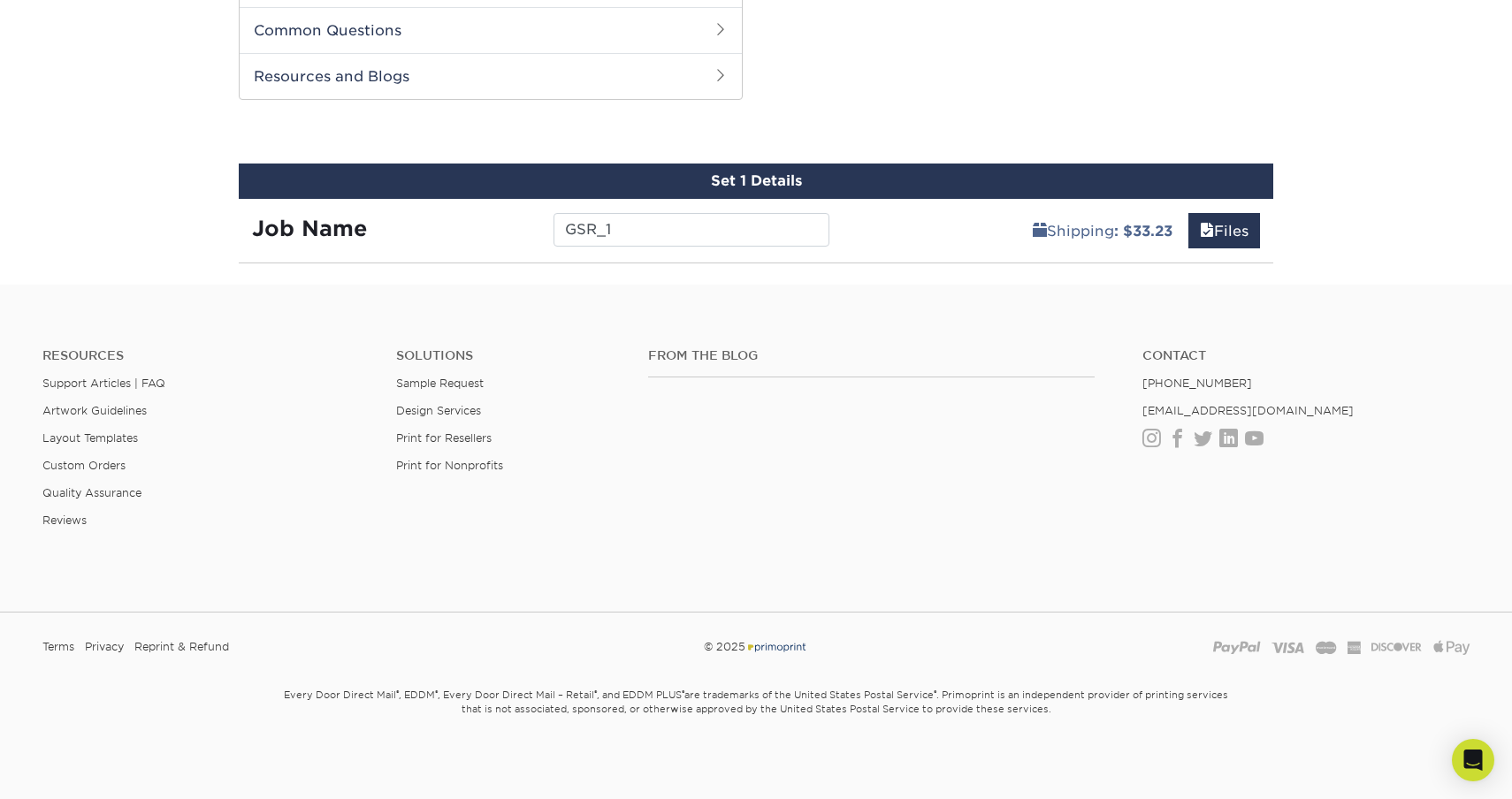
click at [940, 225] on div "Shipping : $33.23 Files" at bounding box center [1059, 223] width 431 height 49
click at [925, 253] on div "Set 1 Details Job Name GSR_1 Shipping : $33.23 Files You've choosen mailing ser…" at bounding box center [756, 213] width 1035 height 100
click at [925, 285] on footer "Resources Support Articles | FAQ Artwork Guidelines Layout Templates Custom Ord…" at bounding box center [756, 543] width 1512 height 517
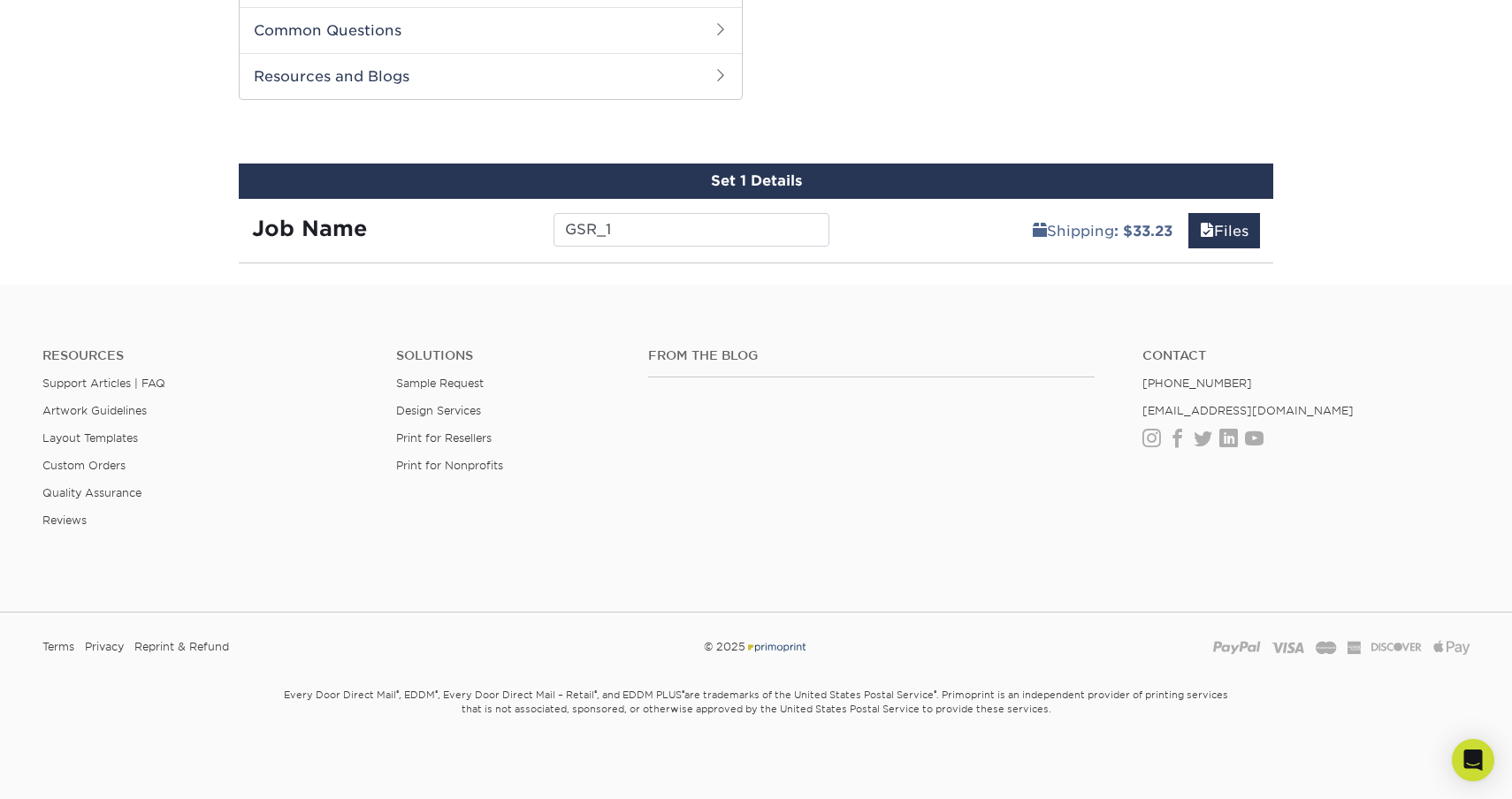
click at [962, 299] on footer "Resources Support Articles | FAQ Artwork Guidelines Layout Templates Custom Ord…" at bounding box center [756, 543] width 1512 height 517
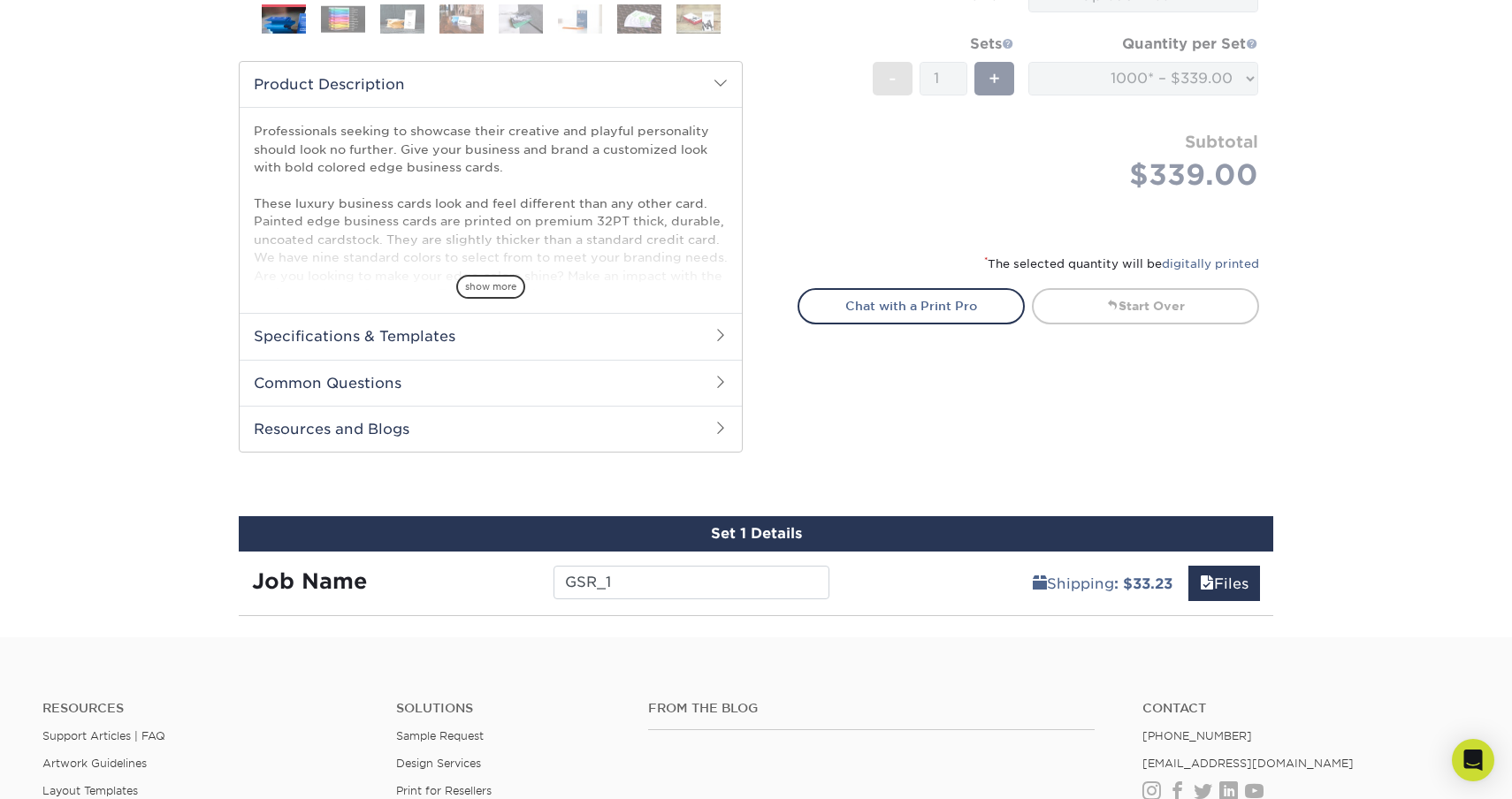
scroll to position [540, 0]
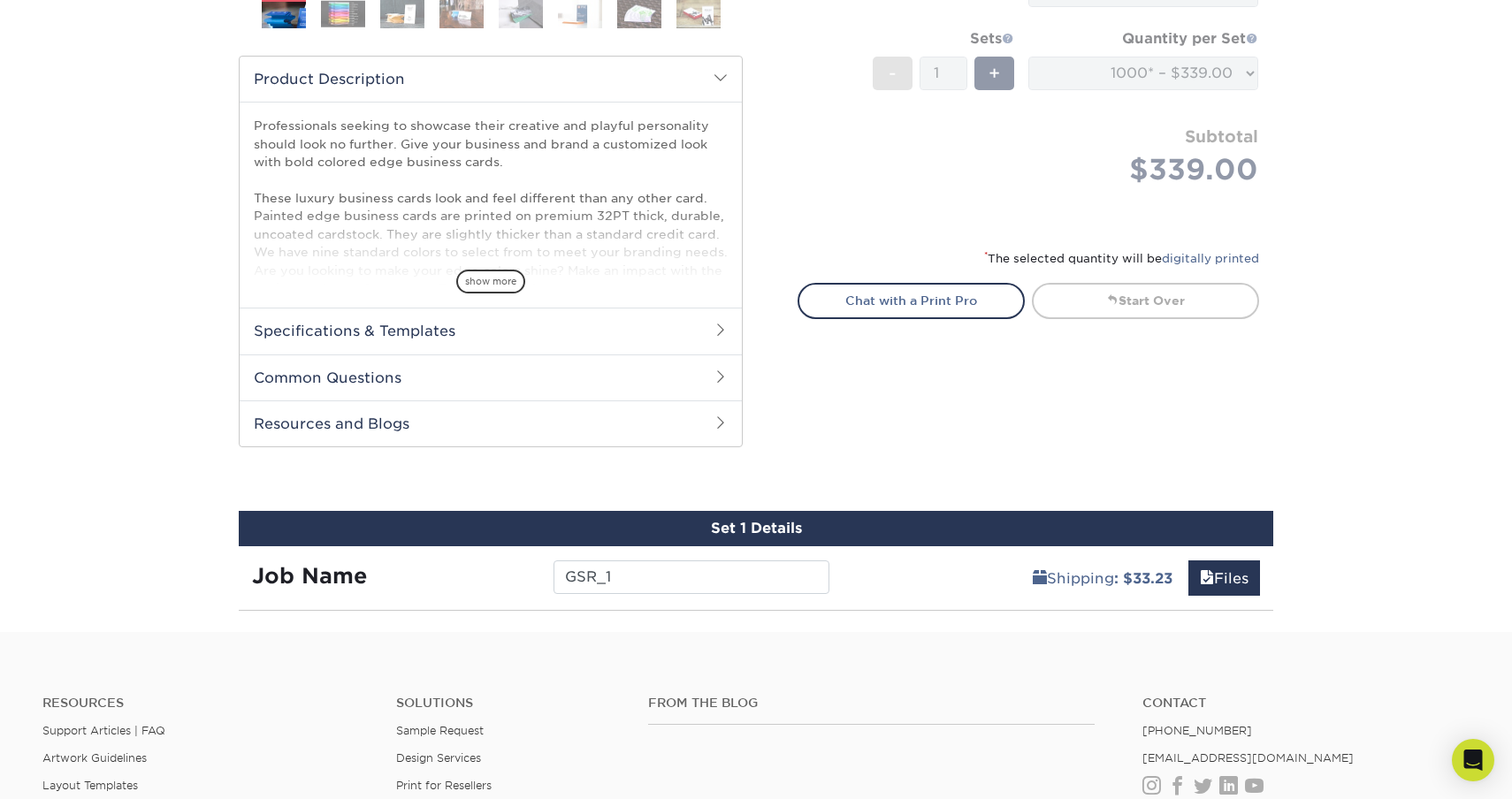
click at [942, 619] on div "Products Business Cards Painted Edge Business Cards Previous Next" at bounding box center [756, 103] width 1512 height 1058
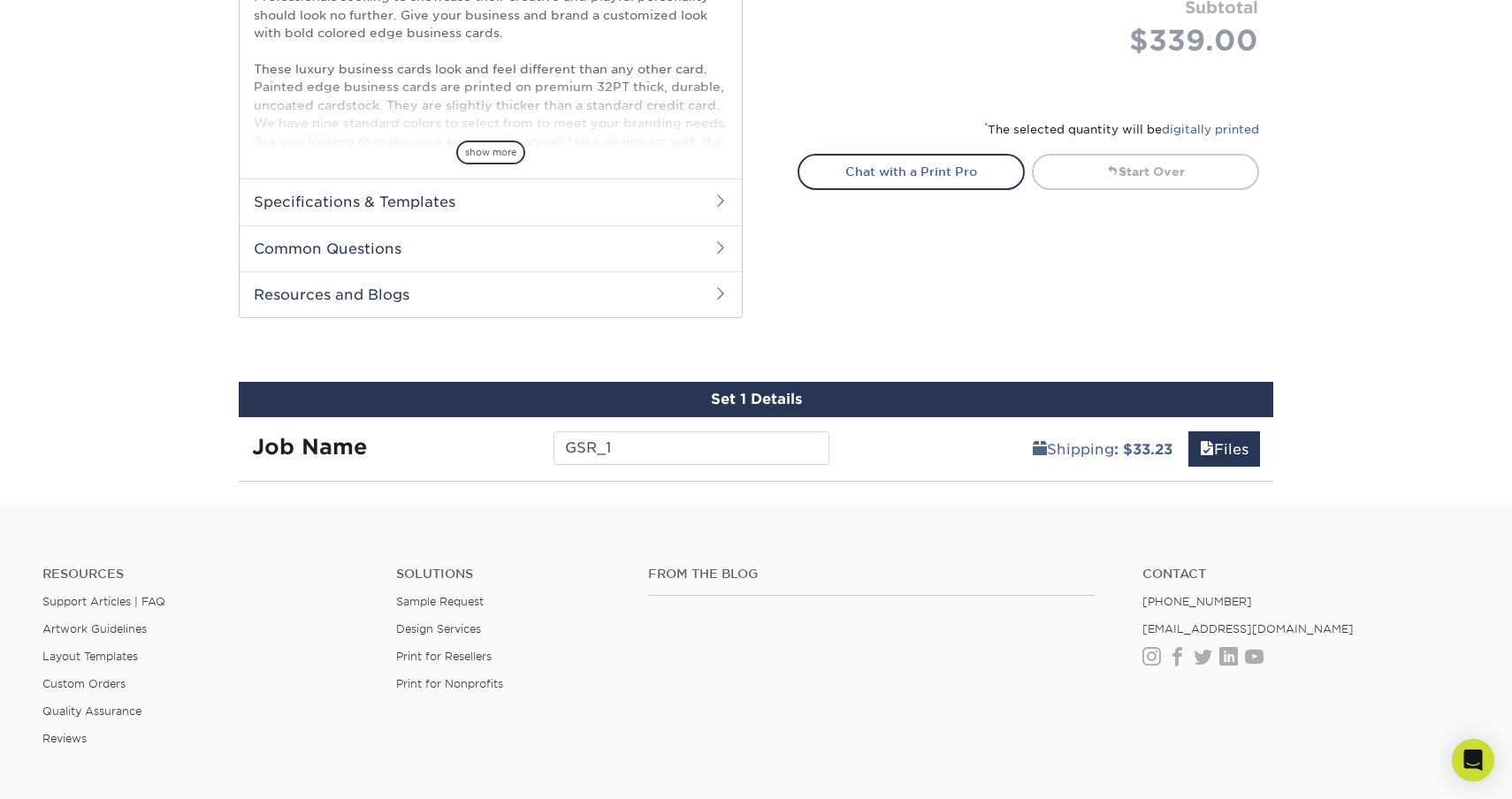
scroll to position [672, 0]
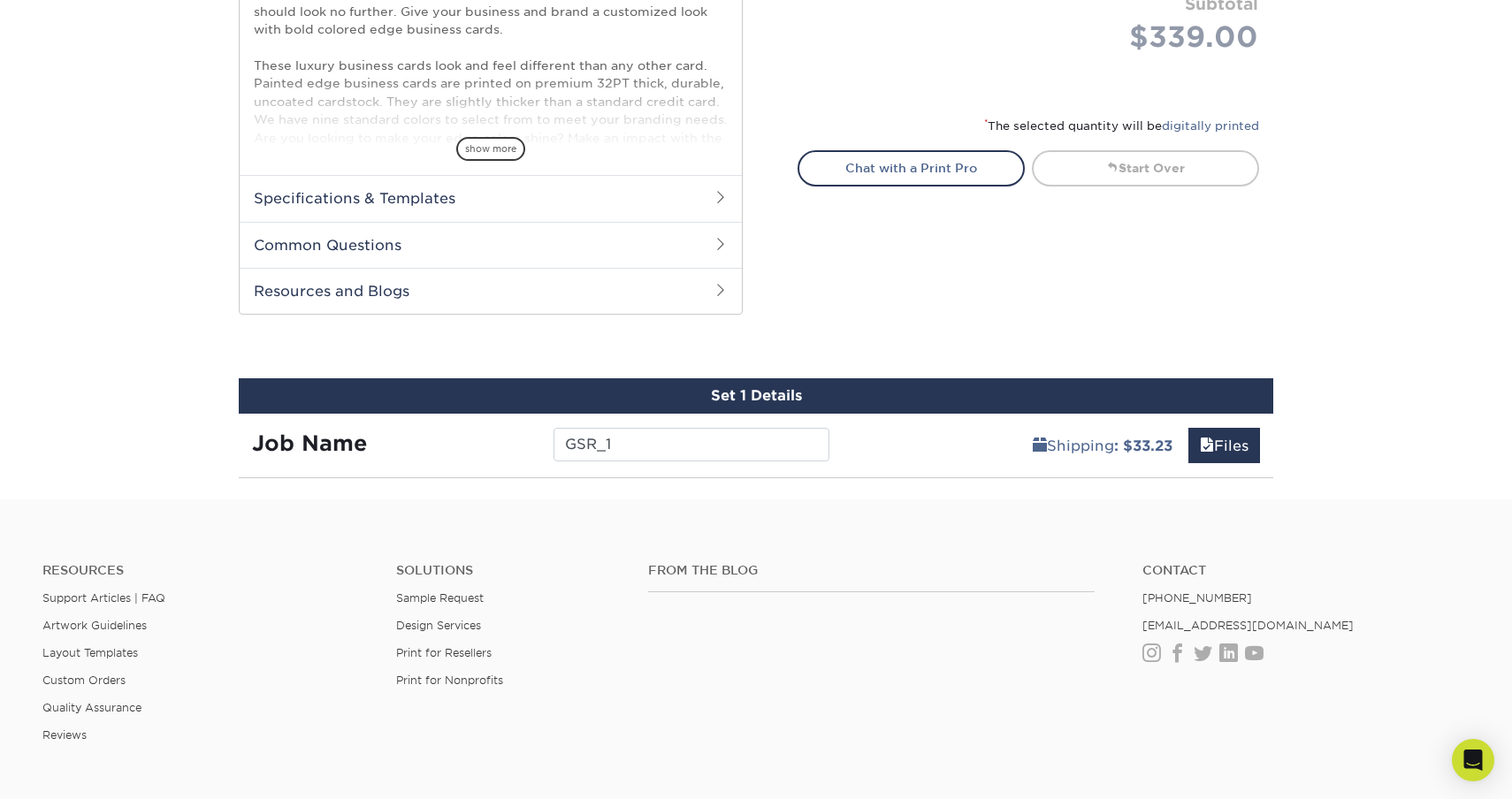
click at [1089, 498] on div at bounding box center [756, 495] width 1512 height 7
click at [1014, 409] on div "Set 1 Details" at bounding box center [756, 395] width 1035 height 35
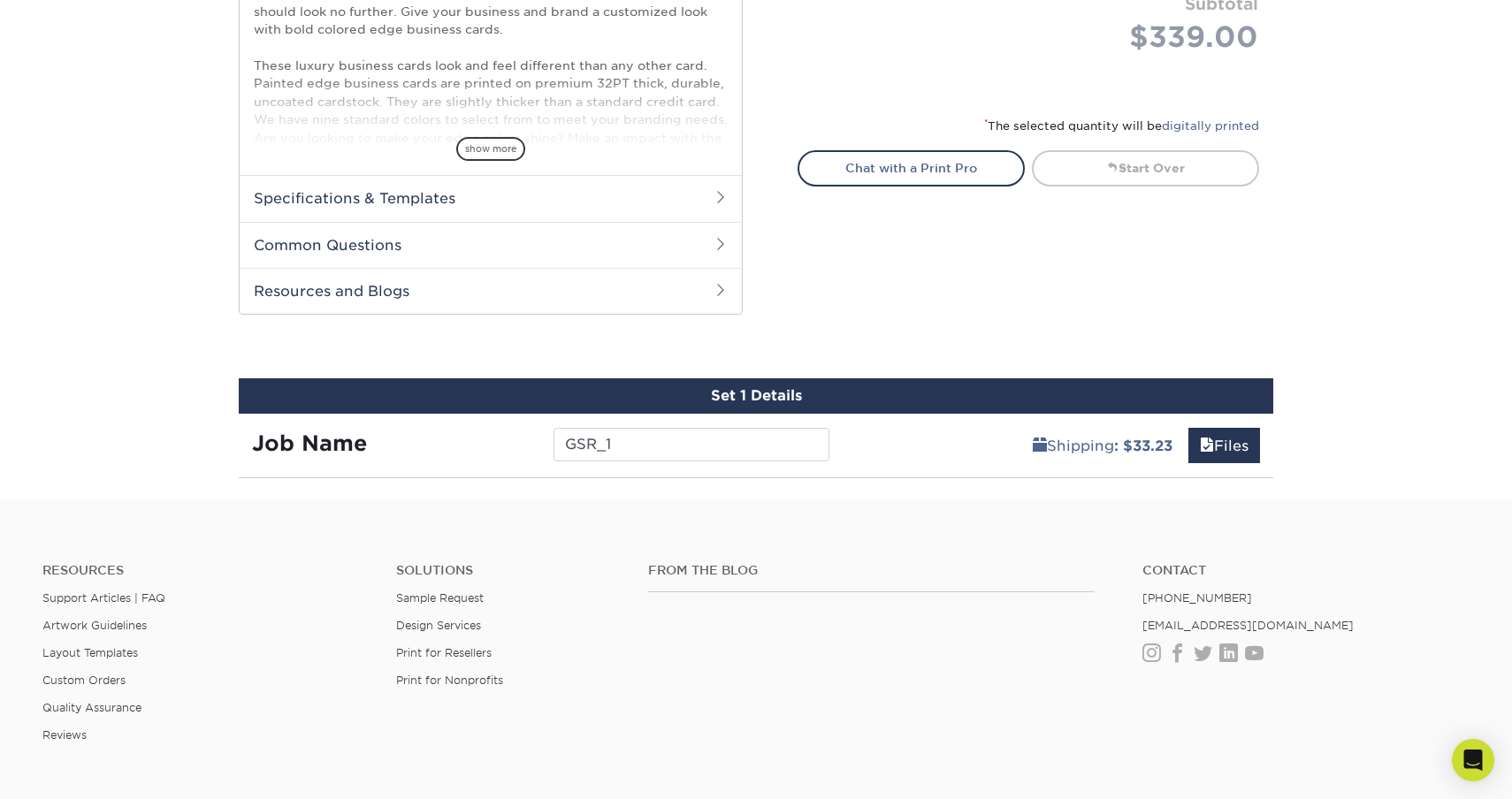
click at [999, 406] on div "Set 1 Details" at bounding box center [756, 395] width 1035 height 35
click at [1210, 440] on link "Files" at bounding box center [1224, 445] width 71 height 35
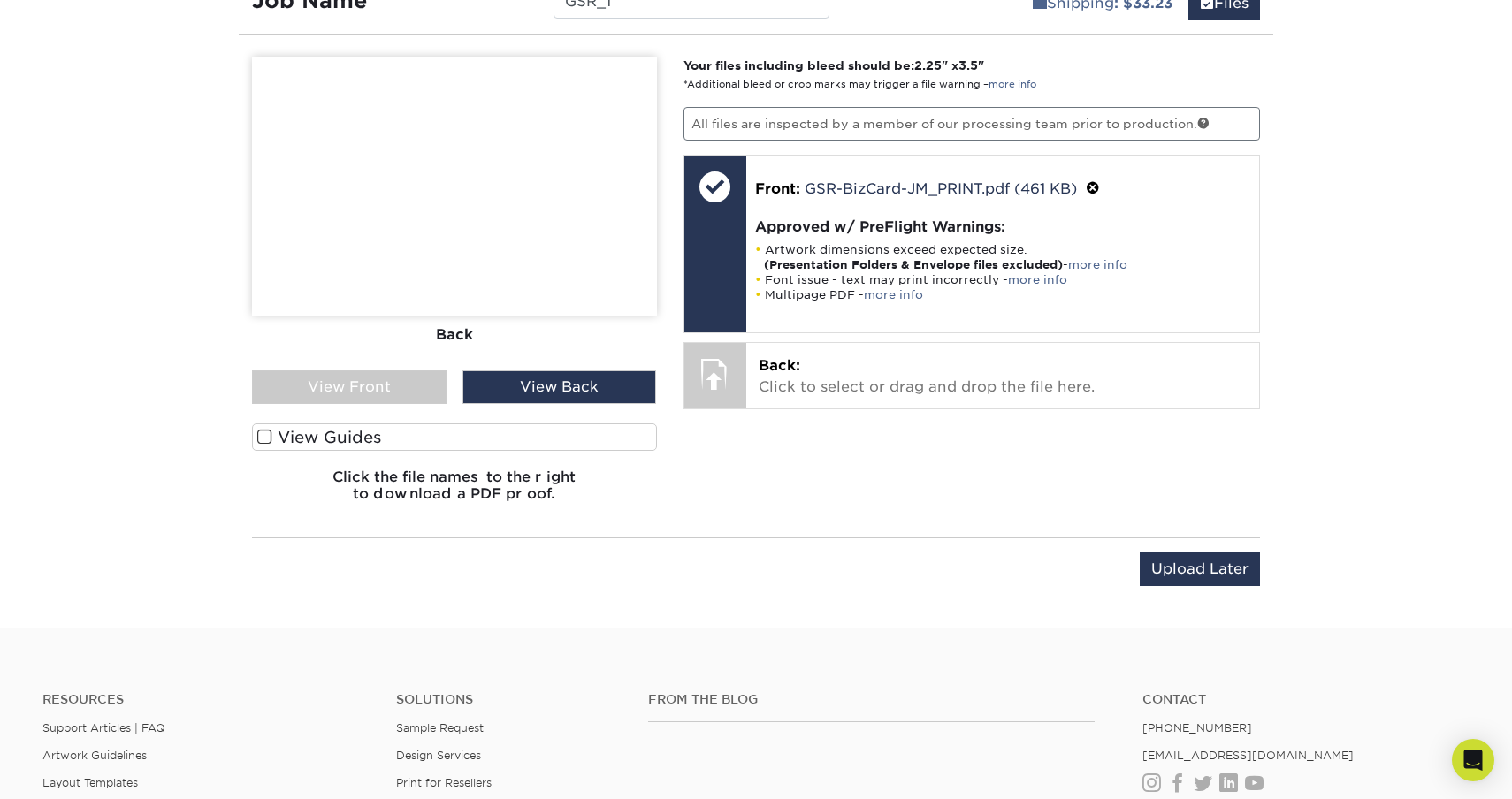
scroll to position [1113, 0]
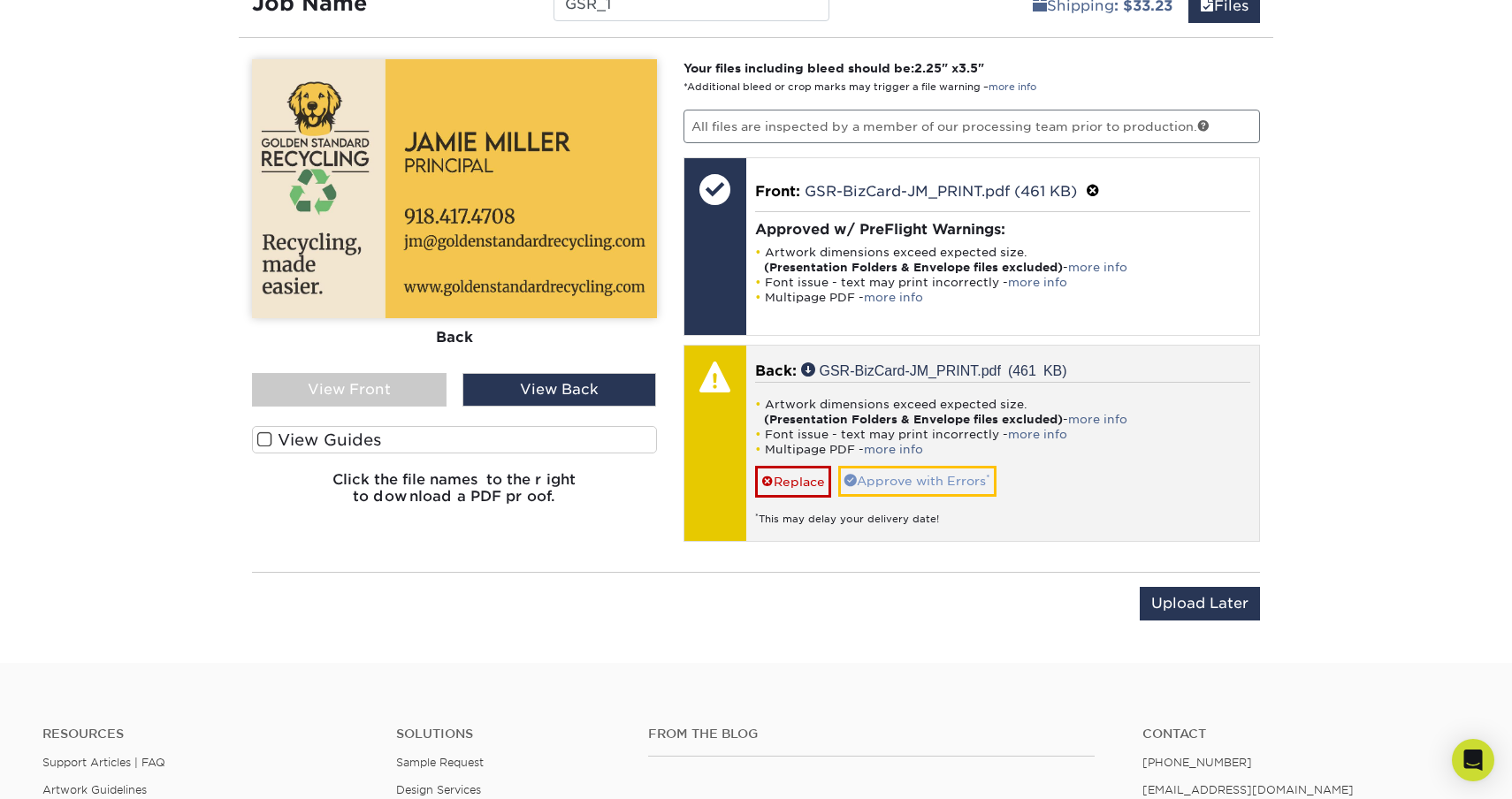
click at [954, 474] on link "Approve with Errors *" at bounding box center [917, 481] width 159 height 30
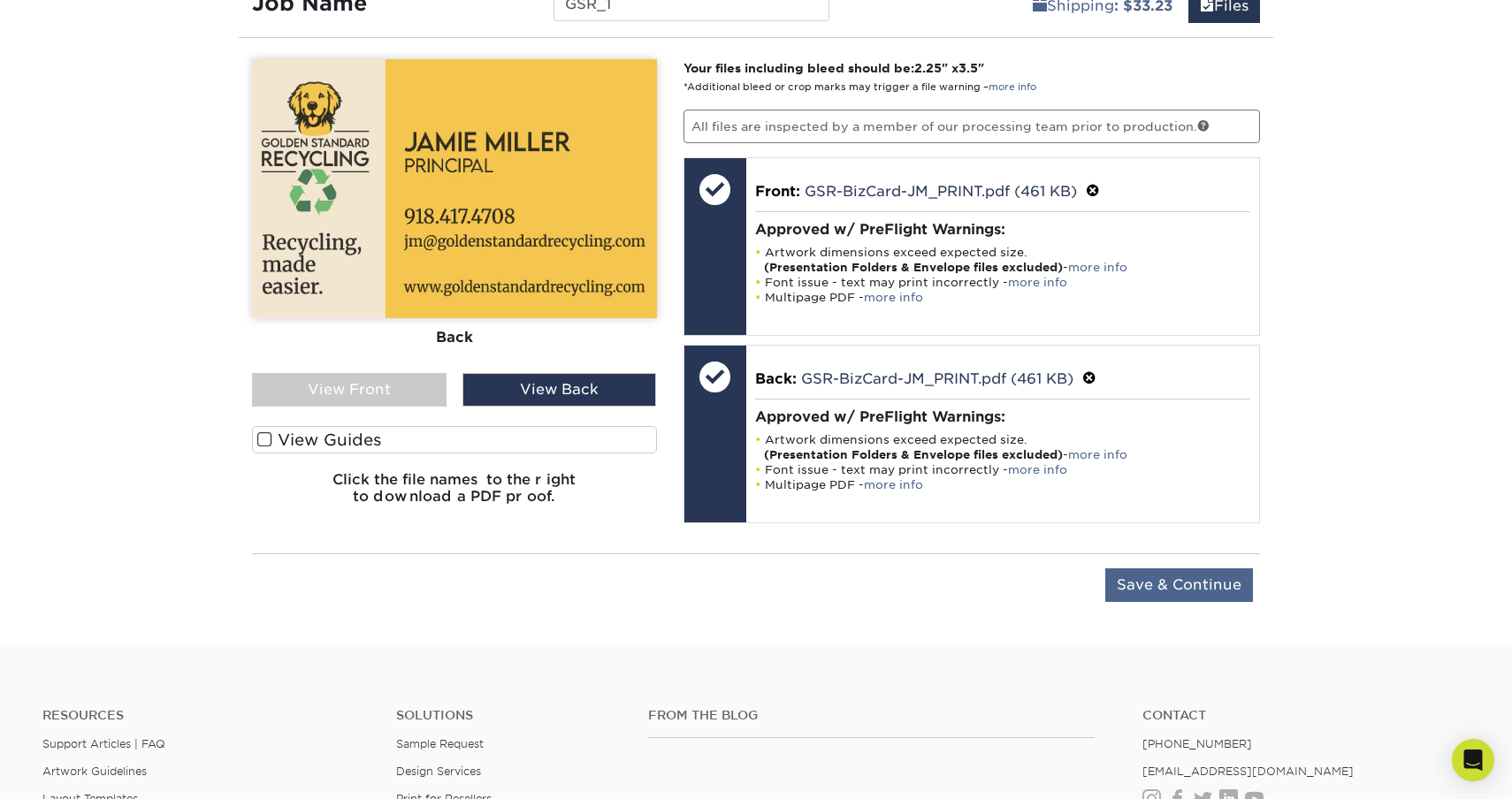
click at [1167, 579] on input "Save & Continue" at bounding box center [1178, 584] width 147 height 33
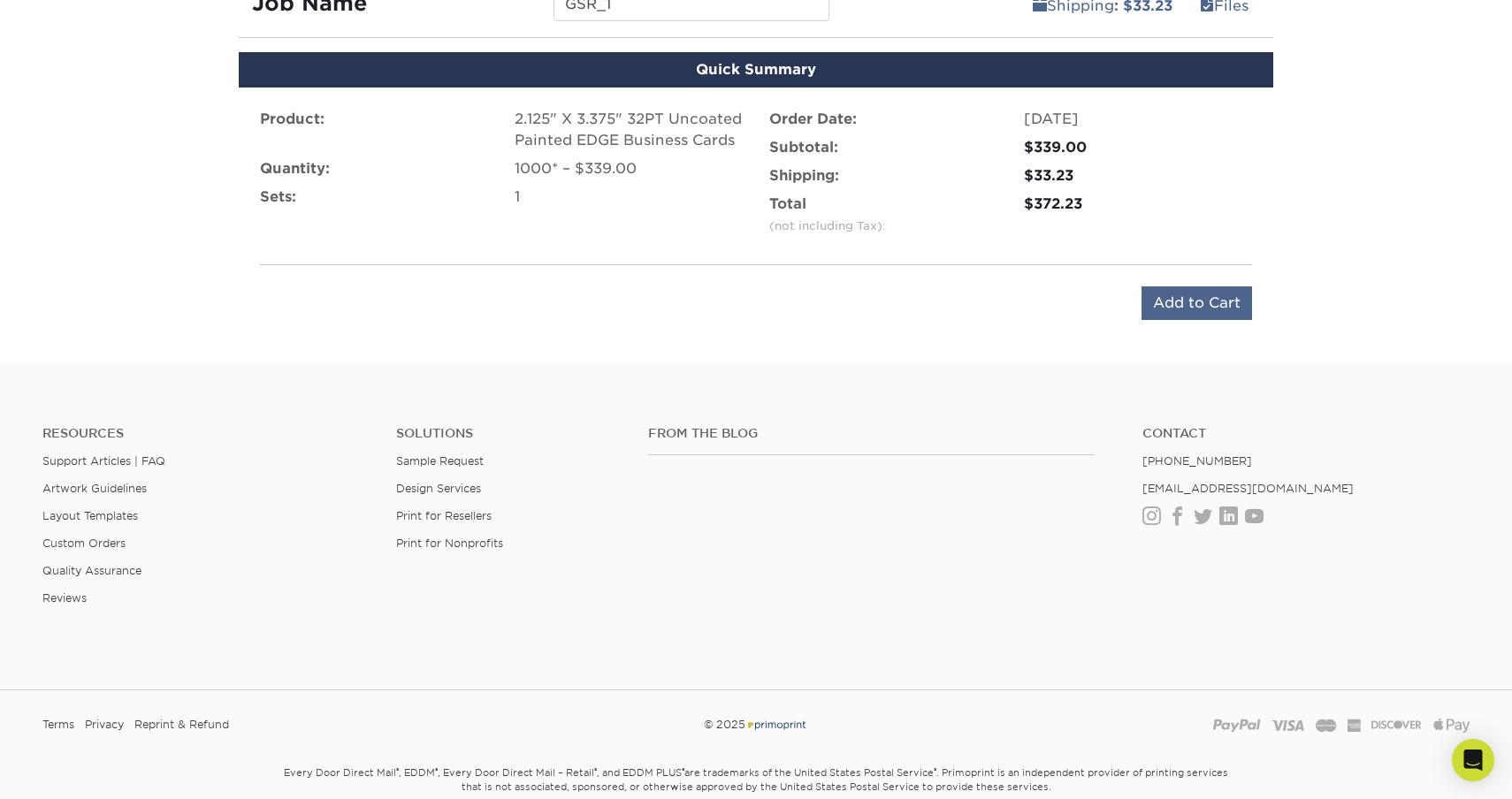
click at [1204, 298] on input "Add to Cart" at bounding box center [1196, 303] width 110 height 33
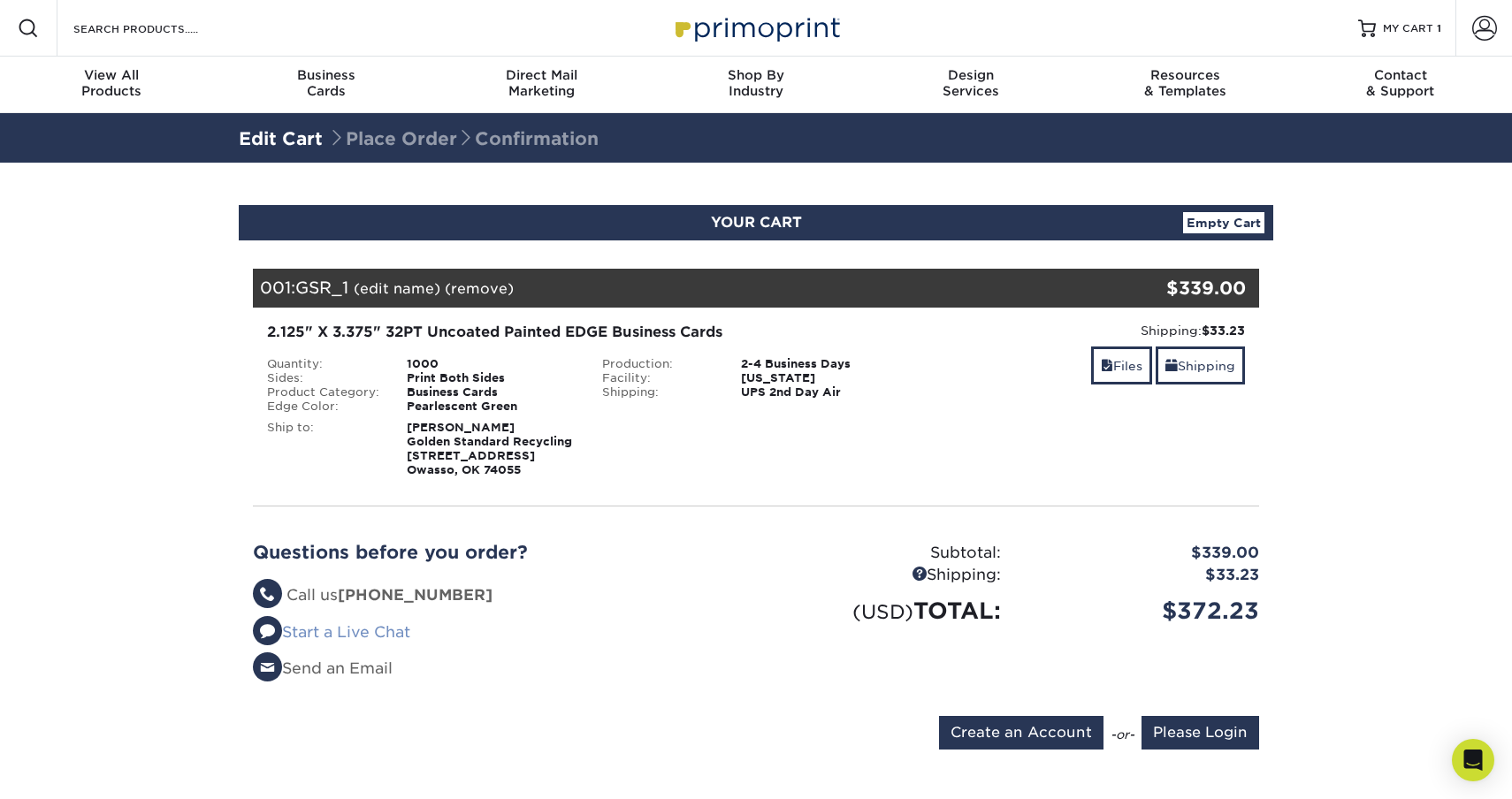
click at [381, 633] on link "Start a Live Chat" at bounding box center [332, 632] width 158 height 18
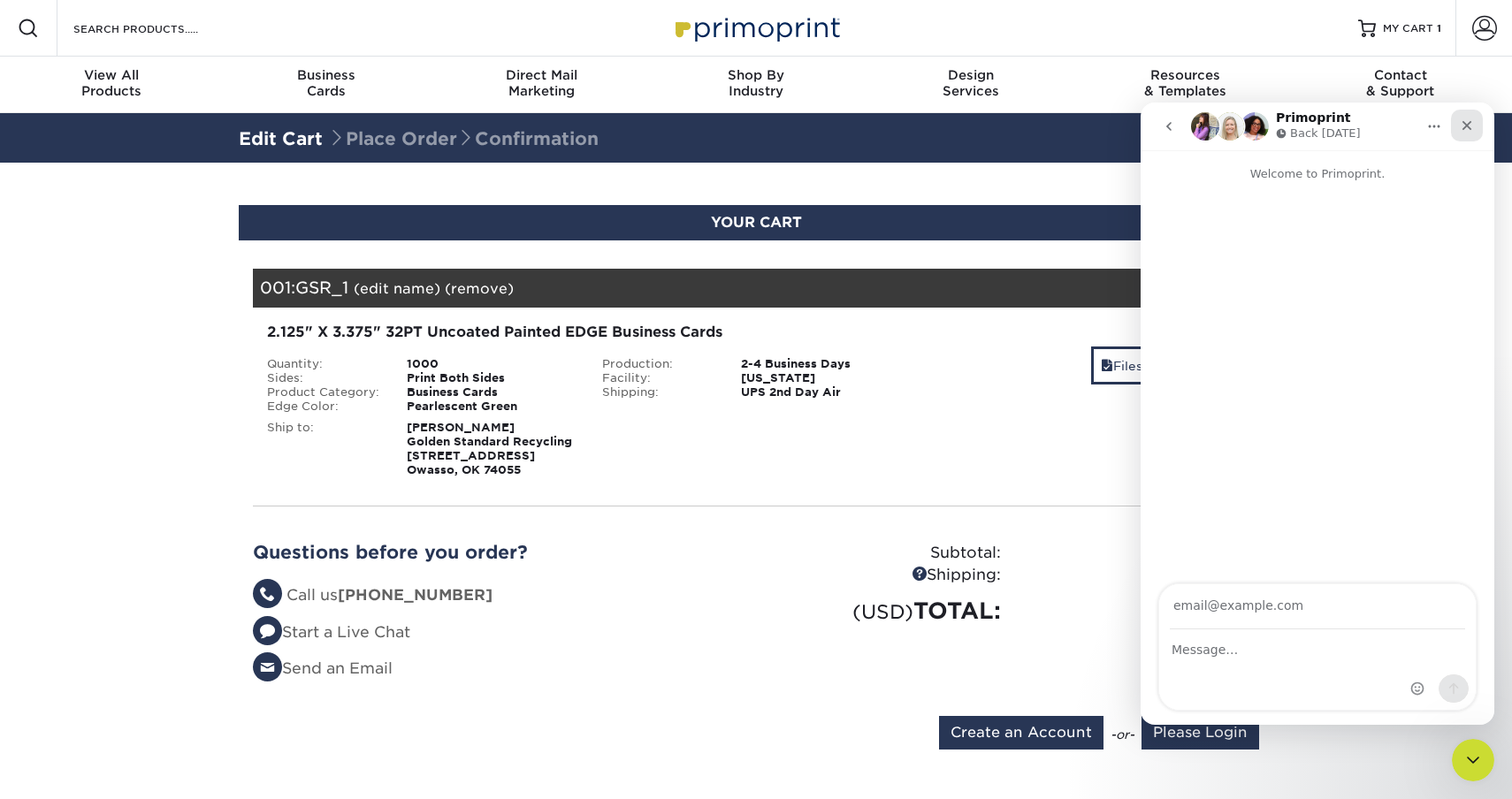
click at [1467, 123] on icon "Close" at bounding box center [1466, 125] width 14 height 14
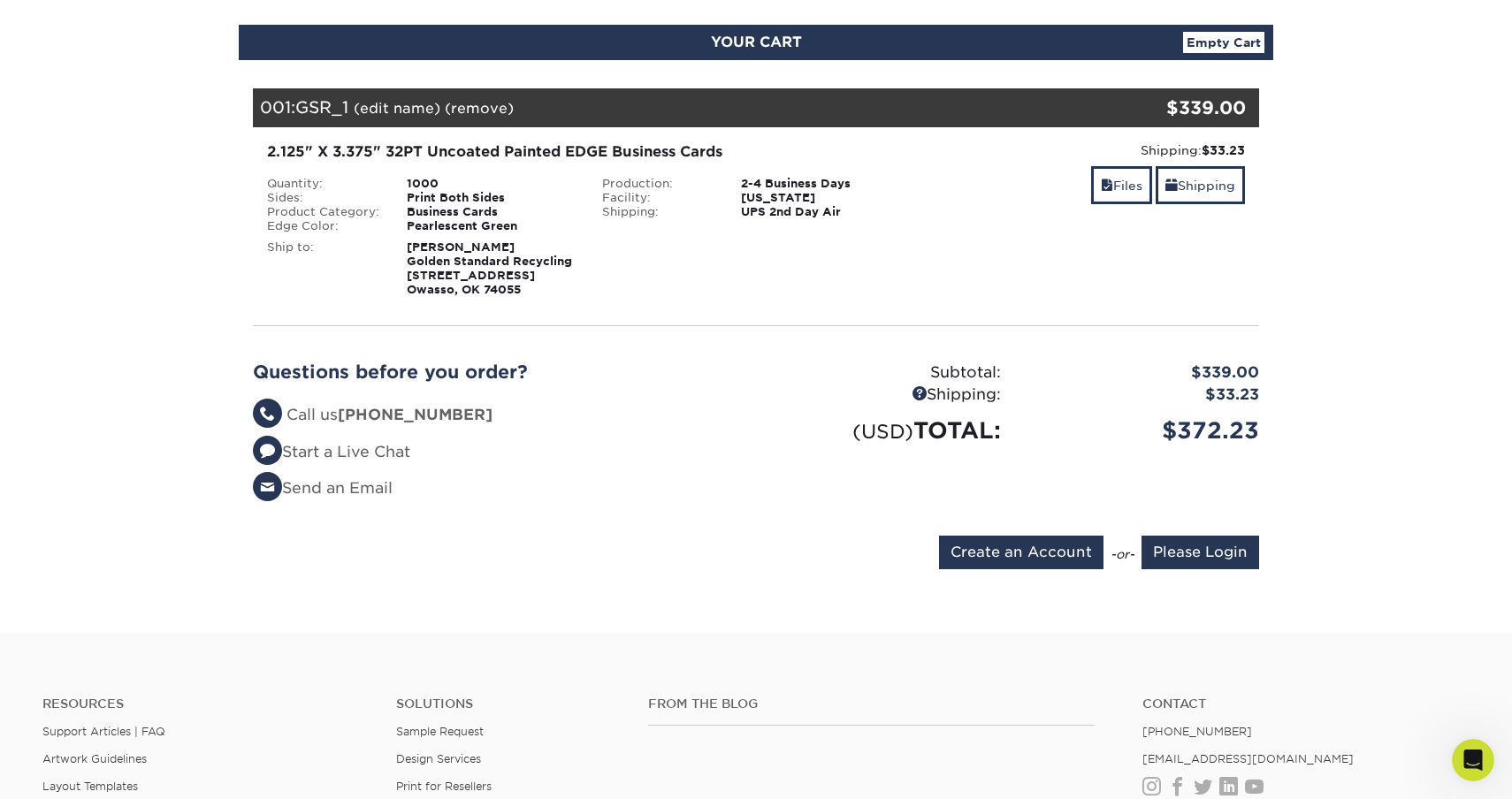
scroll to position [178, 0]
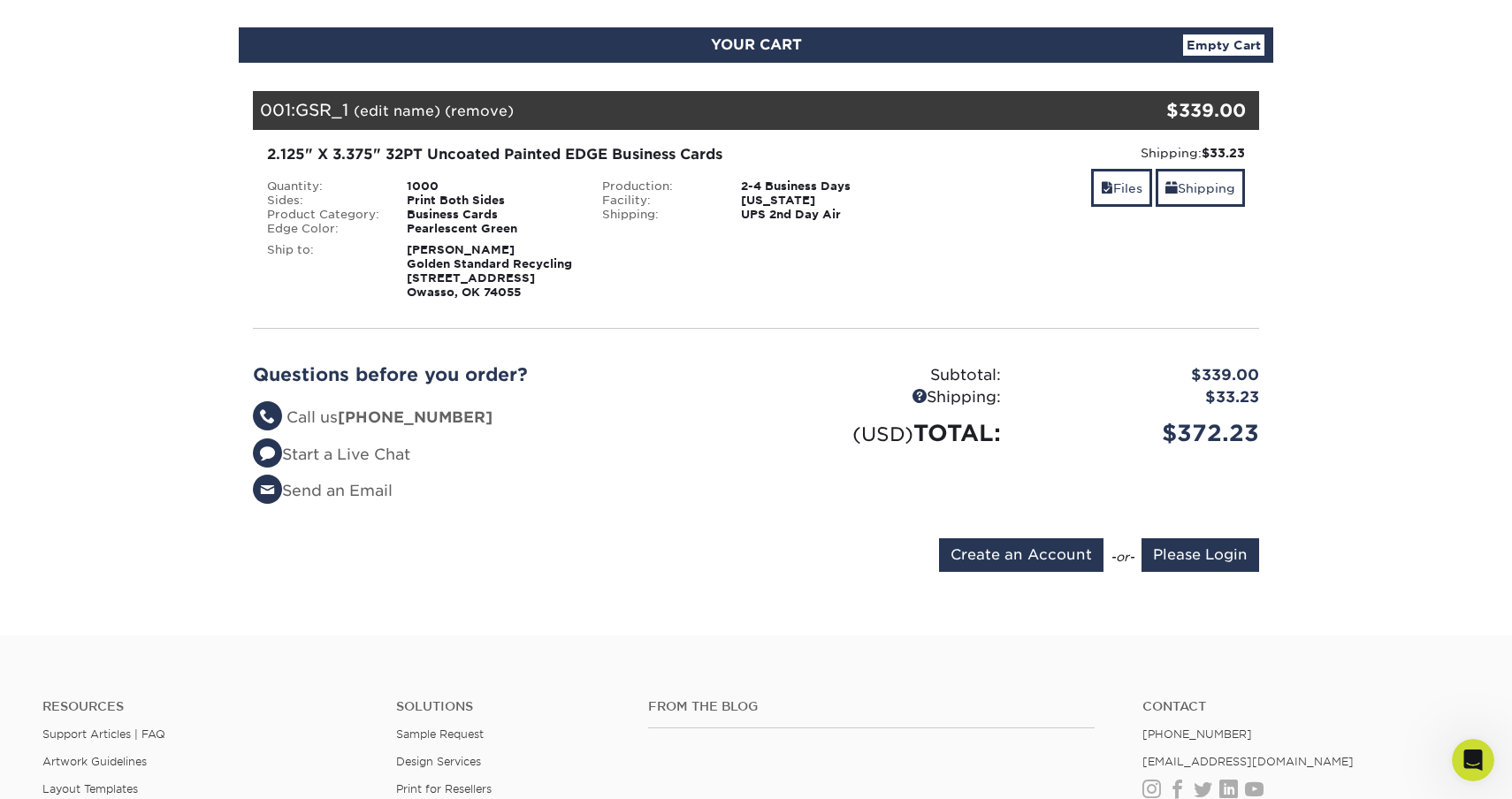
click at [1026, 535] on div "Questions before you order? Questions? Call us (888) 822-5815 Start a Live Chat…" at bounding box center [756, 441] width 1033 height 196
click at [1021, 555] on input "Create an Account" at bounding box center [1021, 555] width 164 height 33
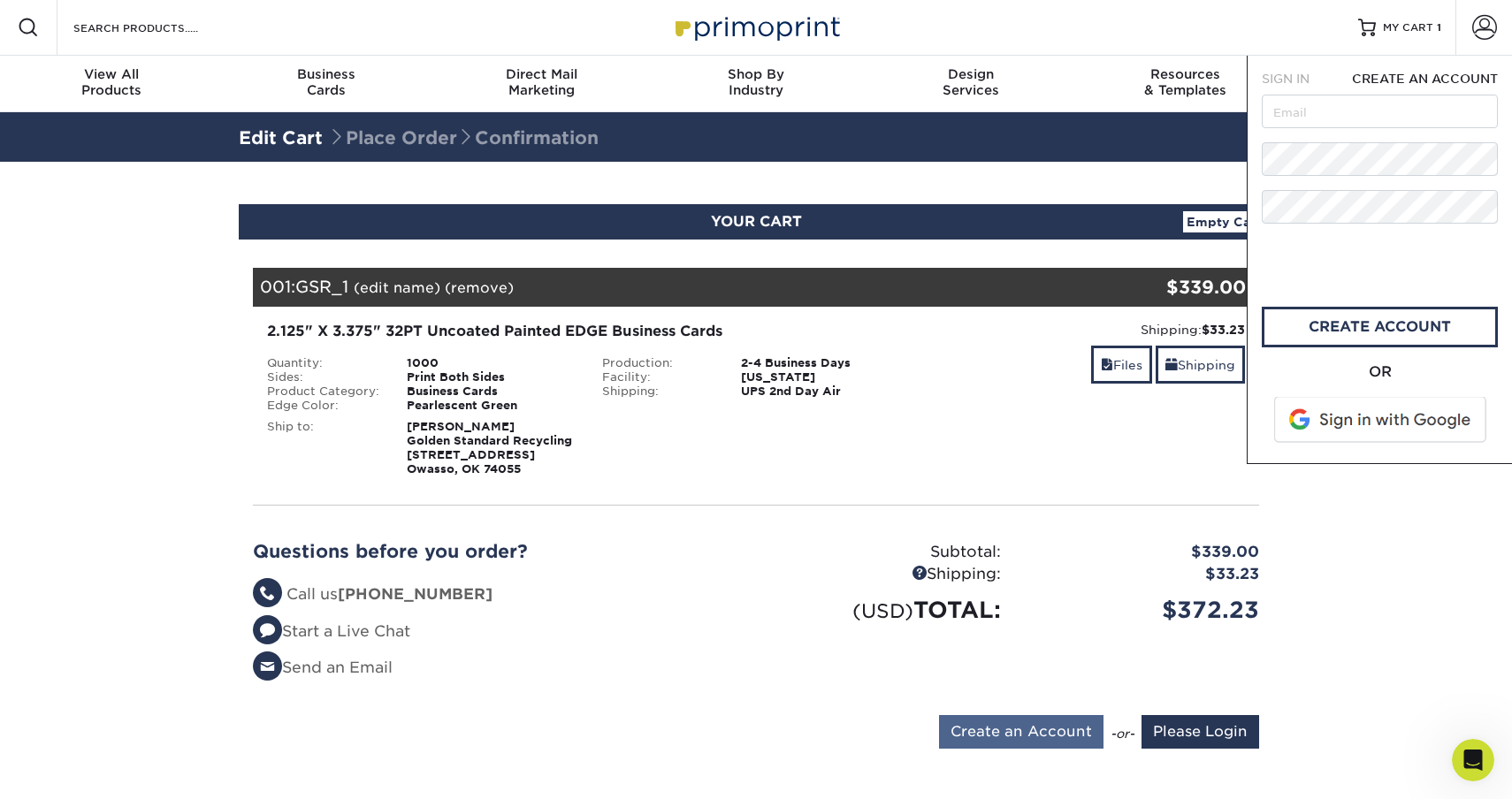
scroll to position [0, 0]
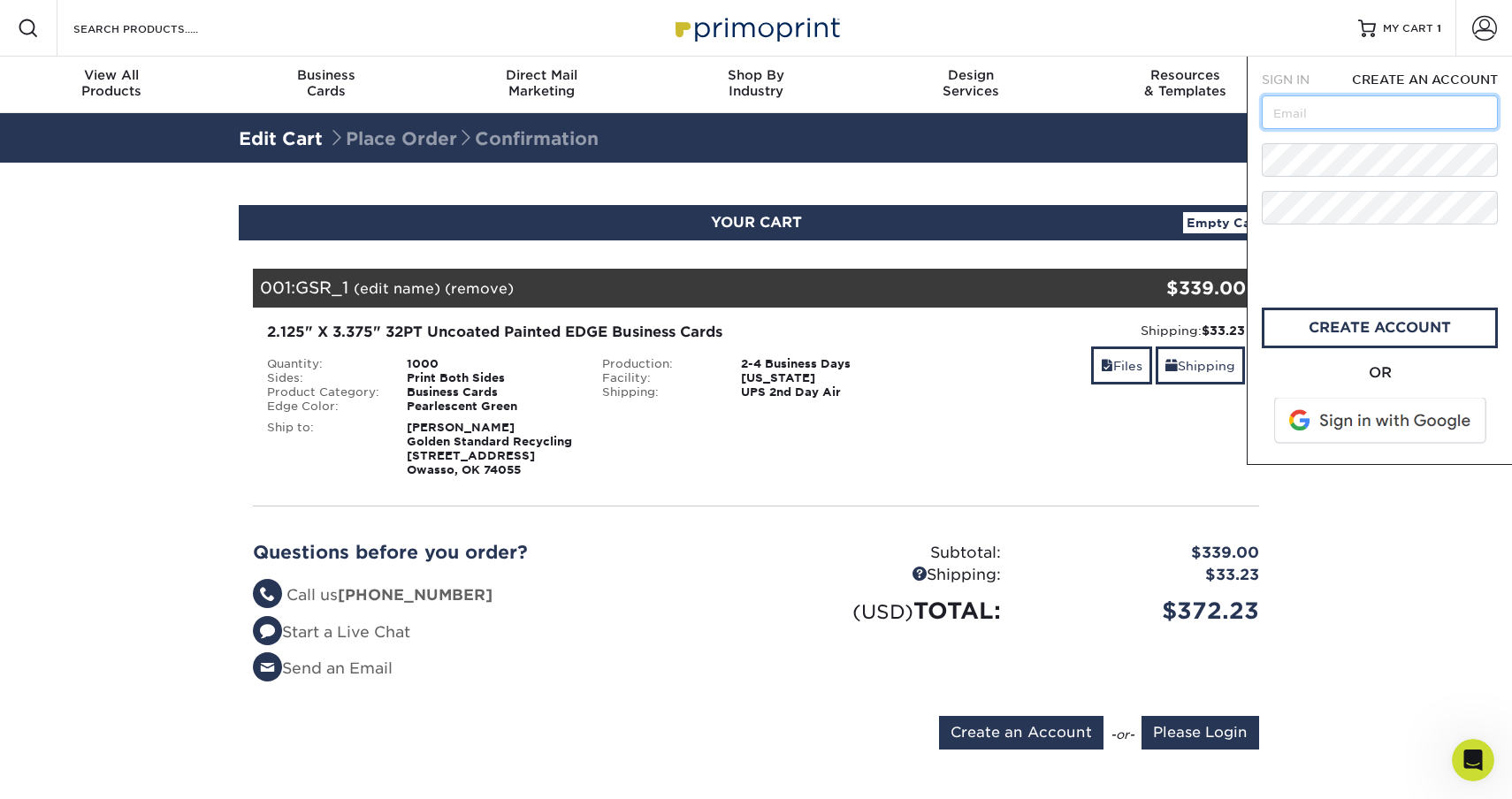
click at [1392, 109] on input "text" at bounding box center [1380, 112] width 236 height 33
type input "[EMAIL_ADDRESS][DOMAIN_NAME]"
click at [1354, 327] on link "create account" at bounding box center [1380, 328] width 236 height 41
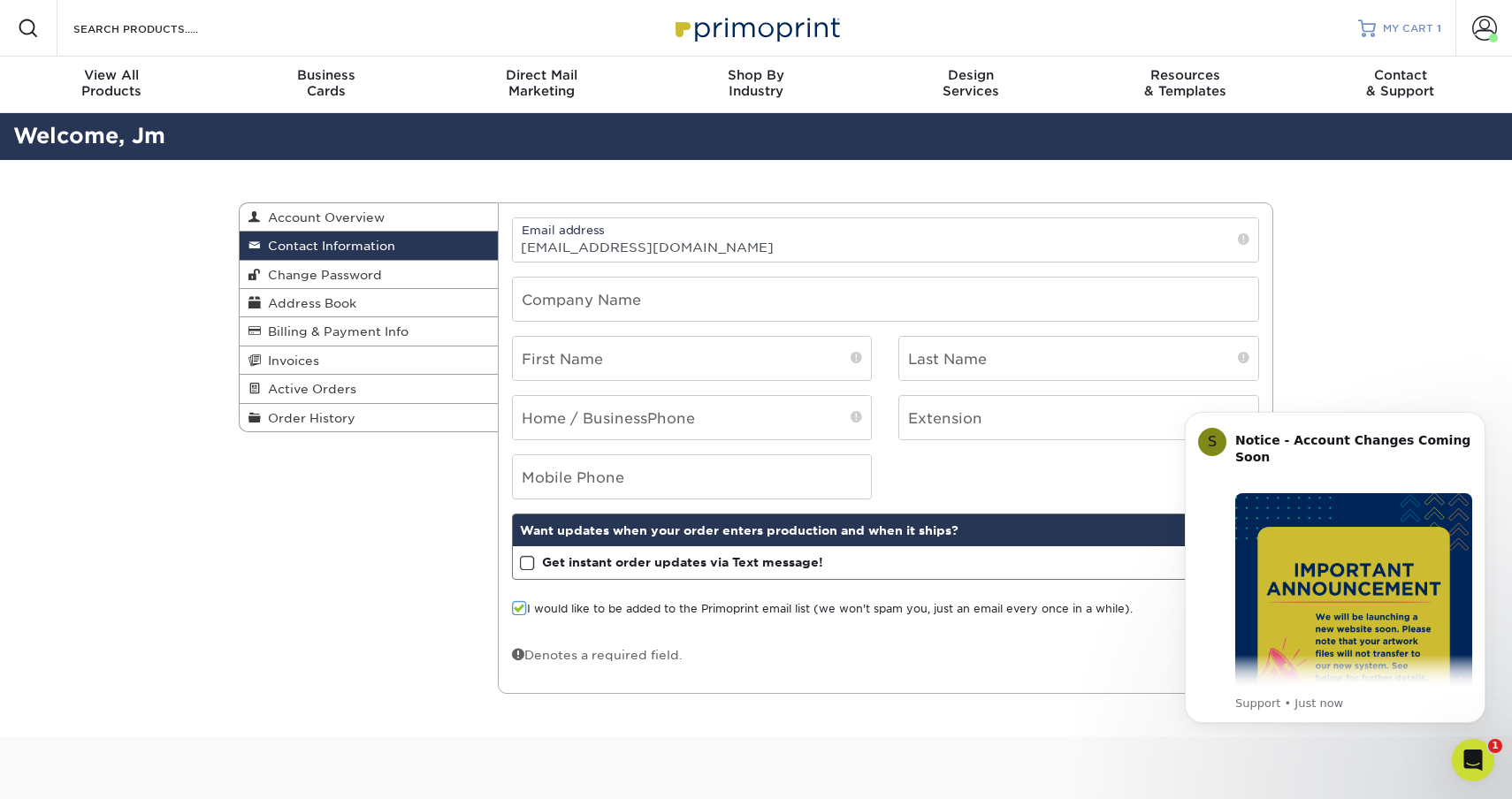
click at [1415, 31] on span "MY CART" at bounding box center [1408, 29] width 50 height 15
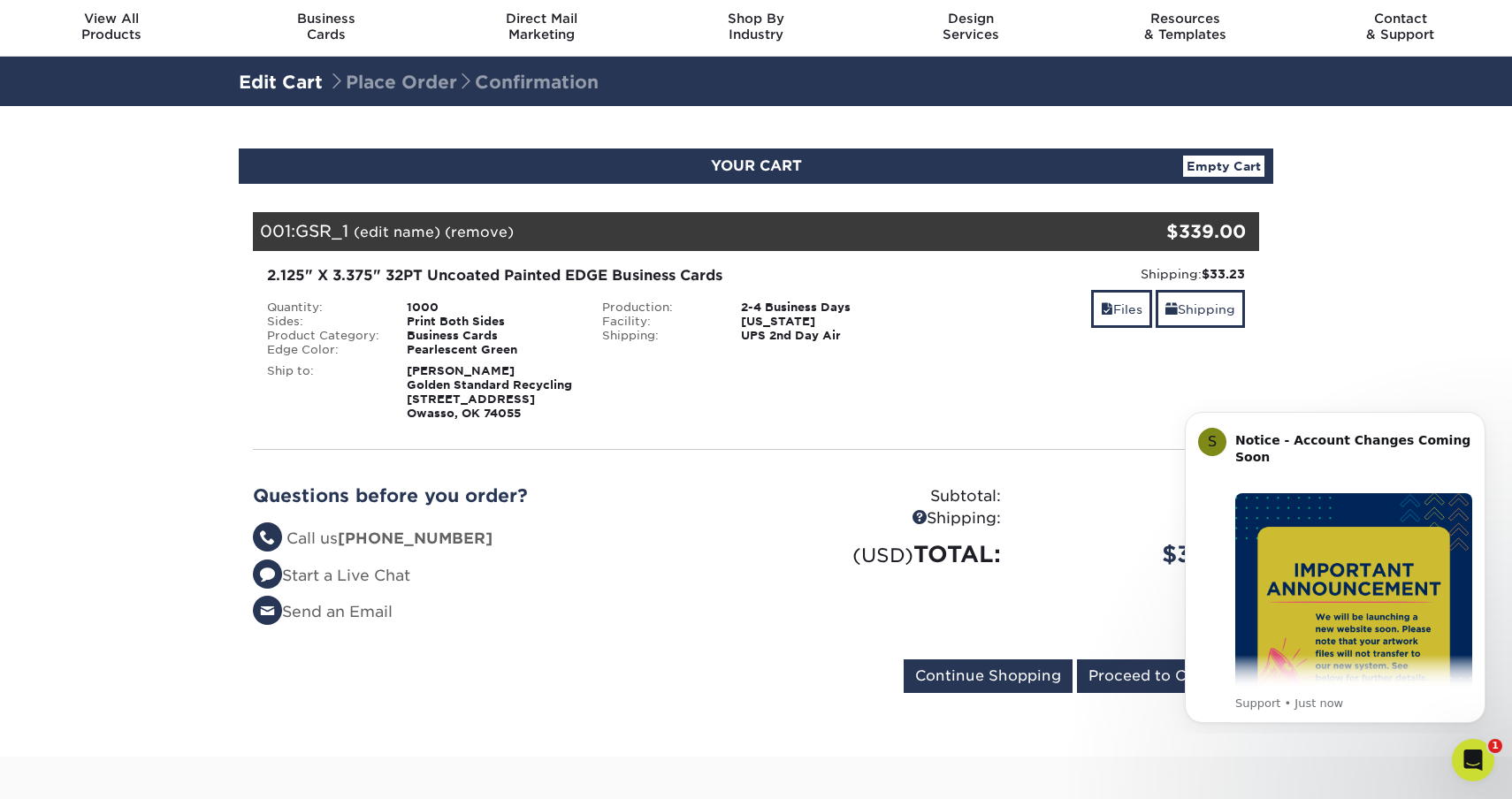
scroll to position [62, 0]
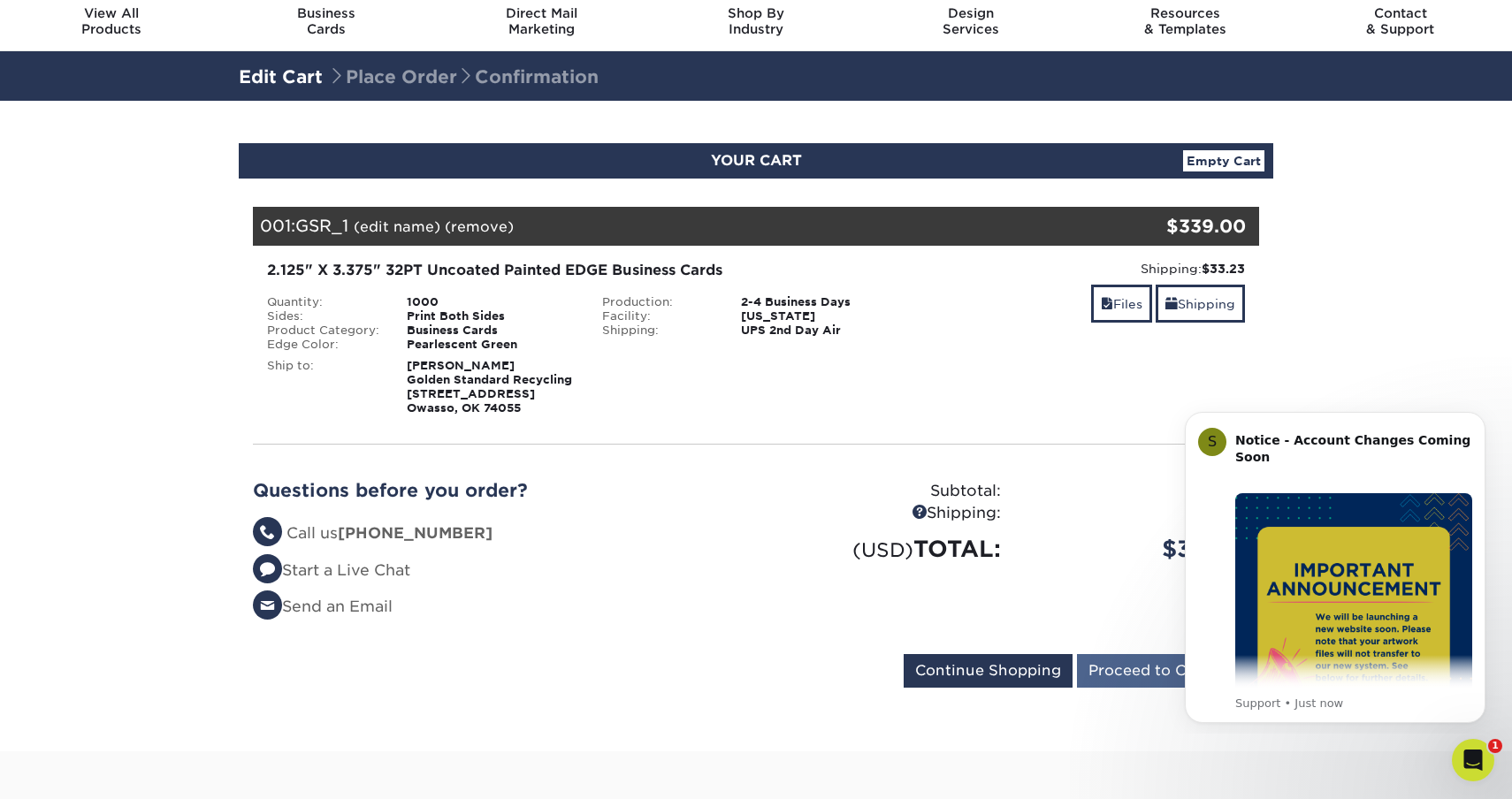
click at [1100, 663] on input "Proceed to Checkout" at bounding box center [1169, 671] width 182 height 33
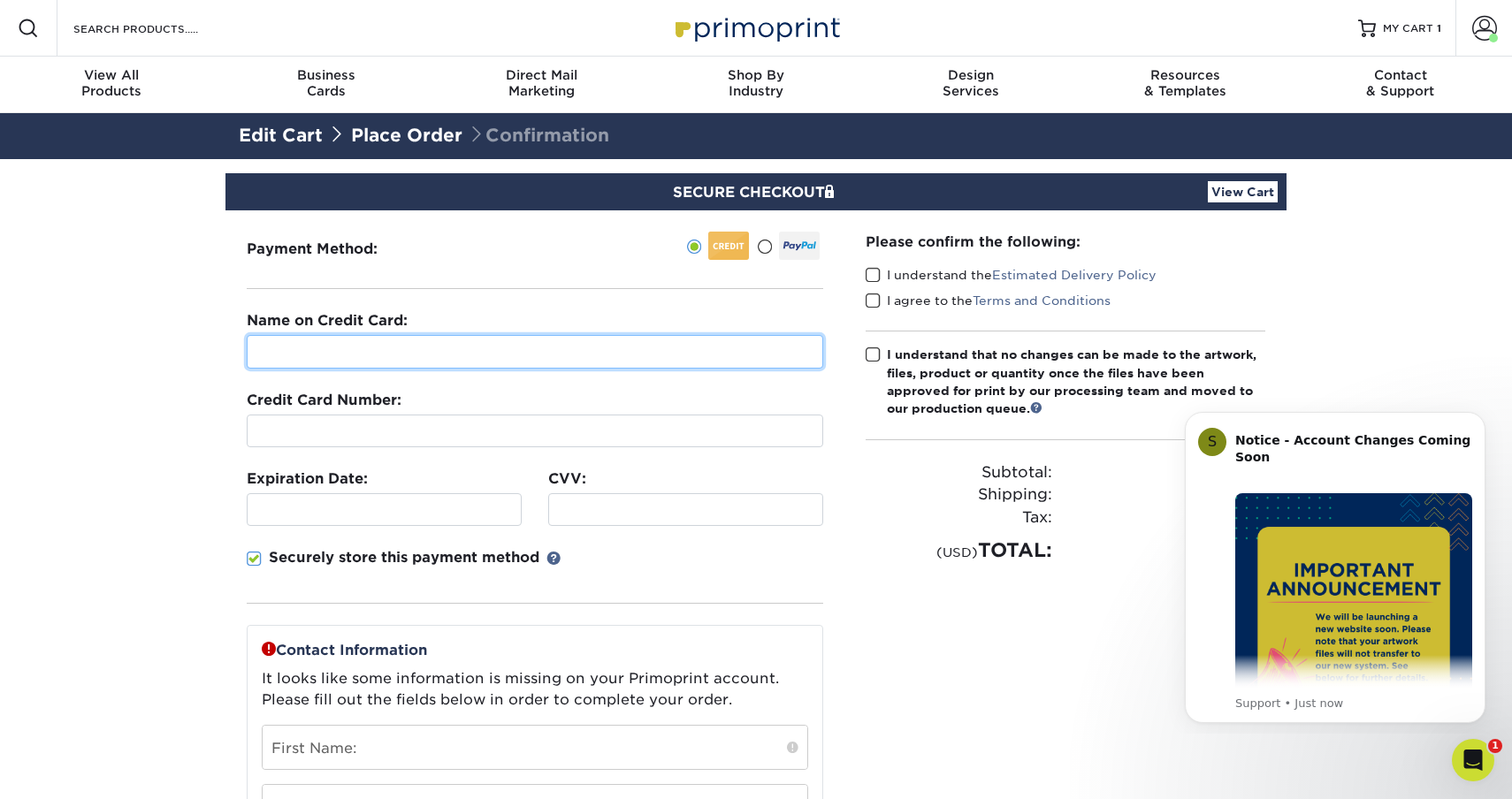
click at [547, 355] on input "text" at bounding box center [535, 352] width 577 height 33
type input "[PERSON_NAME]"
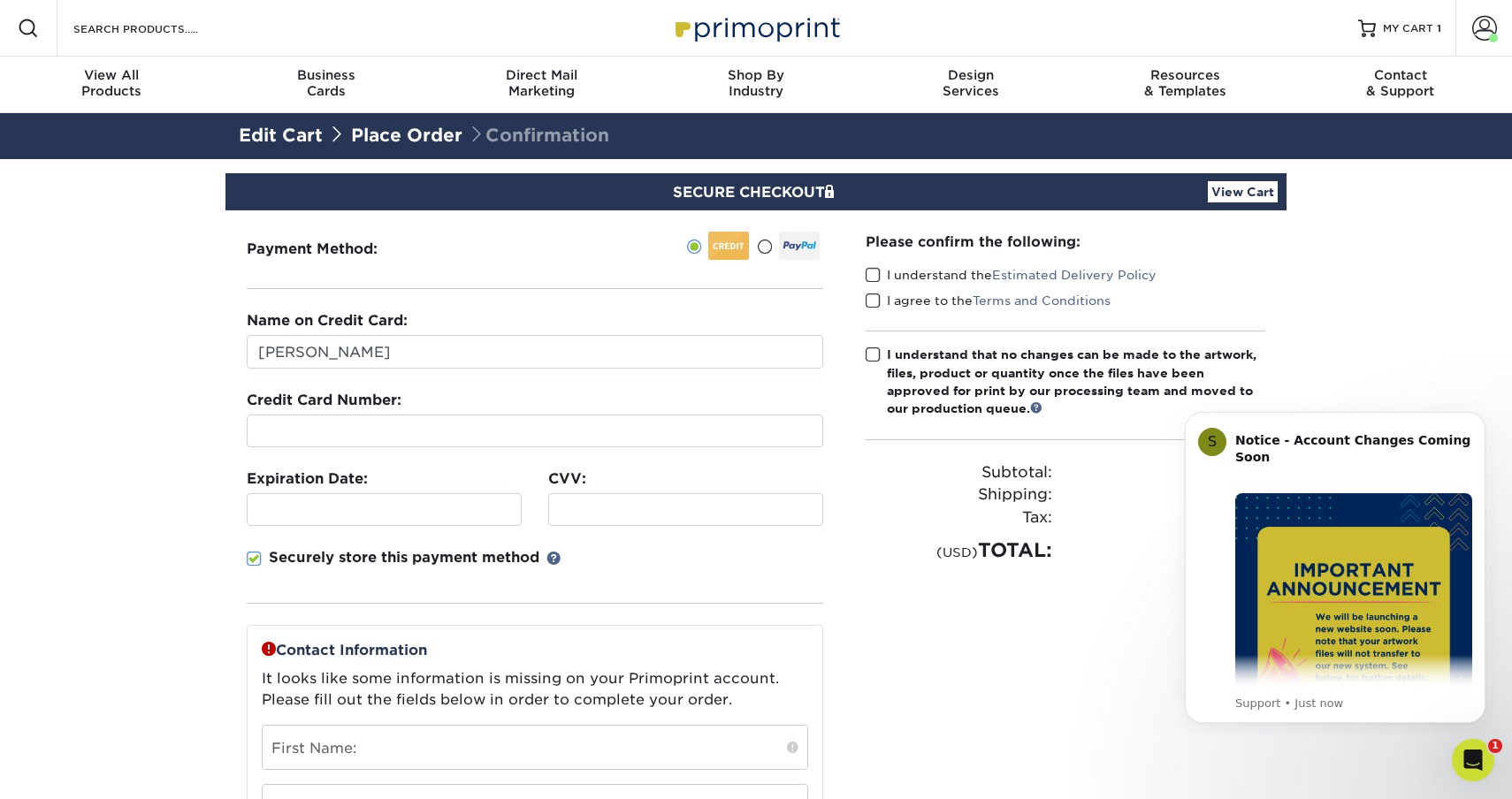
click at [252, 555] on span at bounding box center [255, 560] width 15 height 17
click at [0, 0] on input "Securely store this payment method" at bounding box center [0, 0] width 0 height 0
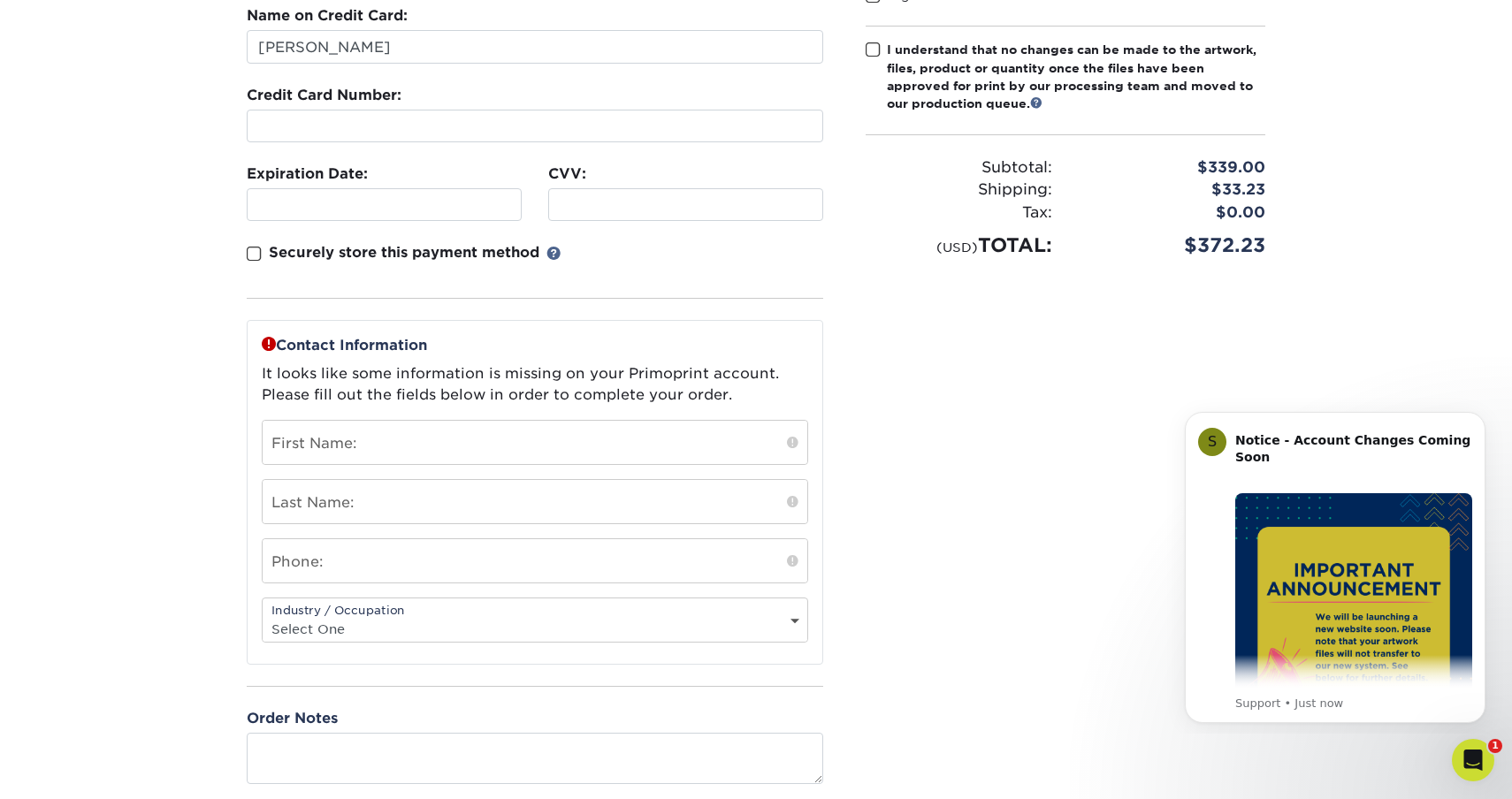
scroll to position [305, 0]
type input "[PERSON_NAME]"
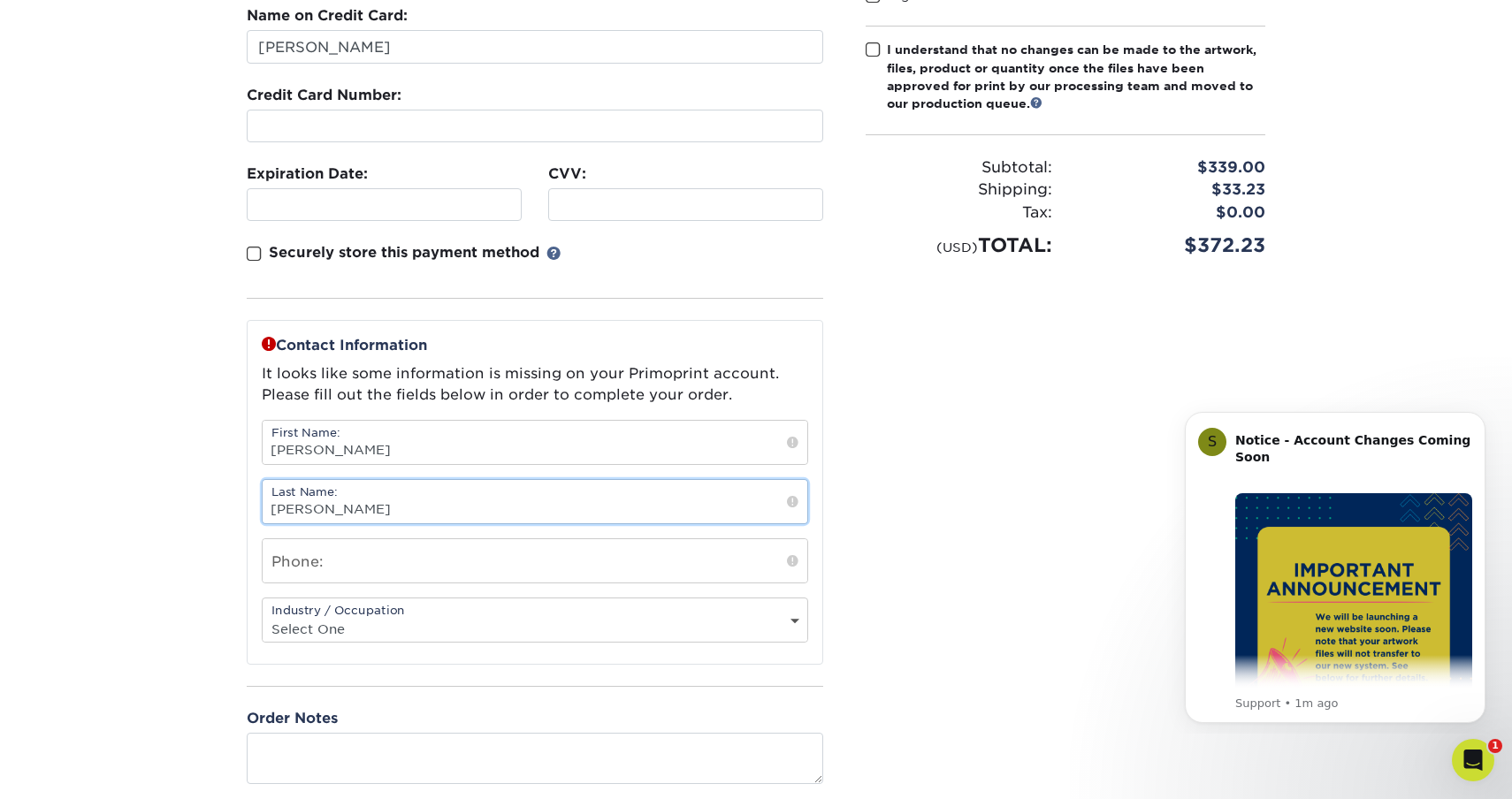
type input "[PERSON_NAME]"
type input "4055501181"
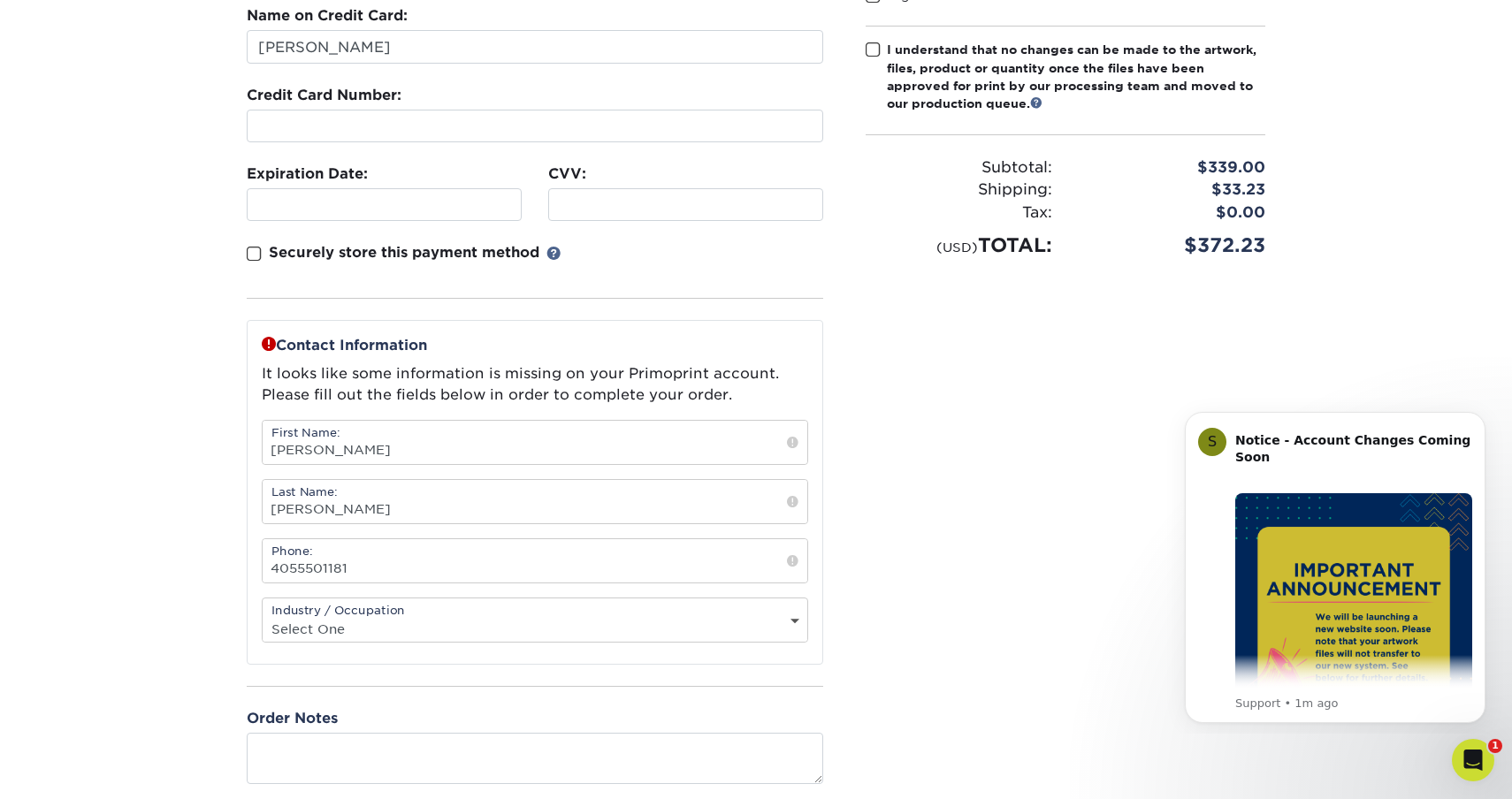
click at [497, 618] on div "Industry / Occupation Select One Administrative Executive Human Resources Const…" at bounding box center [534, 619] width 546 height 45
select select "3"
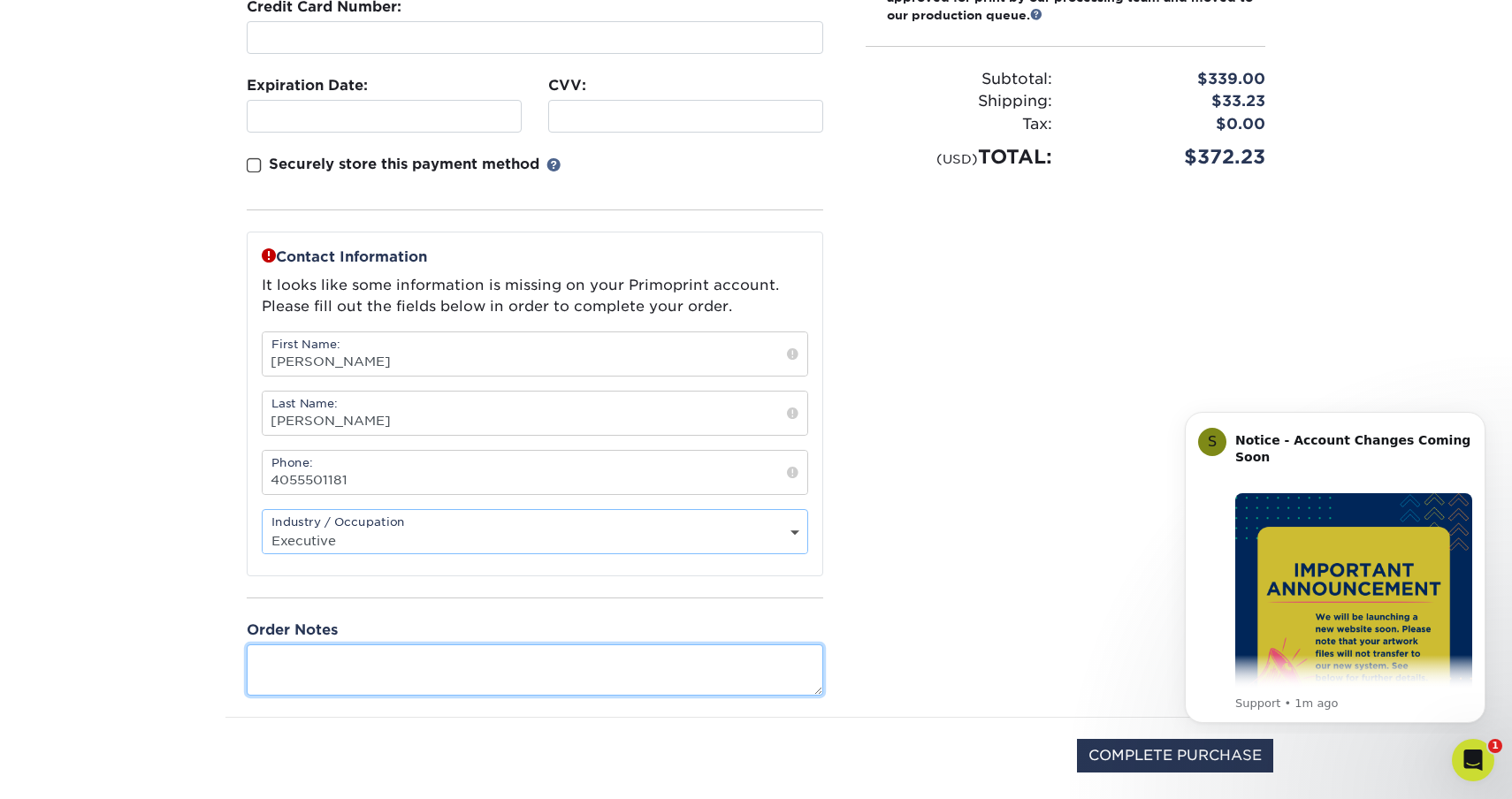
click at [559, 681] on textarea at bounding box center [535, 669] width 577 height 50
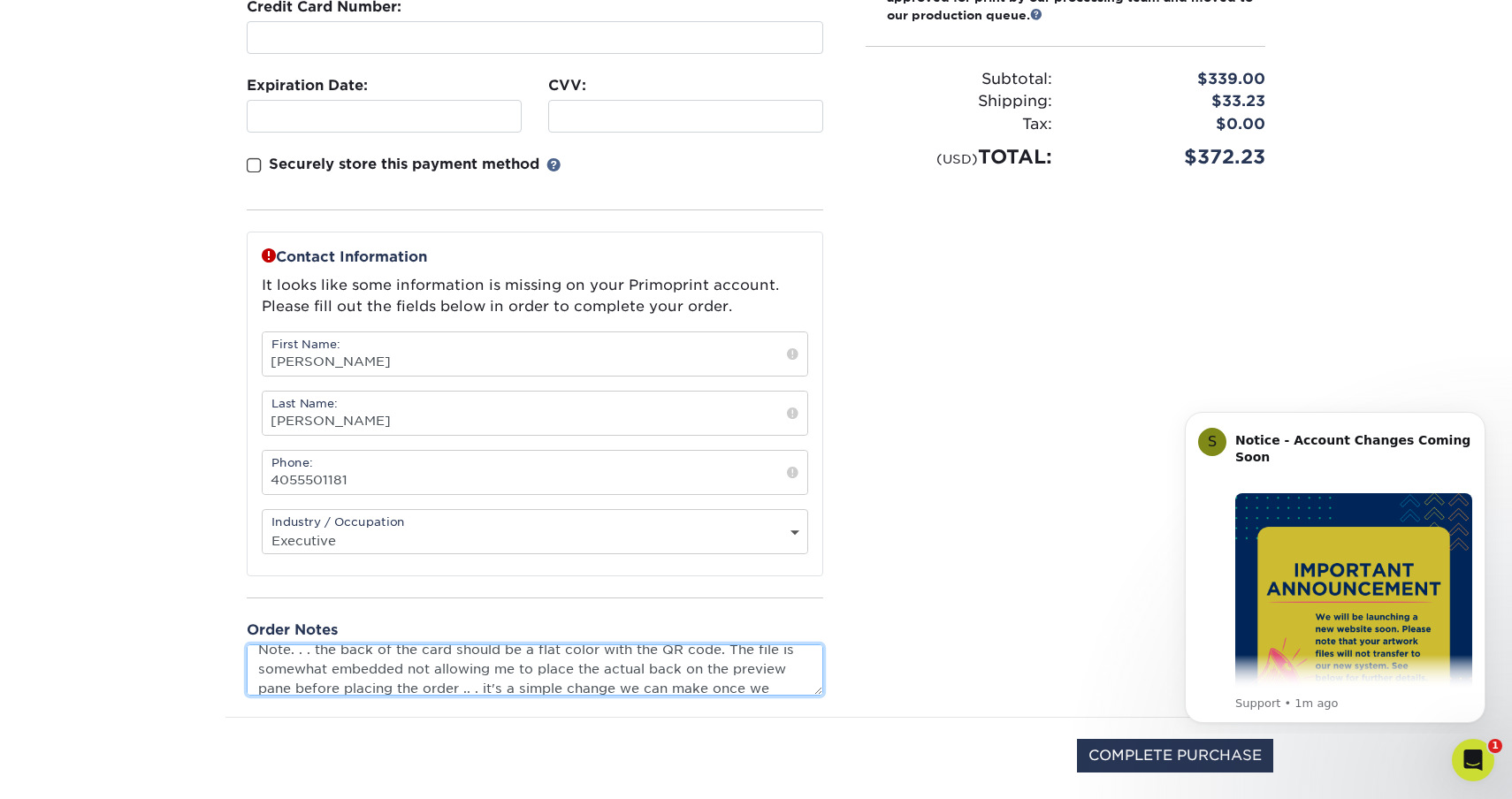
scroll to position [29, 0]
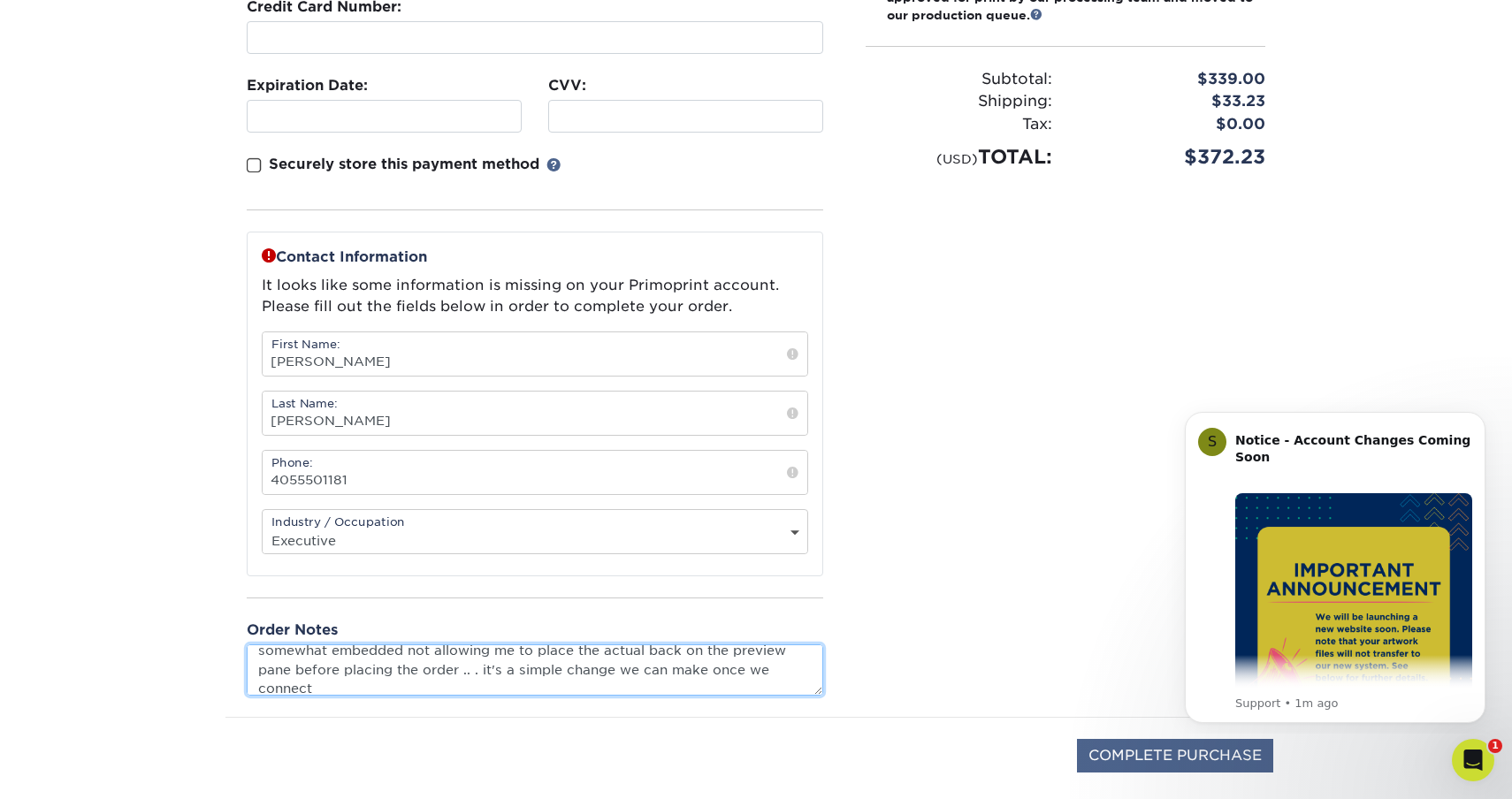
type textarea "Note. . . the back of the card should be a flat color with the QR code. The fil…"
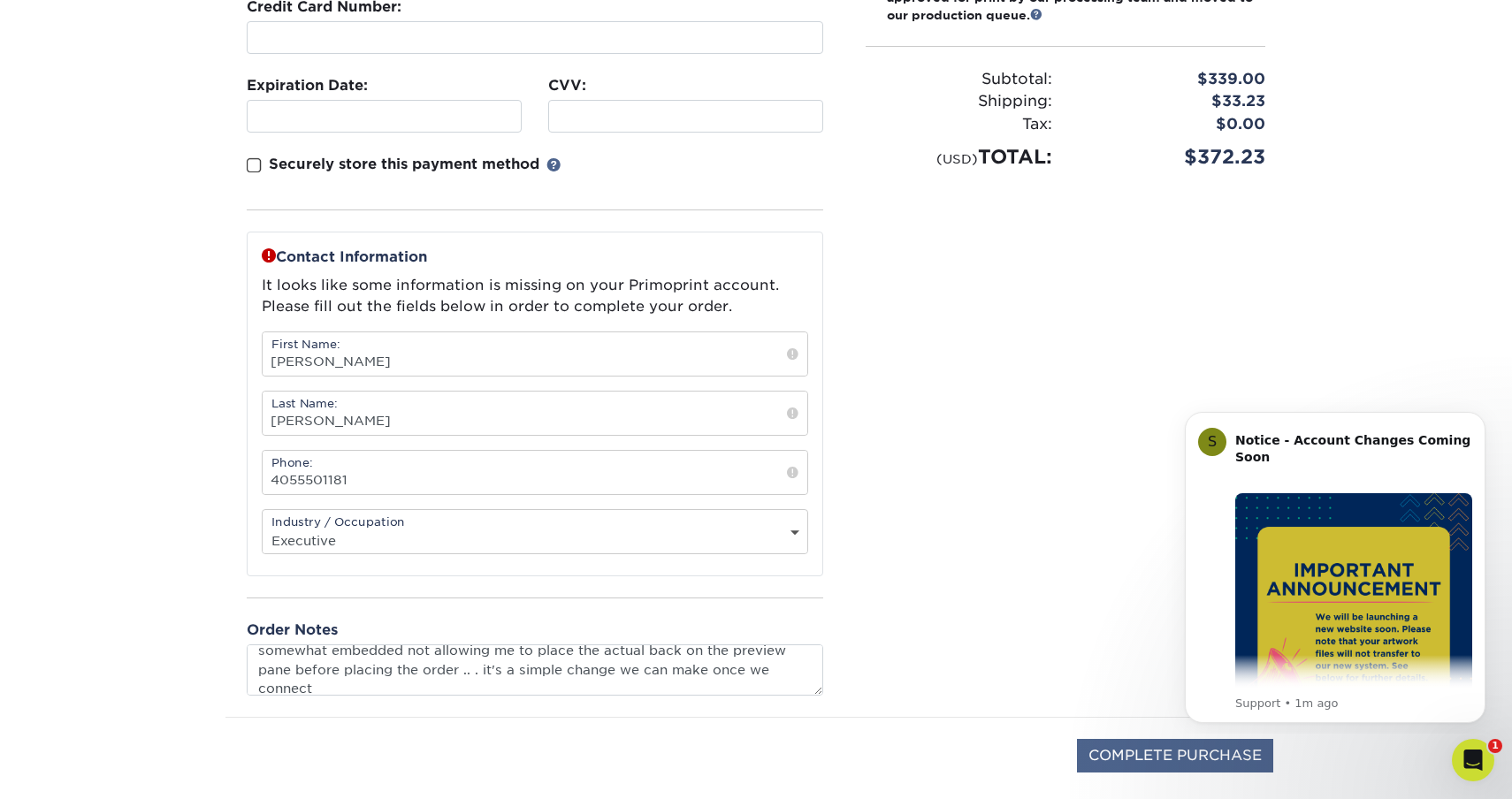
click at [1153, 749] on input "COMPLETE PURCHASE" at bounding box center [1176, 755] width 197 height 33
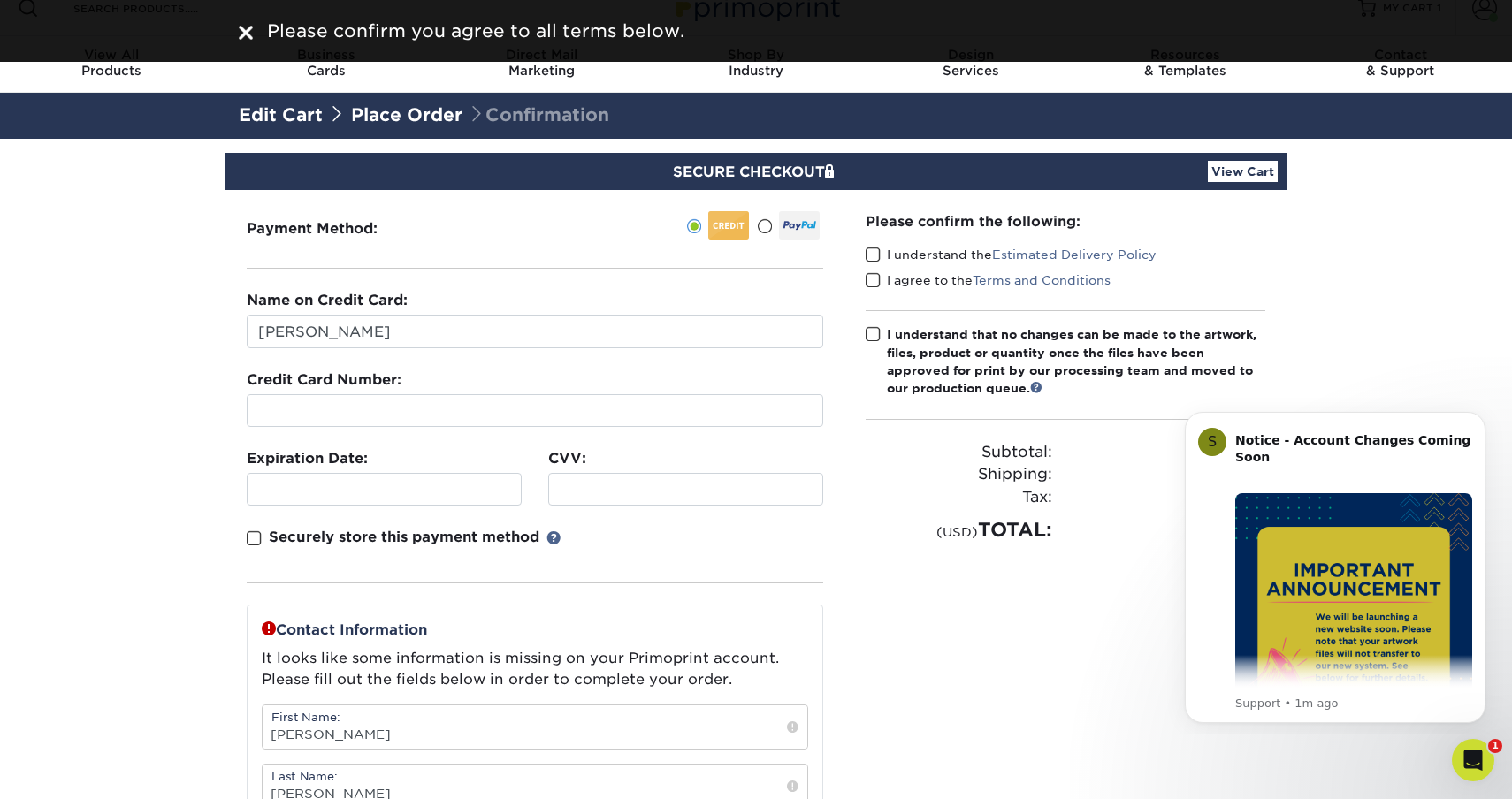
scroll to position [19, 0]
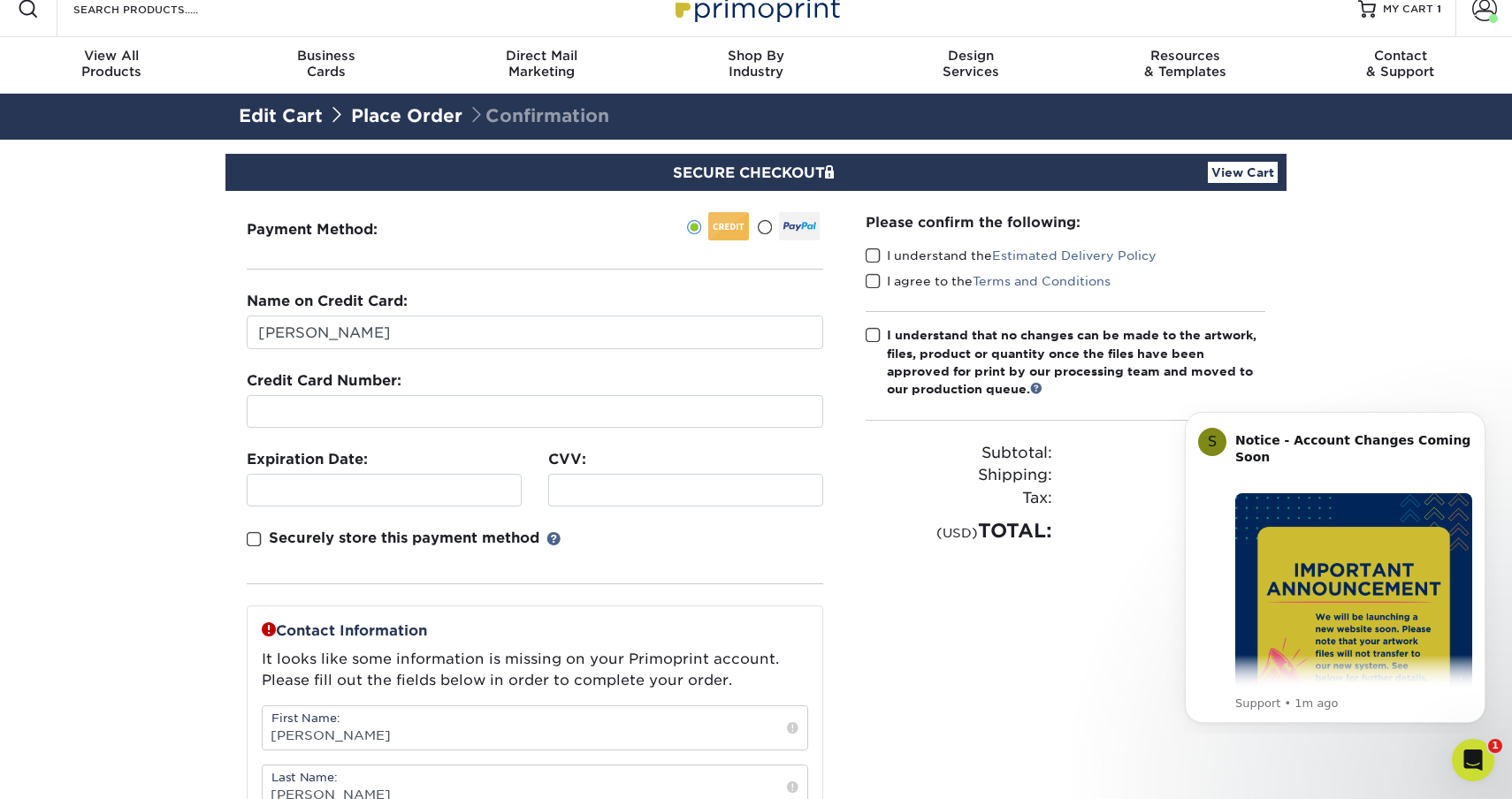
click at [873, 257] on span at bounding box center [873, 257] width 15 height 17
click at [0, 0] on input "I understand the Estimated Delivery Policy" at bounding box center [0, 0] width 0 height 0
click at [874, 279] on span at bounding box center [873, 282] width 15 height 17
click at [0, 0] on input "I agree to the Terms and Conditions" at bounding box center [0, 0] width 0 height 0
click at [874, 338] on span at bounding box center [873, 335] width 15 height 17
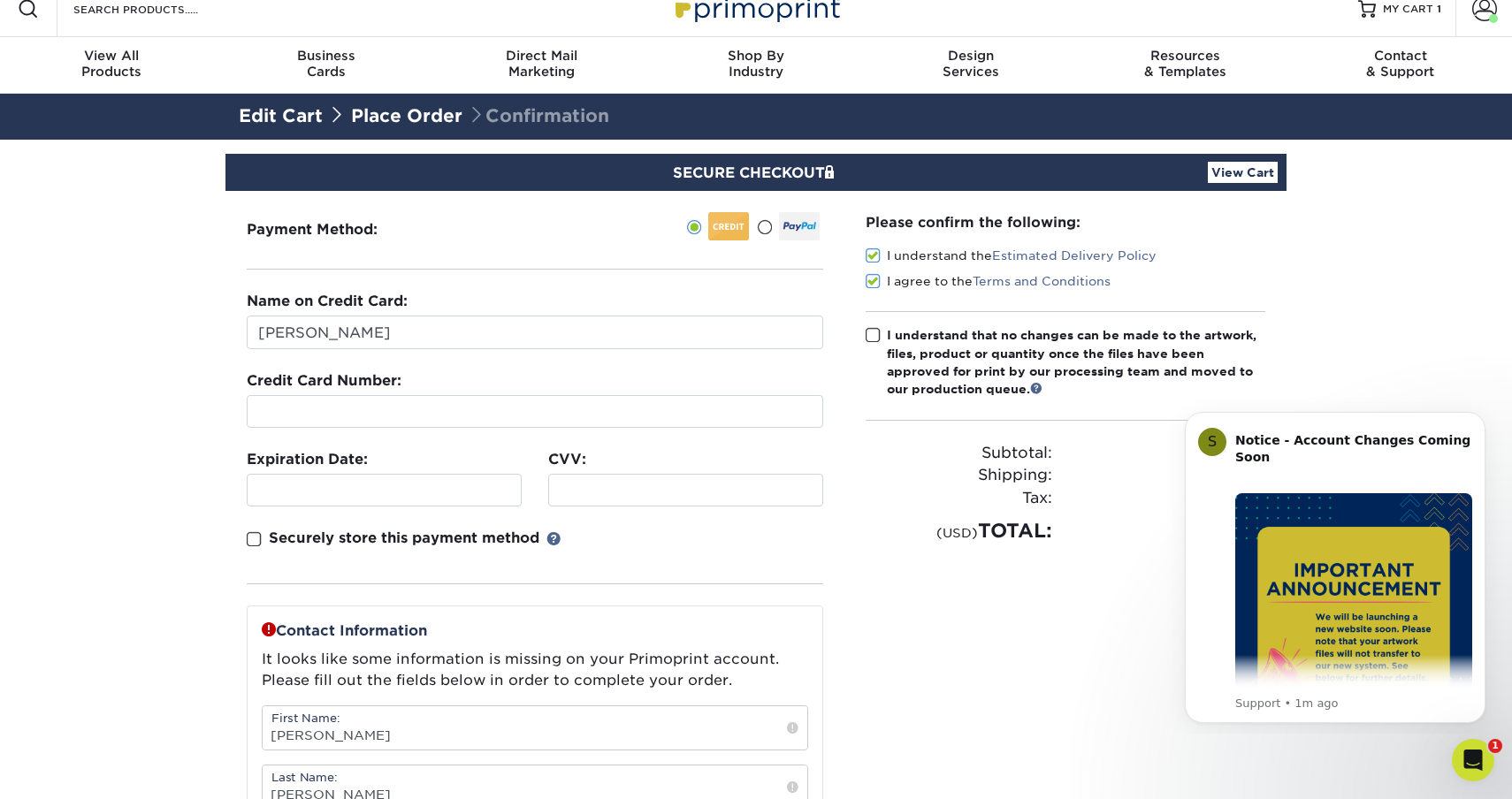
click at [0, 0] on input "I understand that no changes can be made to the artwork, files, product or quan…" at bounding box center [0, 0] width 0 height 0
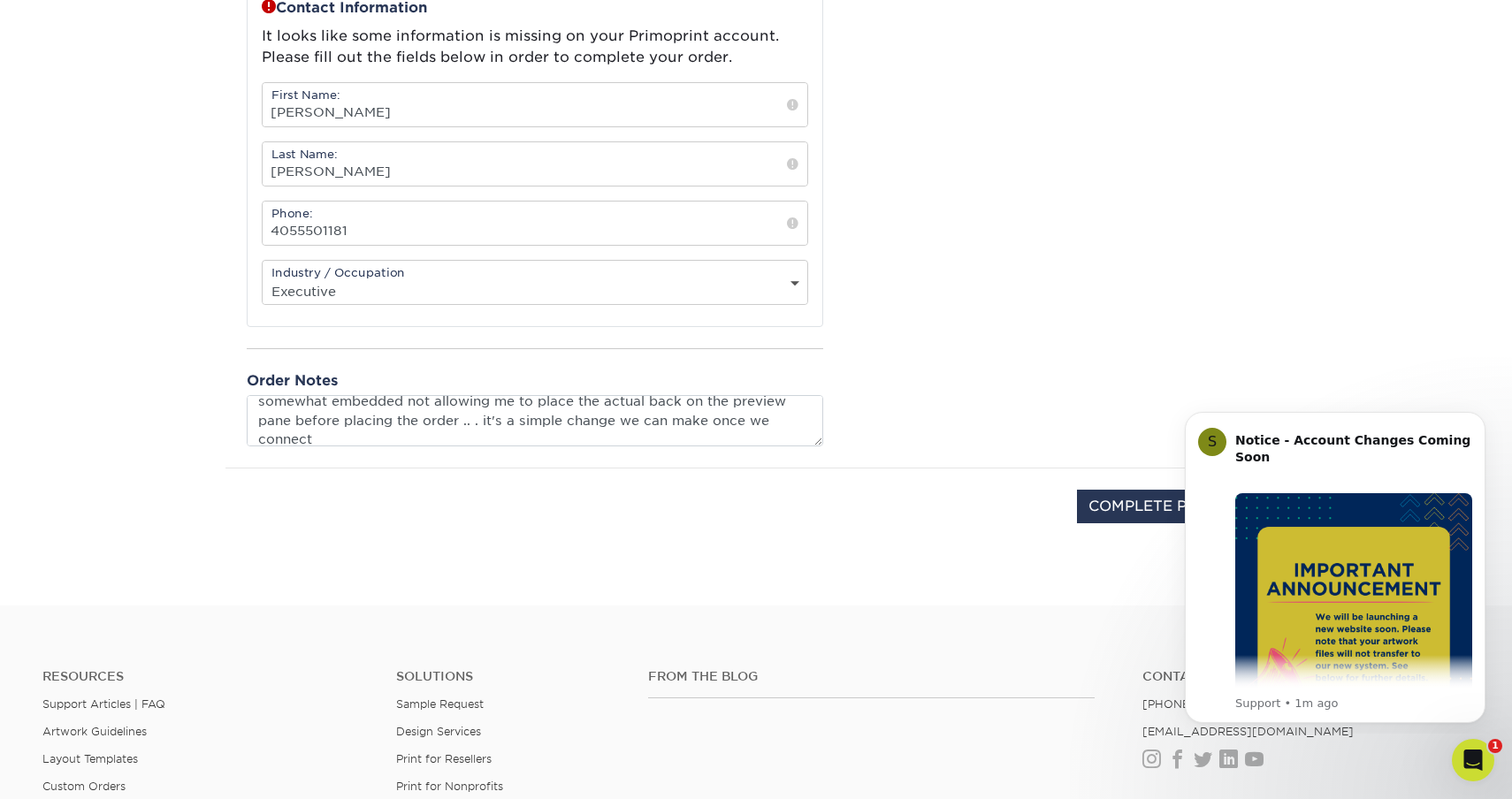
scroll to position [821, 0]
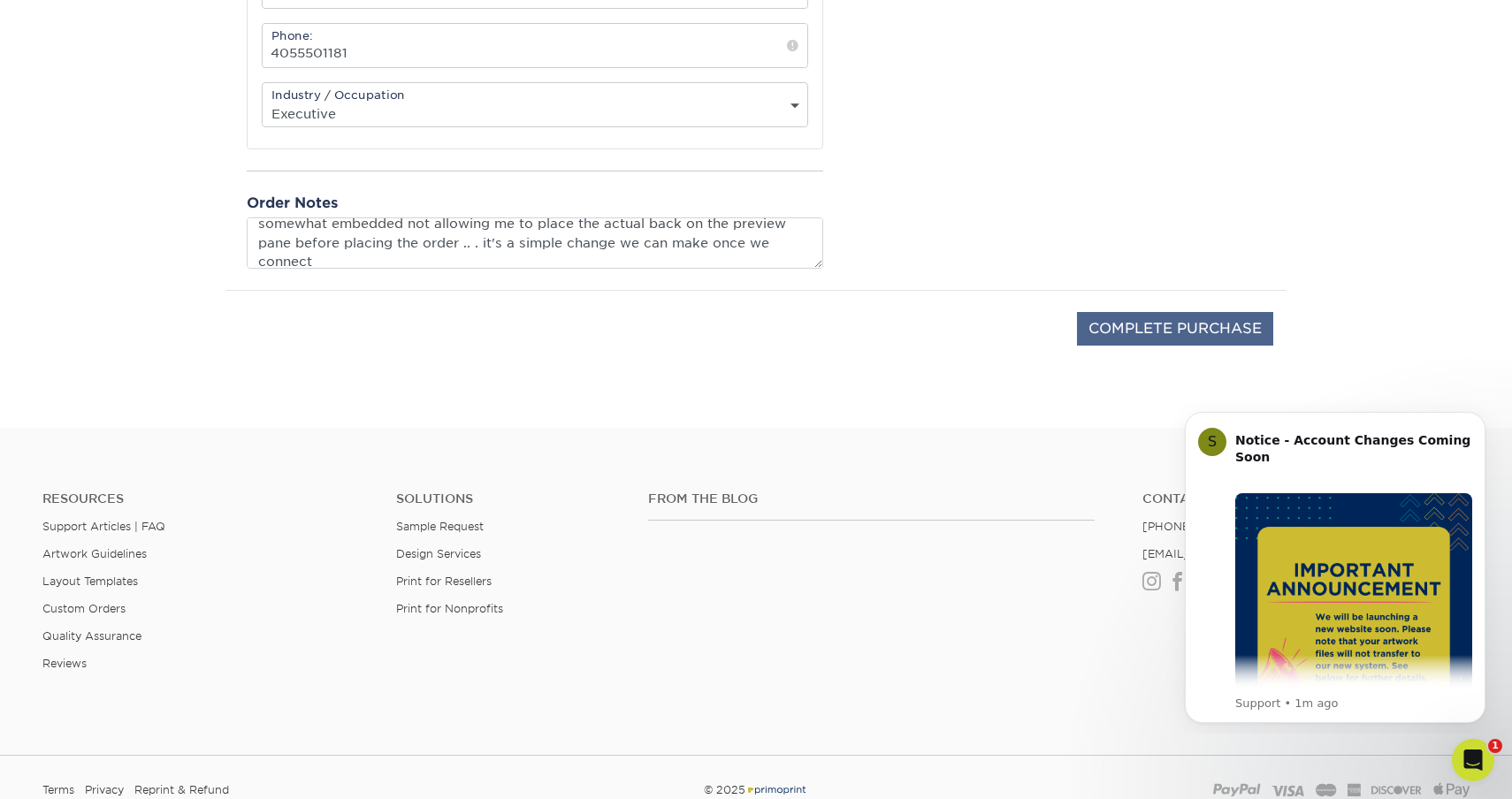
click at [1118, 339] on input "COMPLETE PURCHASE" at bounding box center [1176, 329] width 197 height 33
type input "PROCESSING, PLEASE WAIT..."
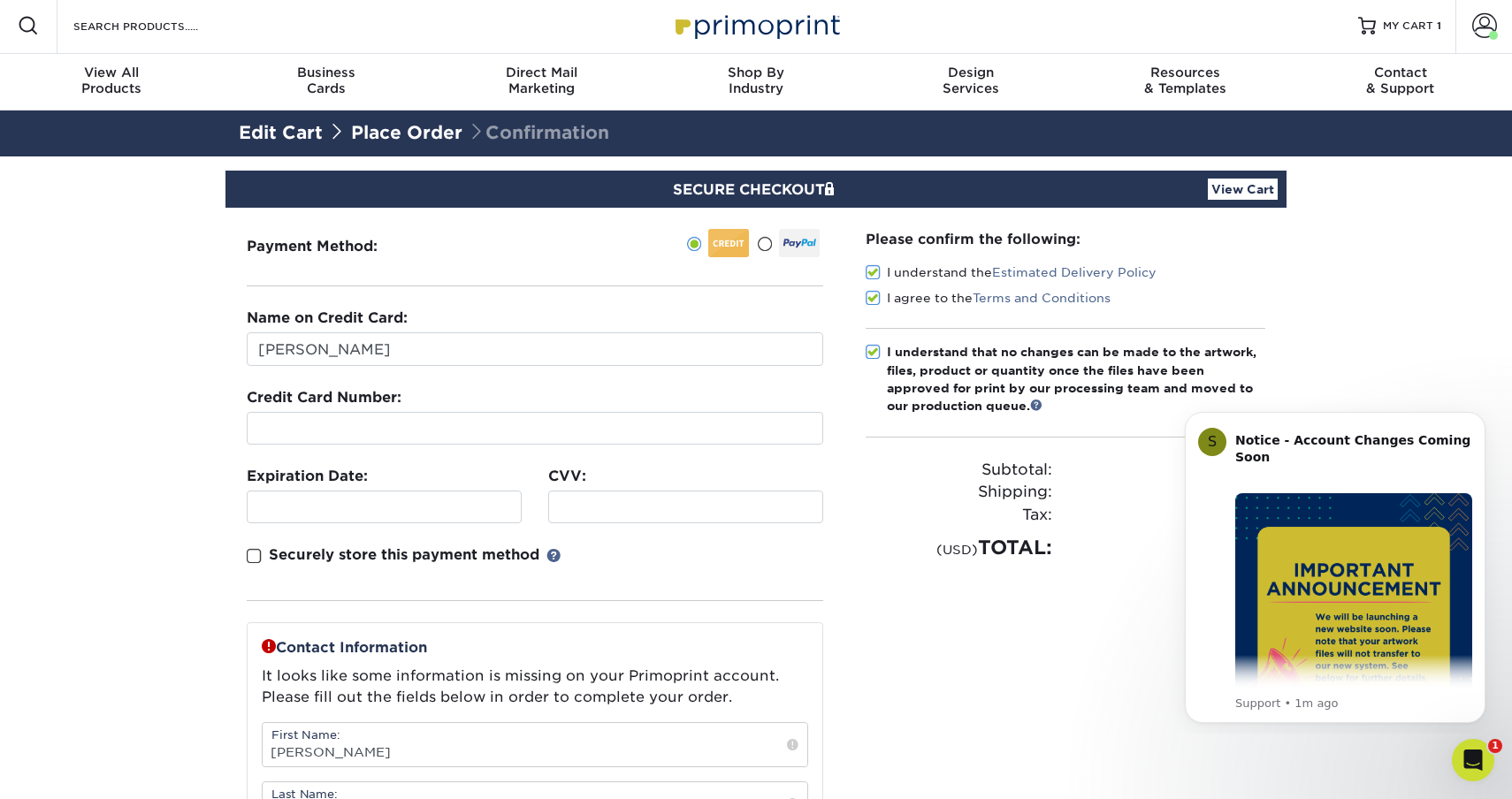
scroll to position [0, 0]
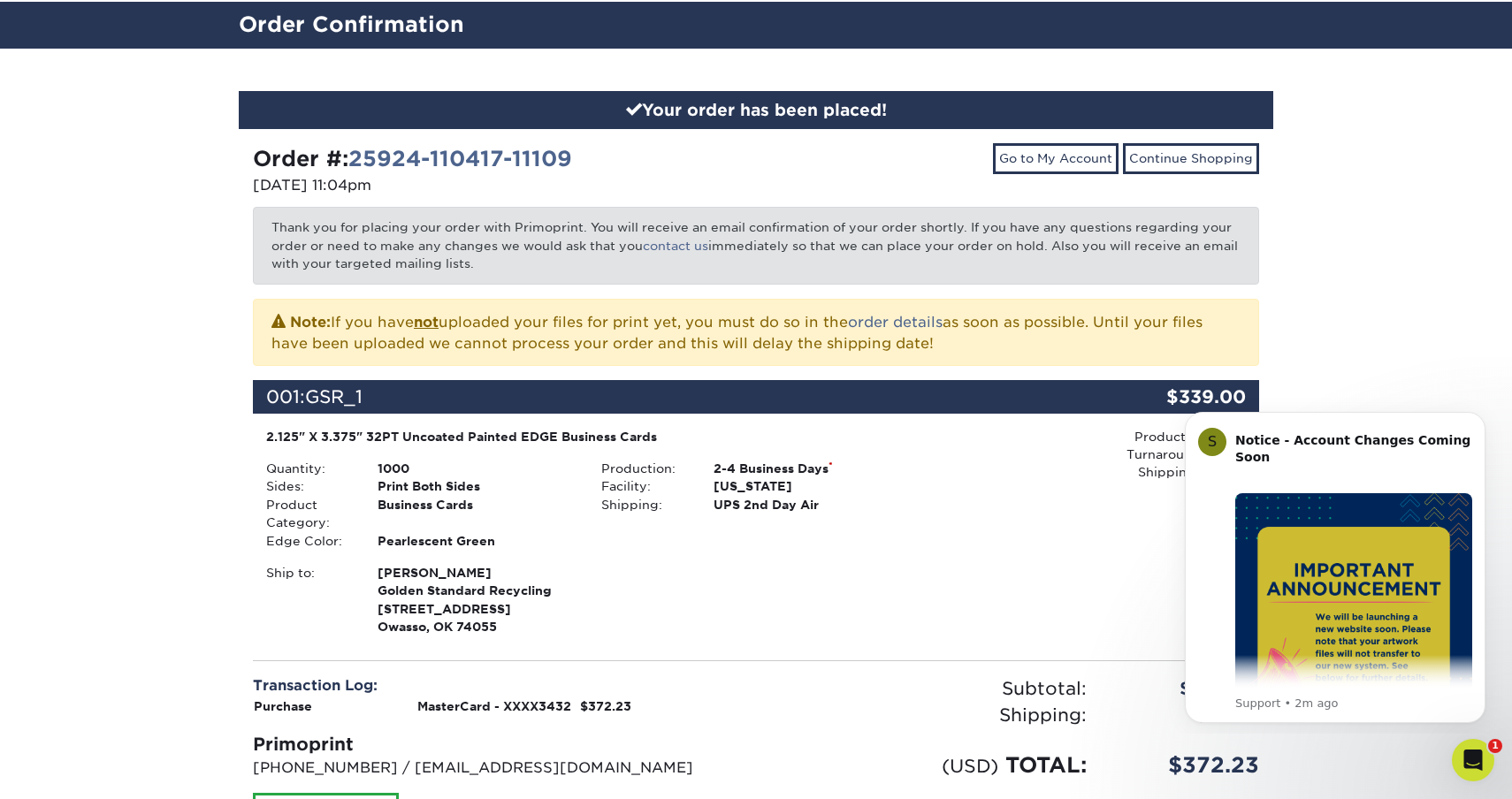
scroll to position [119, 0]
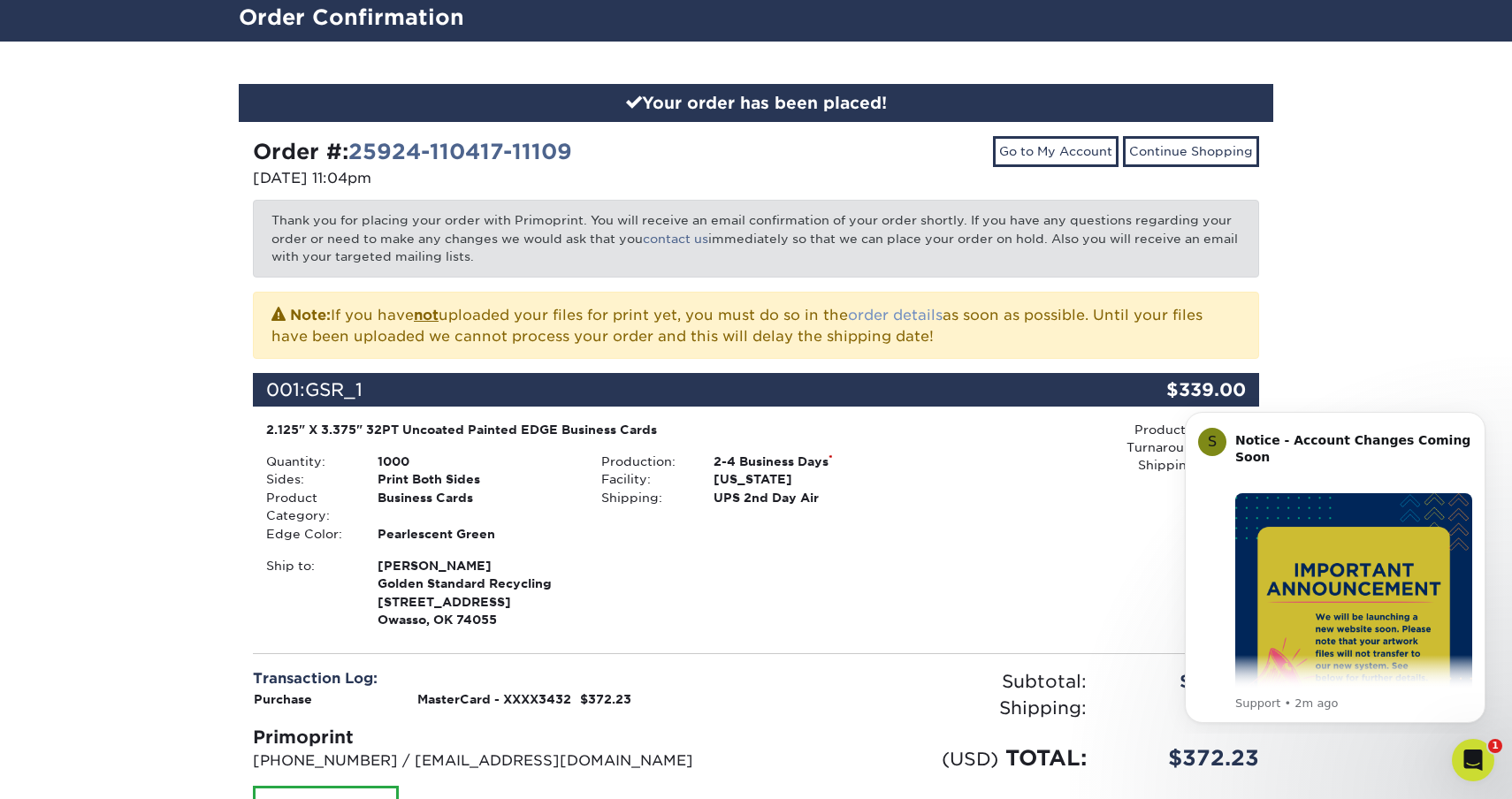
click at [906, 312] on link "order details" at bounding box center [895, 315] width 95 height 17
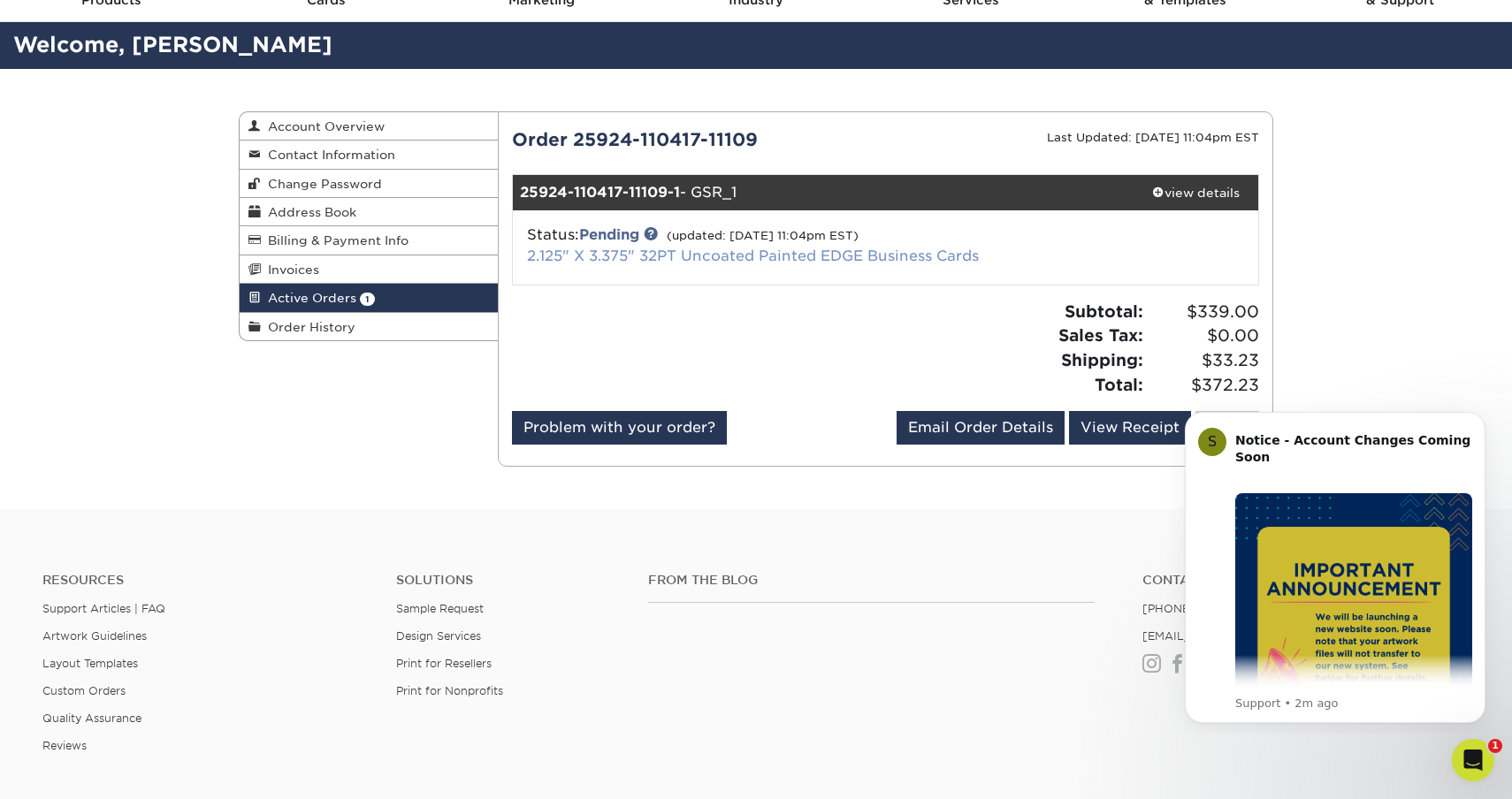
scroll to position [90, 0]
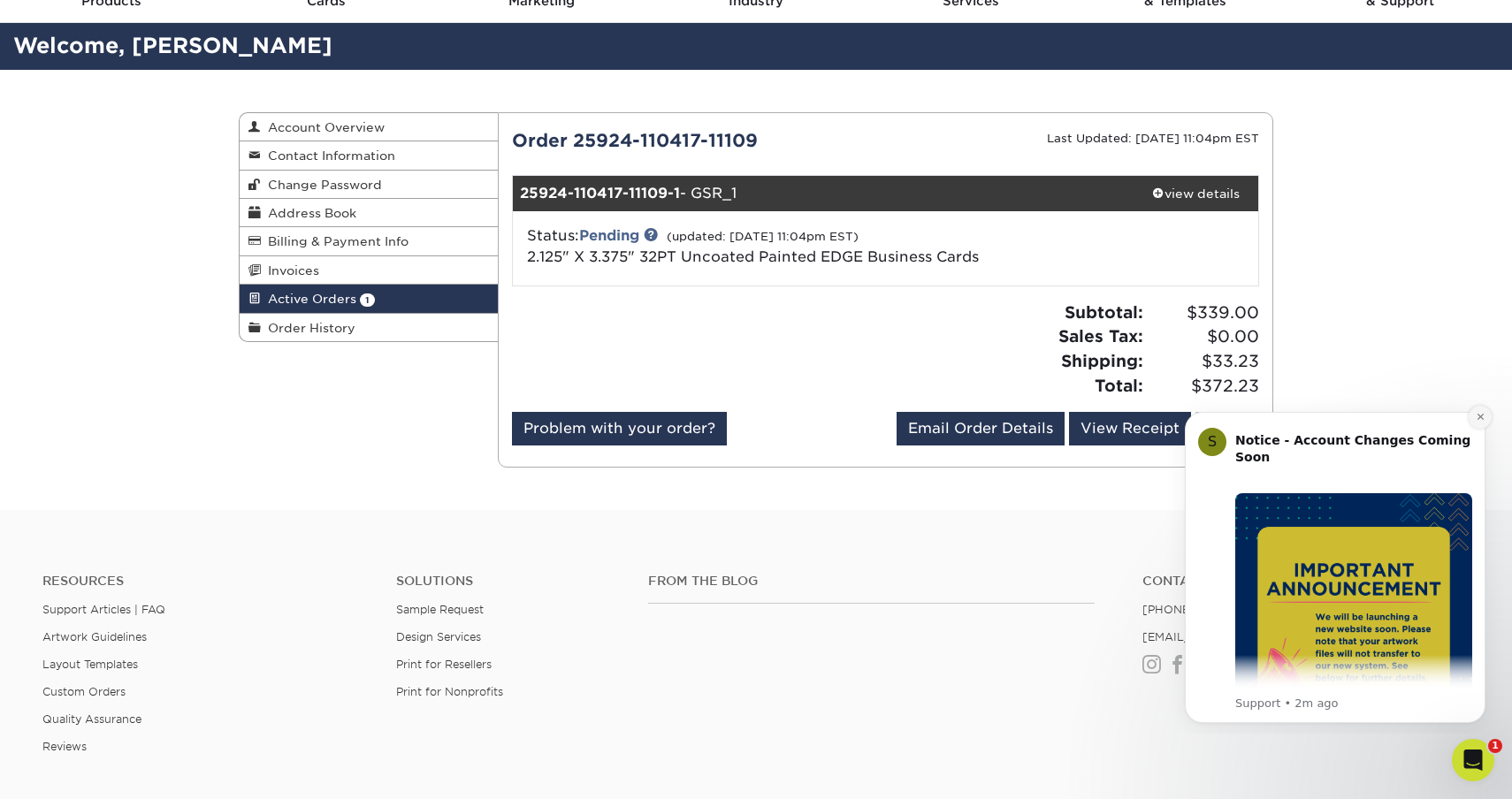
click at [1480, 419] on icon "Dismiss notification" at bounding box center [1481, 417] width 10 height 10
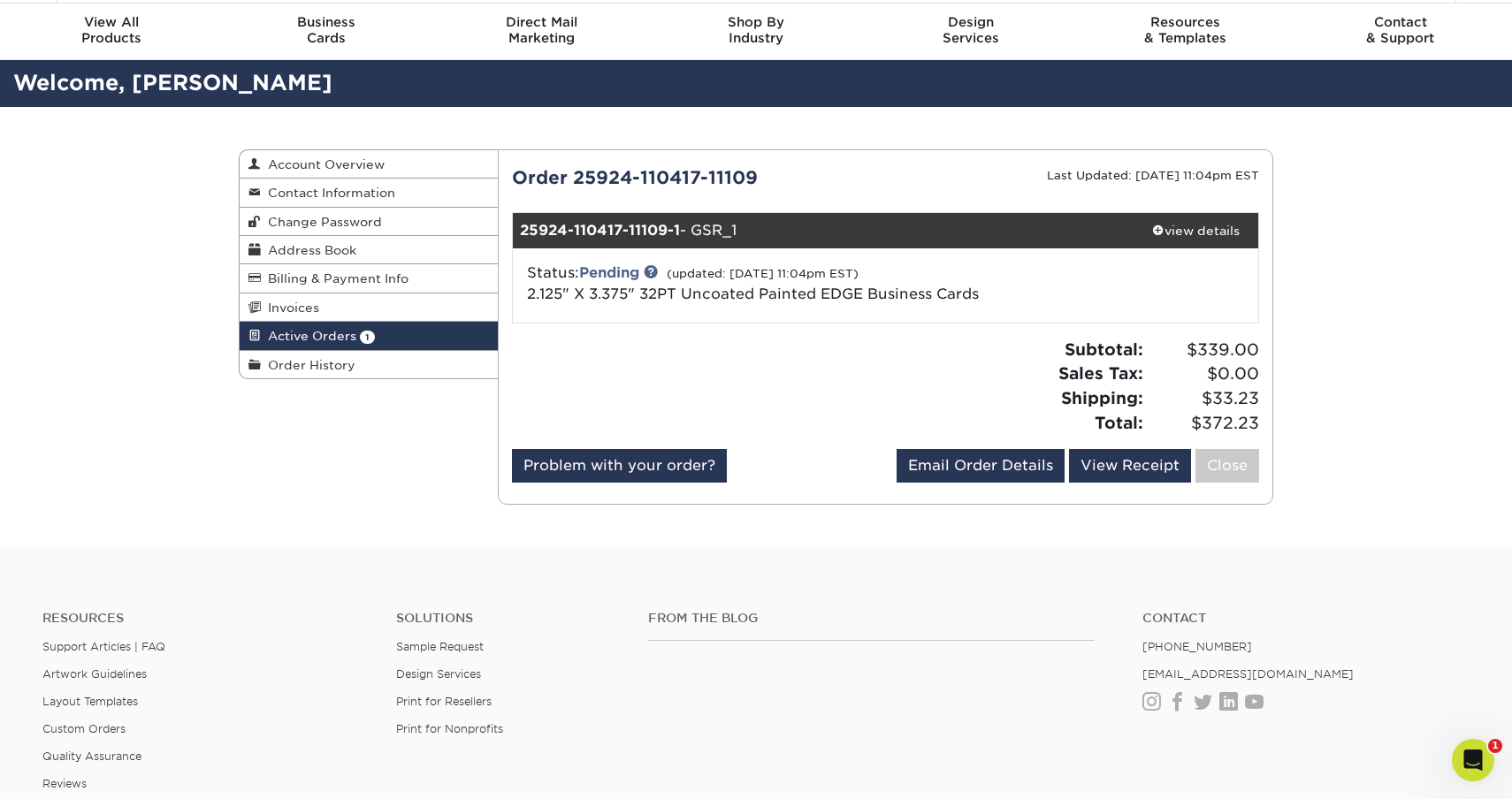
scroll to position [50, 0]
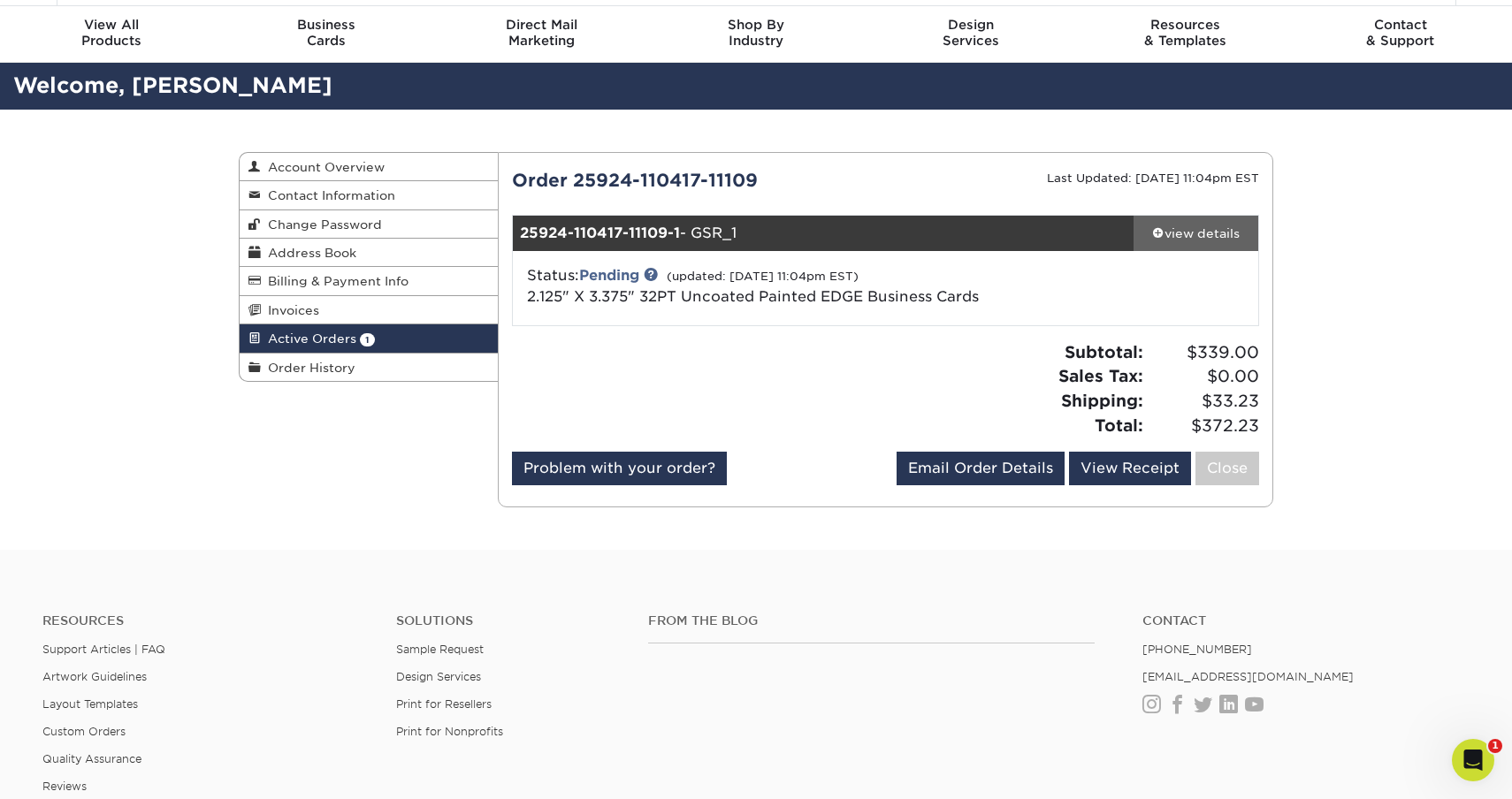
click at [1193, 233] on div "view details" at bounding box center [1196, 233] width 124 height 18
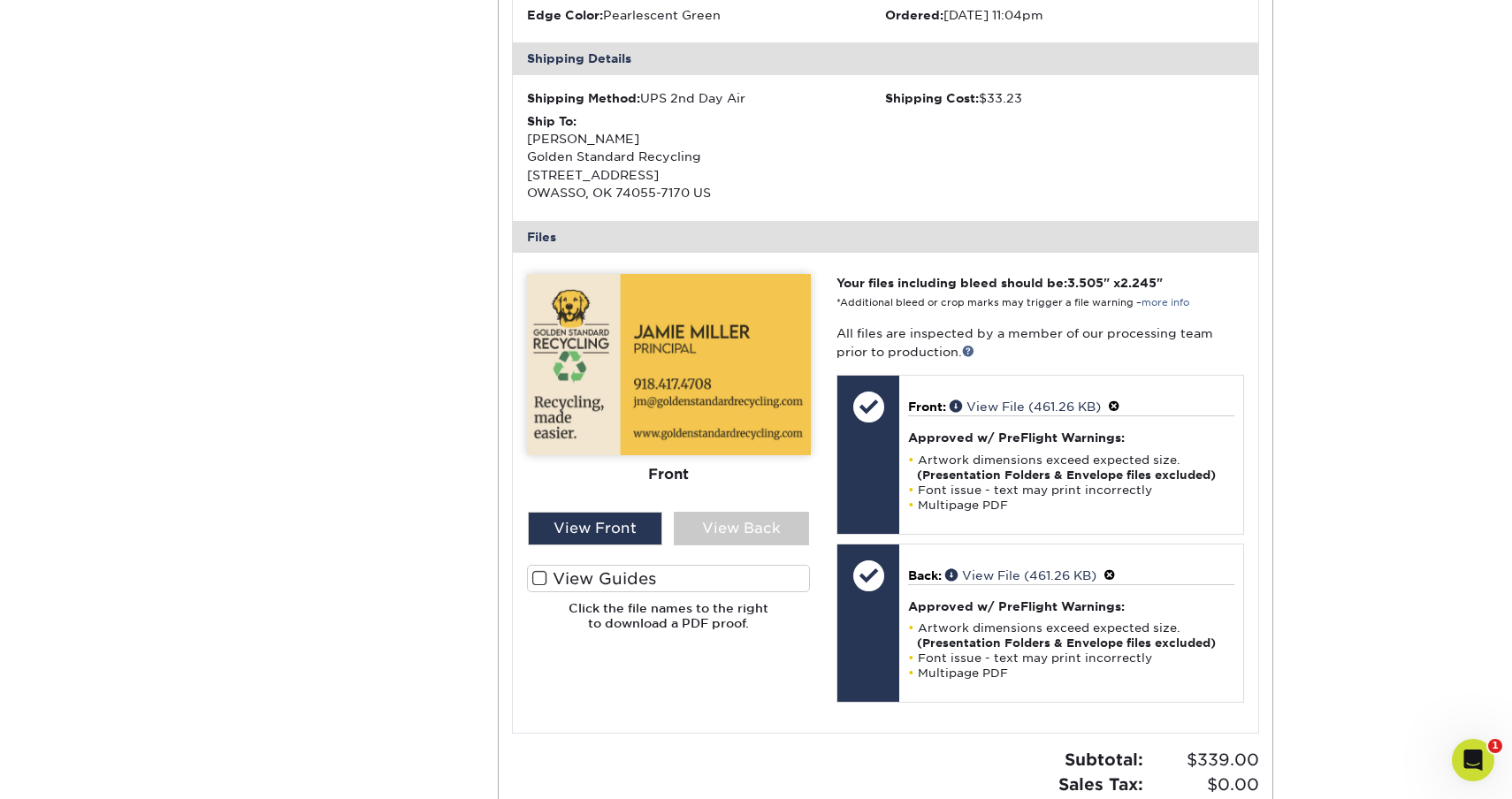
scroll to position [505, 0]
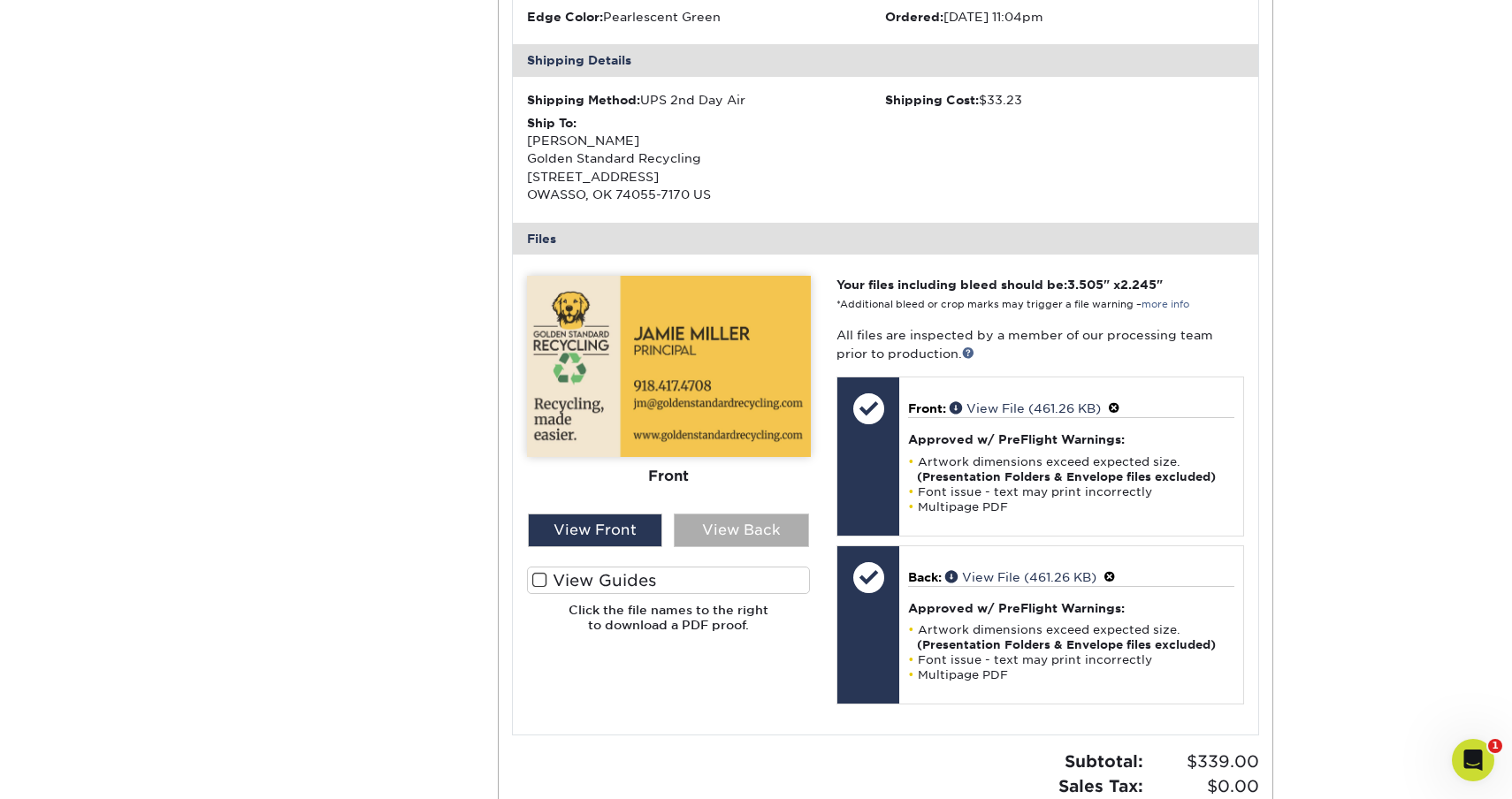
click at [715, 516] on div "View Back" at bounding box center [741, 530] width 135 height 33
click at [641, 514] on div "View Front" at bounding box center [596, 530] width 135 height 33
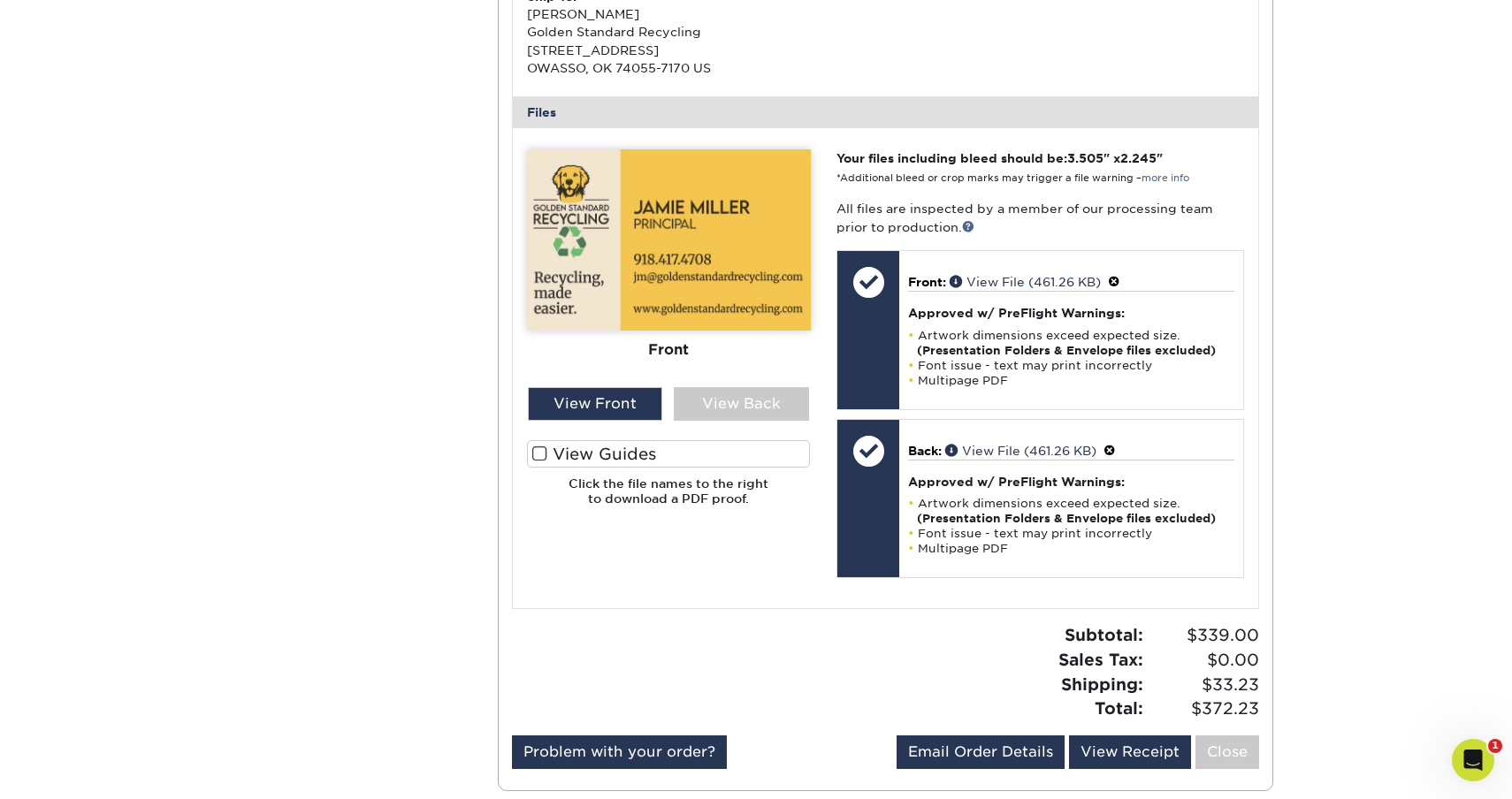
scroll to position [620, 0]
